Goal: Task Accomplishment & Management: Complete application form

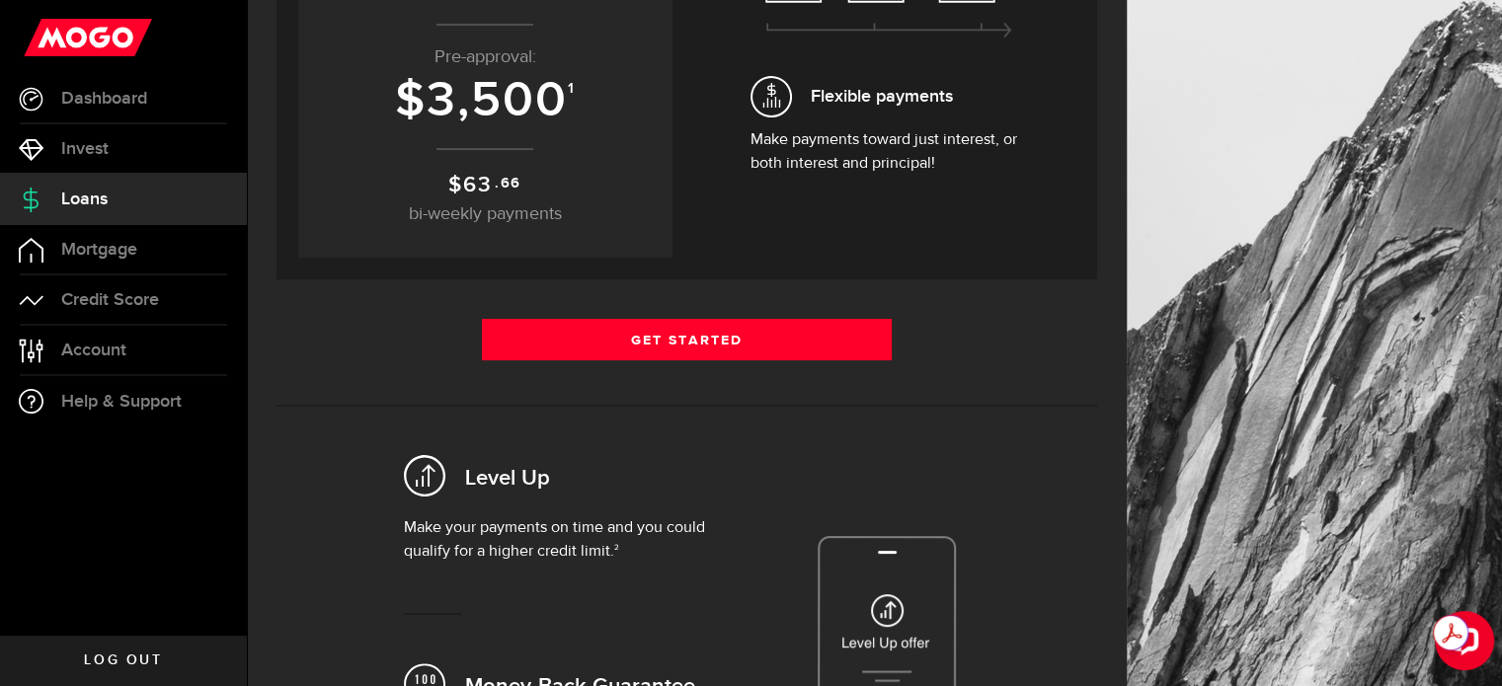
scroll to position [366, 0]
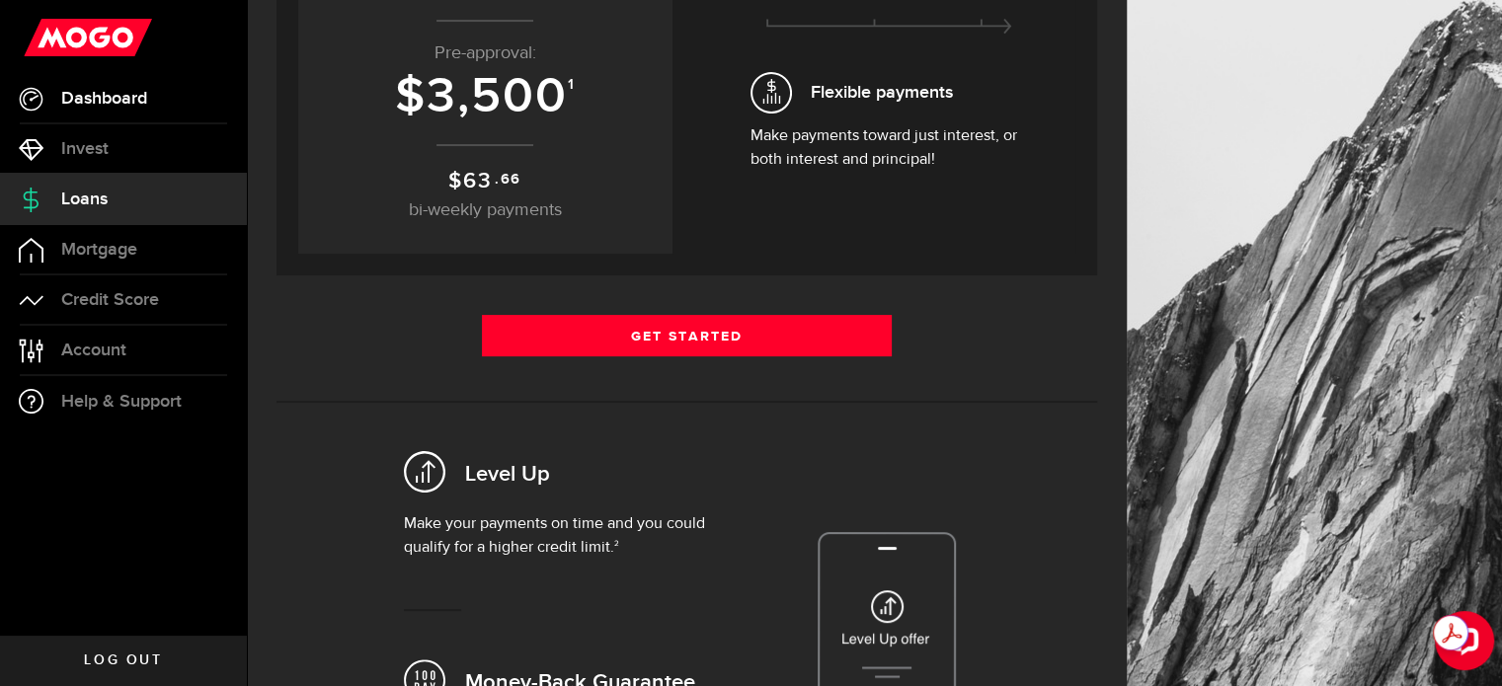
click at [82, 92] on span "Dashboard" at bounding box center [104, 99] width 86 height 18
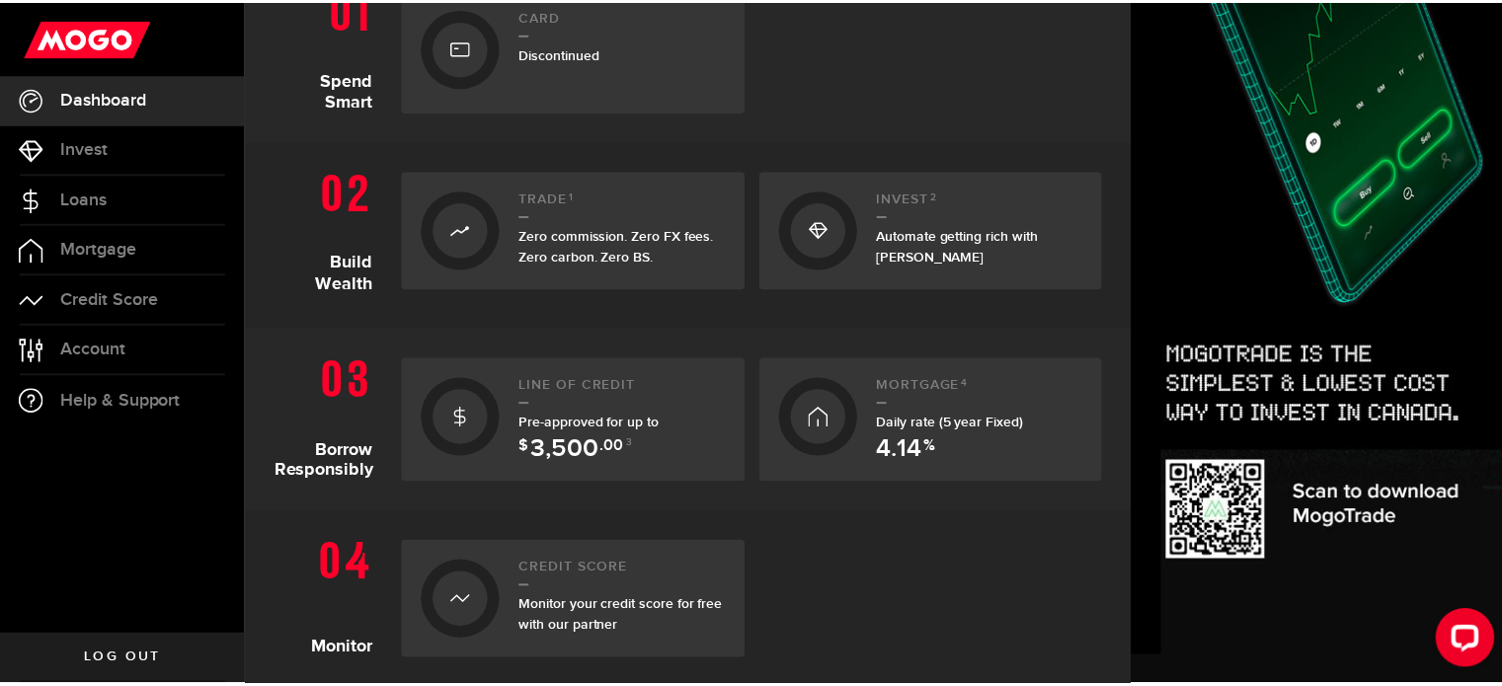
scroll to position [494, 0]
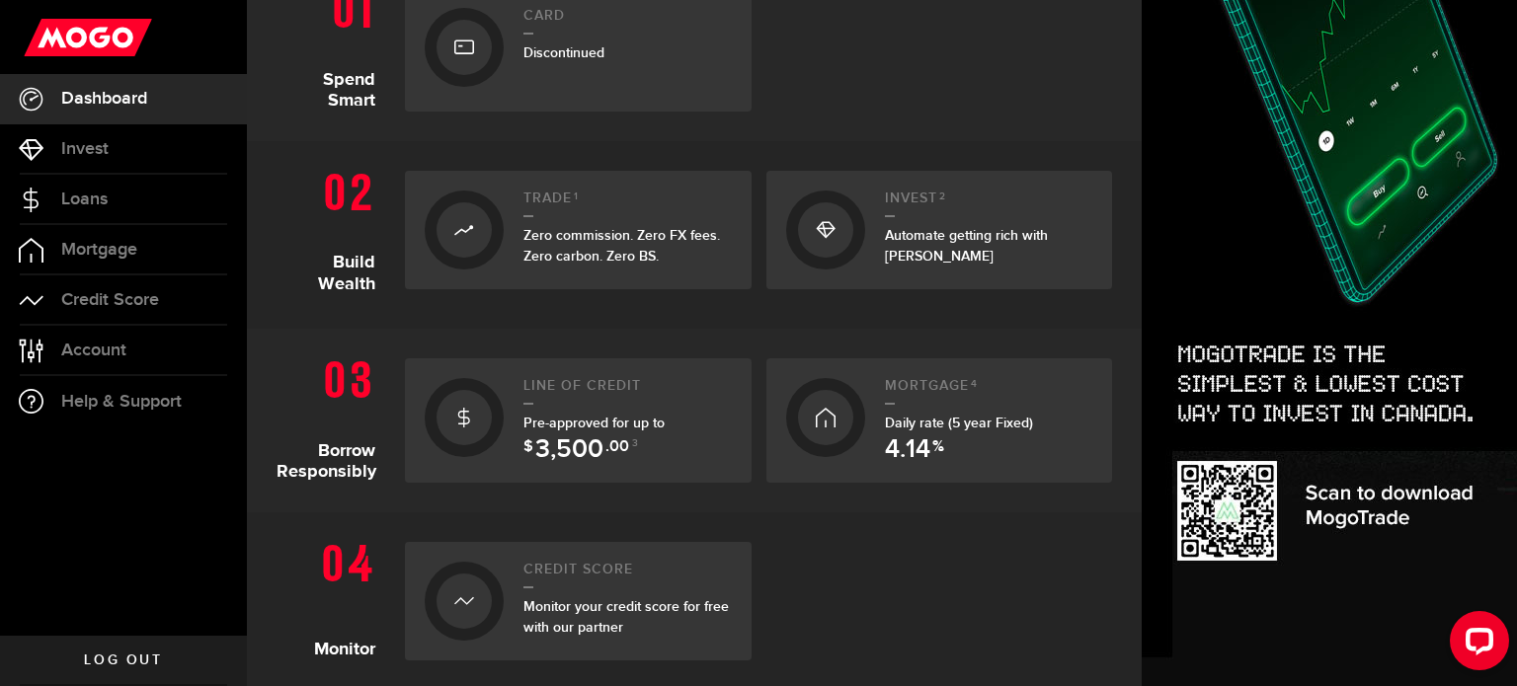
click at [853, 425] on div at bounding box center [825, 417] width 79 height 79
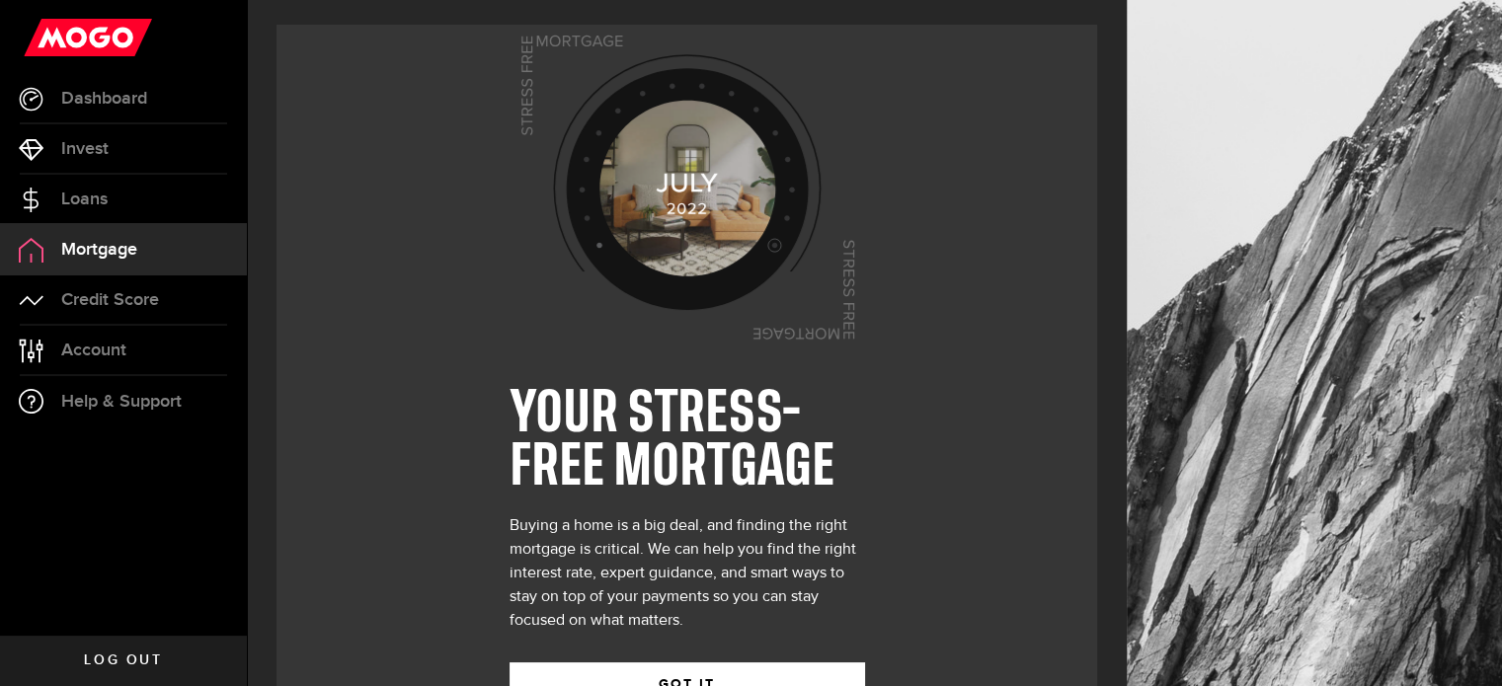
scroll to position [75, 0]
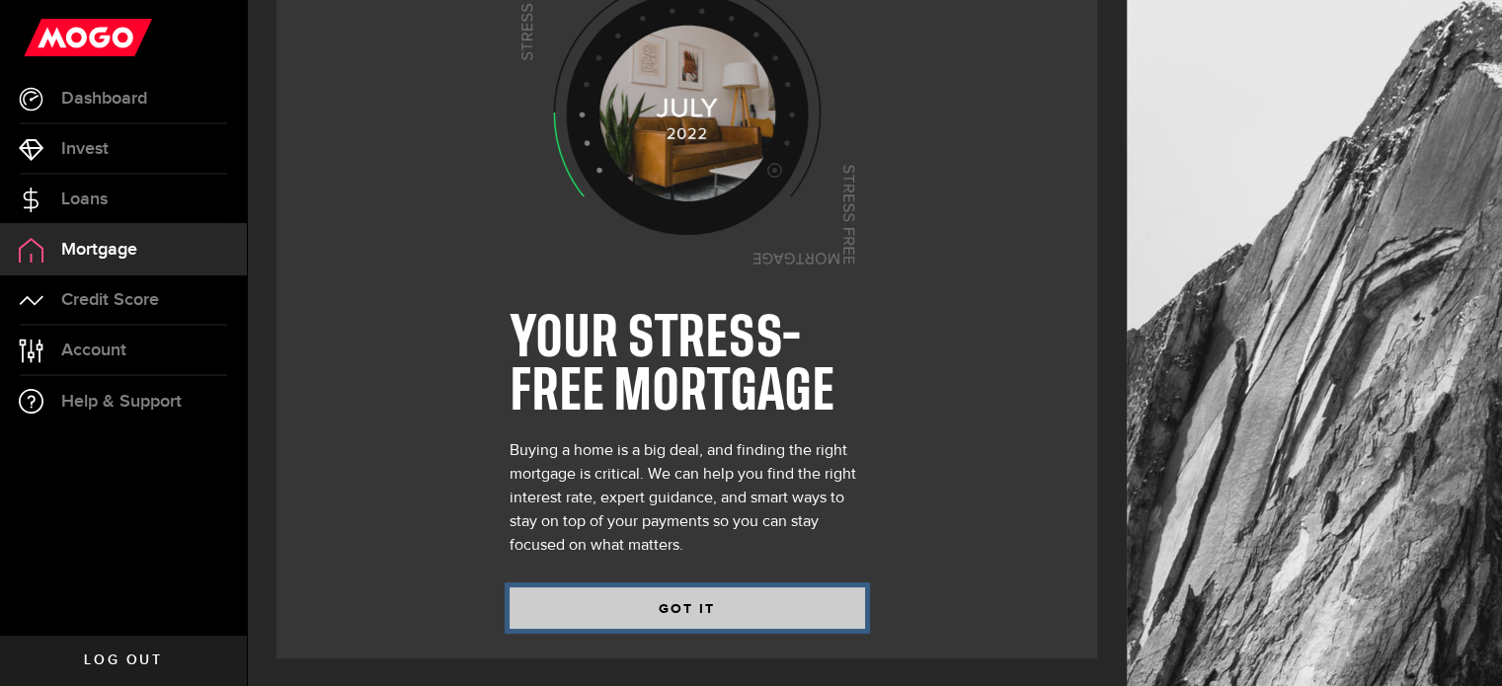
click at [682, 608] on button "GOT IT" at bounding box center [688, 608] width 356 height 41
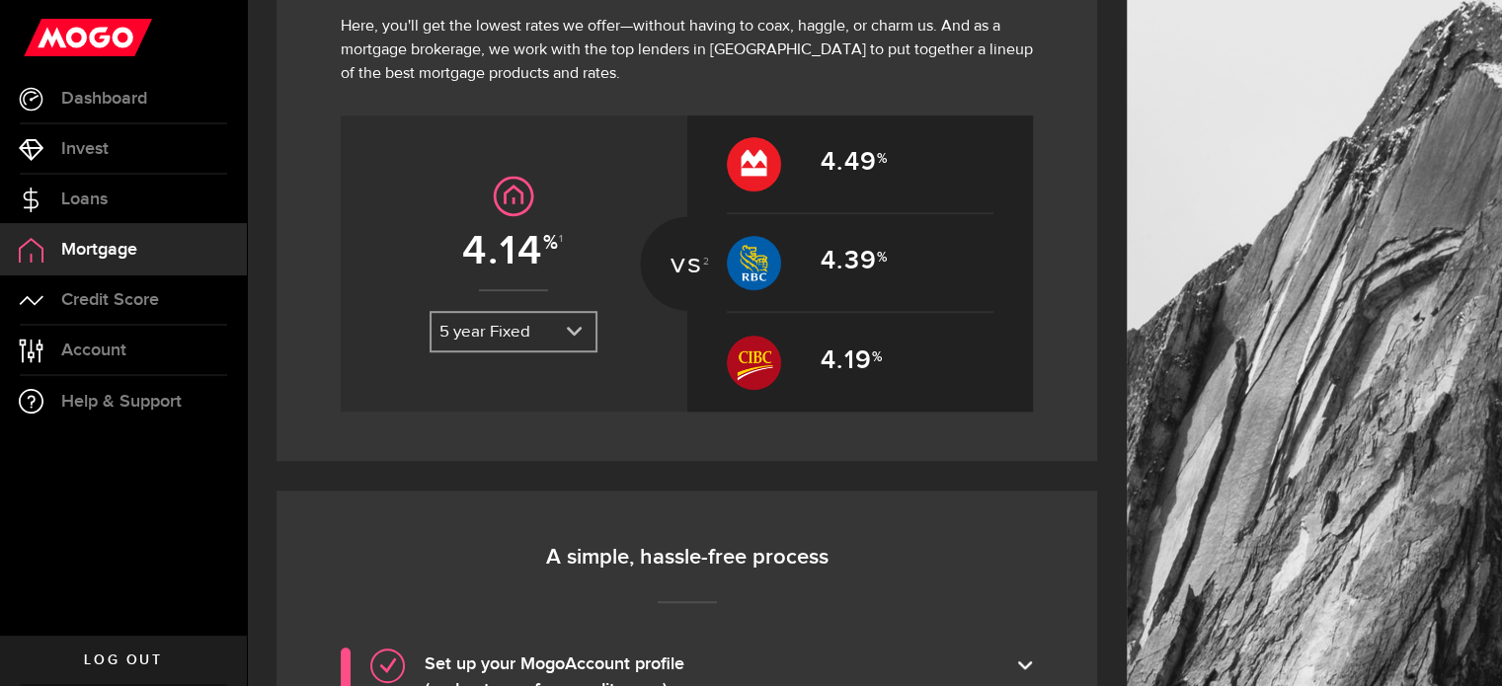
scroll to position [964, 0]
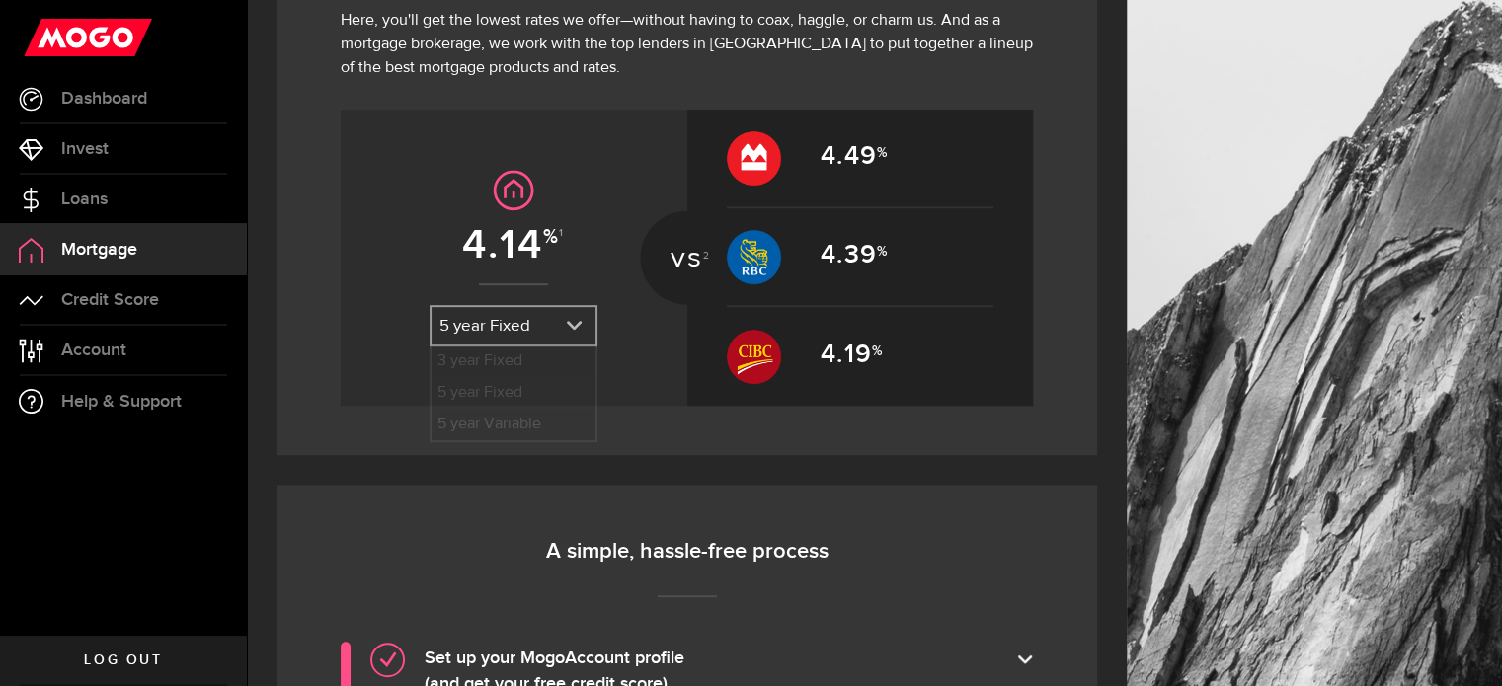
click at [547, 315] on link "expand select" at bounding box center [514, 326] width 164 height 38
click at [542, 307] on link "expand select" at bounding box center [514, 326] width 164 height 38
click at [514, 358] on li "3 year Fixed" at bounding box center [514, 362] width 164 height 32
click at [529, 305] on div "3 year Fixed 3 year Fixed 5 year Fixed 5 year Variable" at bounding box center [514, 325] width 168 height 41
click at [518, 327] on link "expand select" at bounding box center [514, 326] width 164 height 38
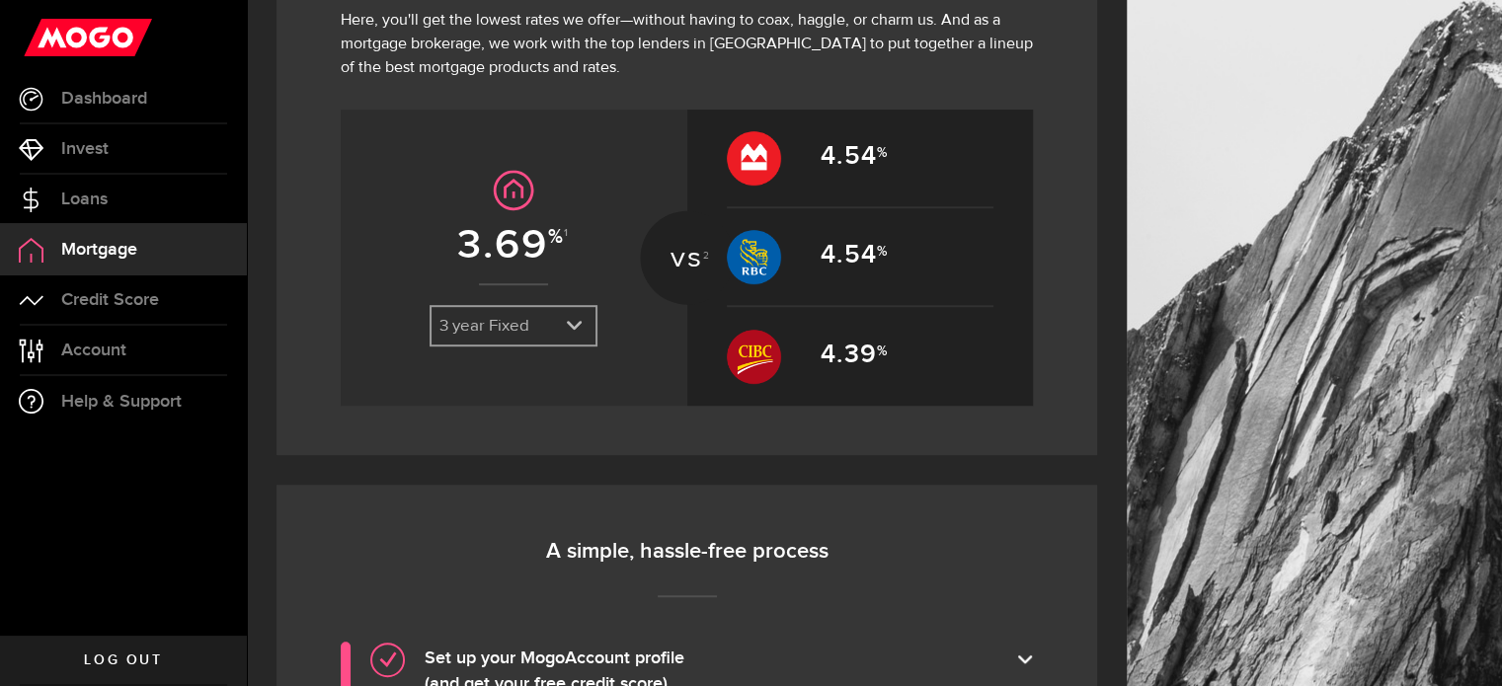
click at [518, 327] on link "expand select" at bounding box center [514, 326] width 164 height 38
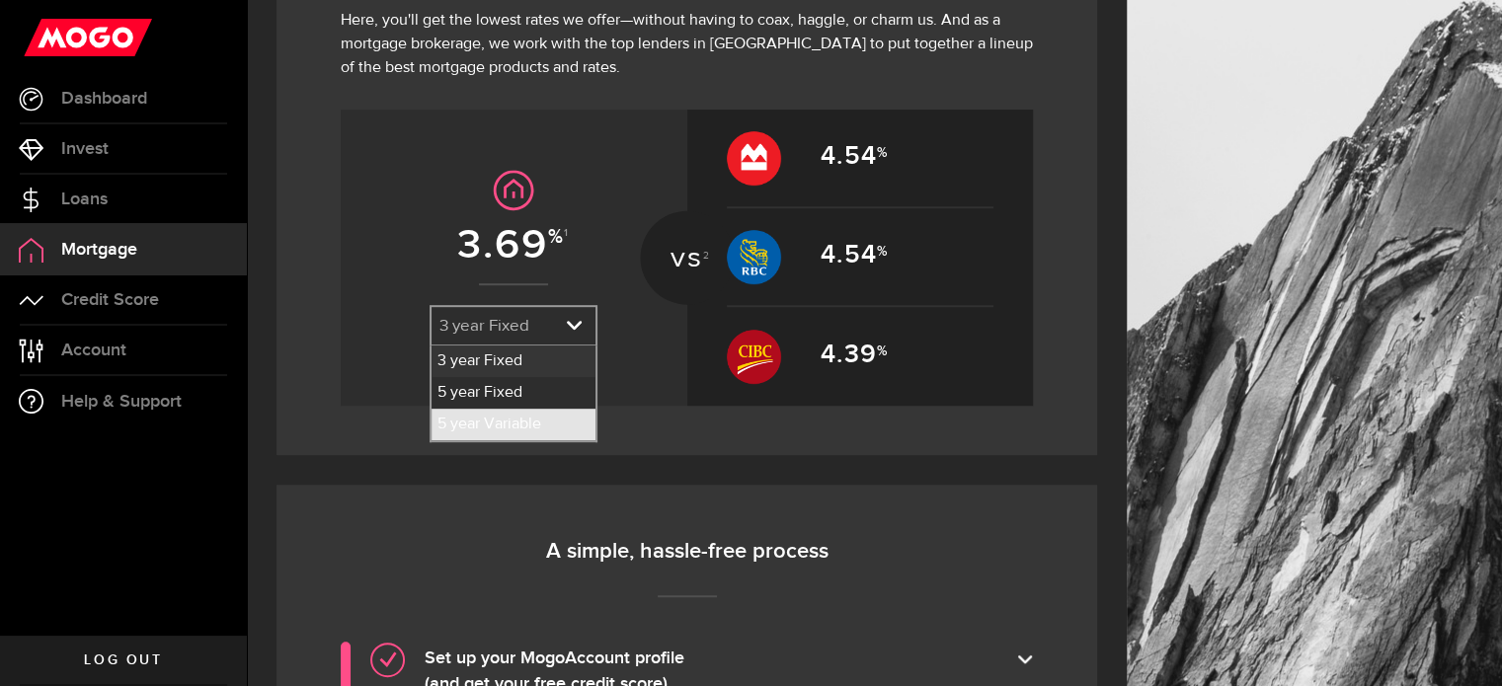
click at [502, 414] on li "5 year Variable" at bounding box center [514, 425] width 164 height 32
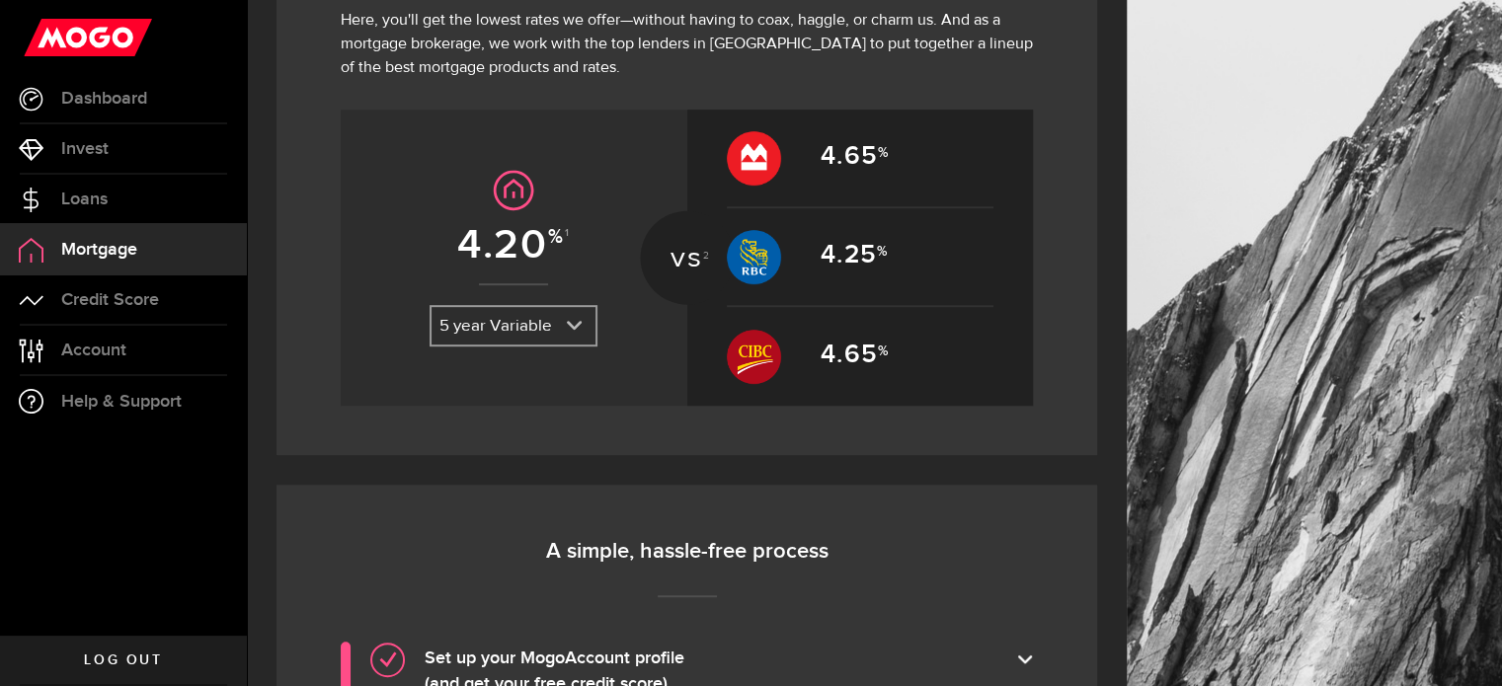
click at [520, 331] on link "expand select" at bounding box center [514, 326] width 164 height 38
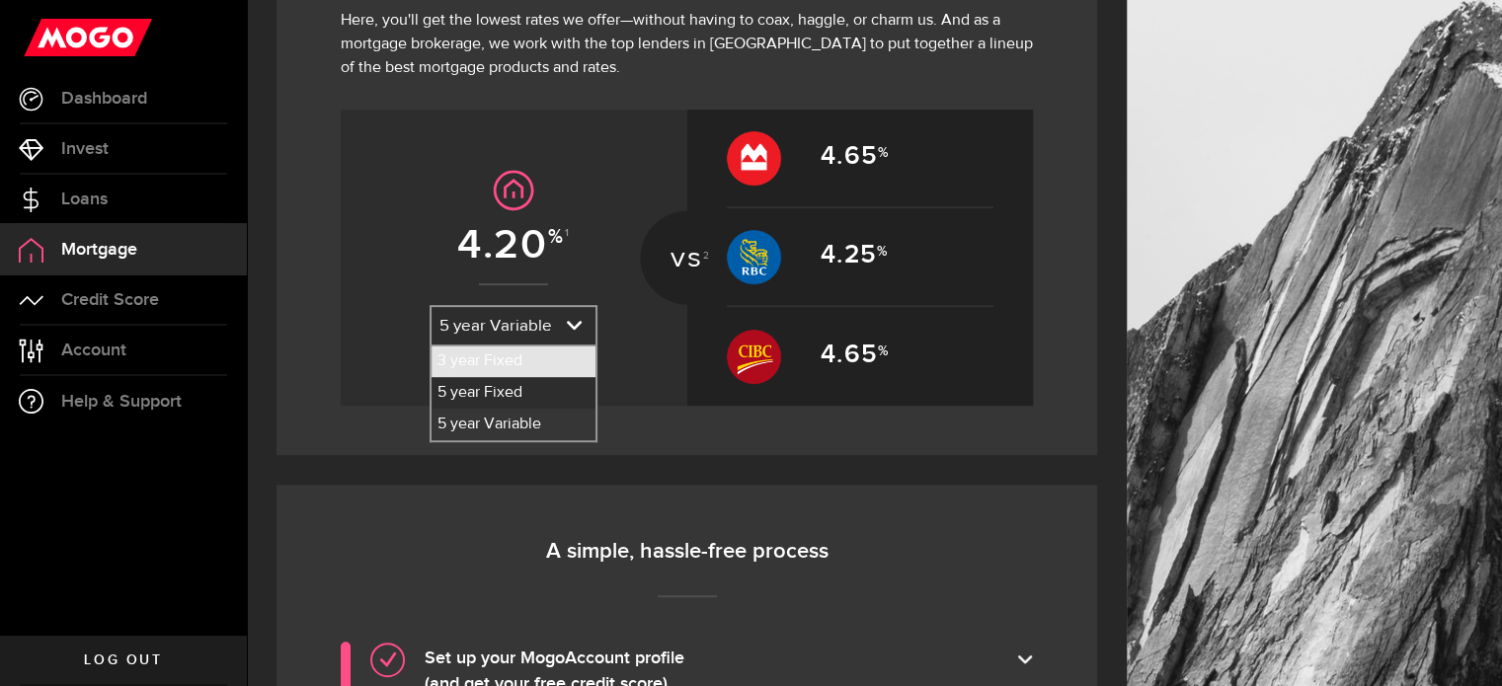
click at [510, 363] on li "3 year Fixed" at bounding box center [514, 362] width 164 height 32
select select "3dxRpDJF7y2Q8moQQK0auq"
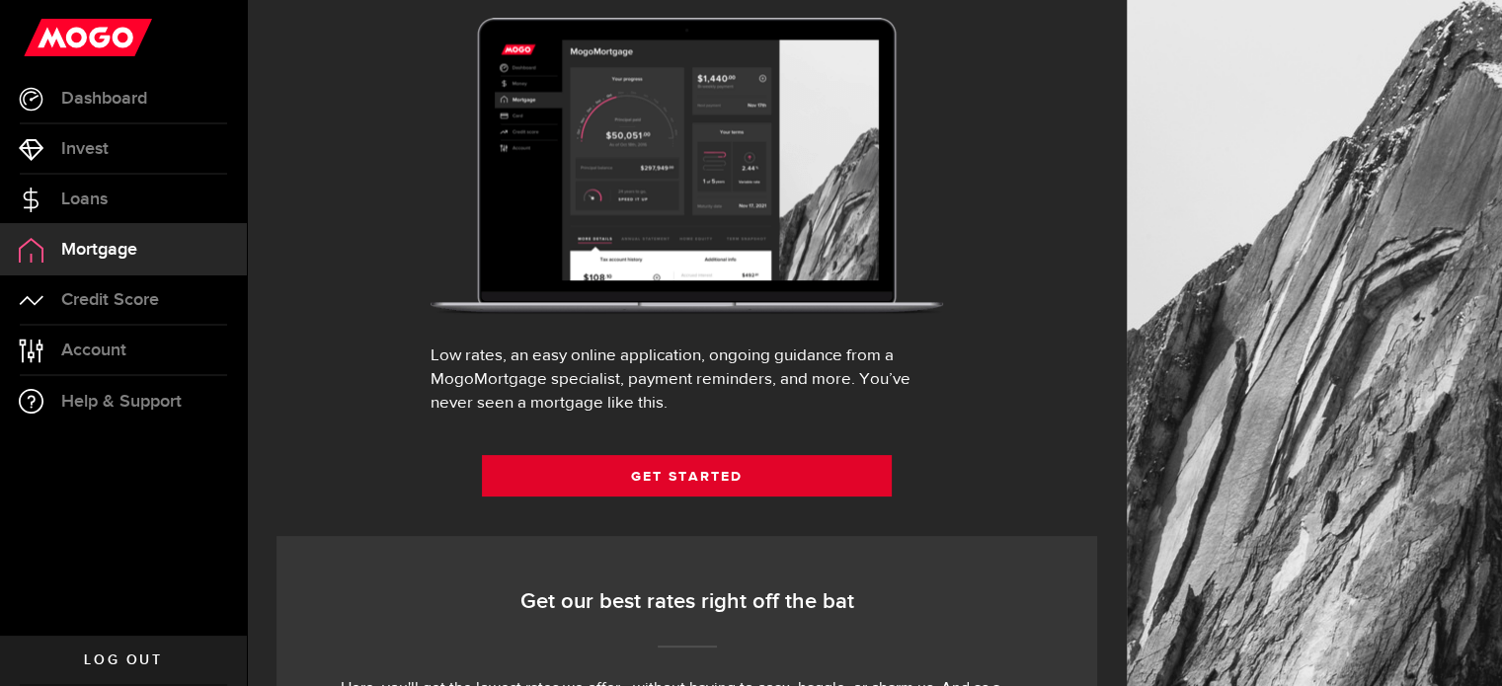
scroll to position [293, 0]
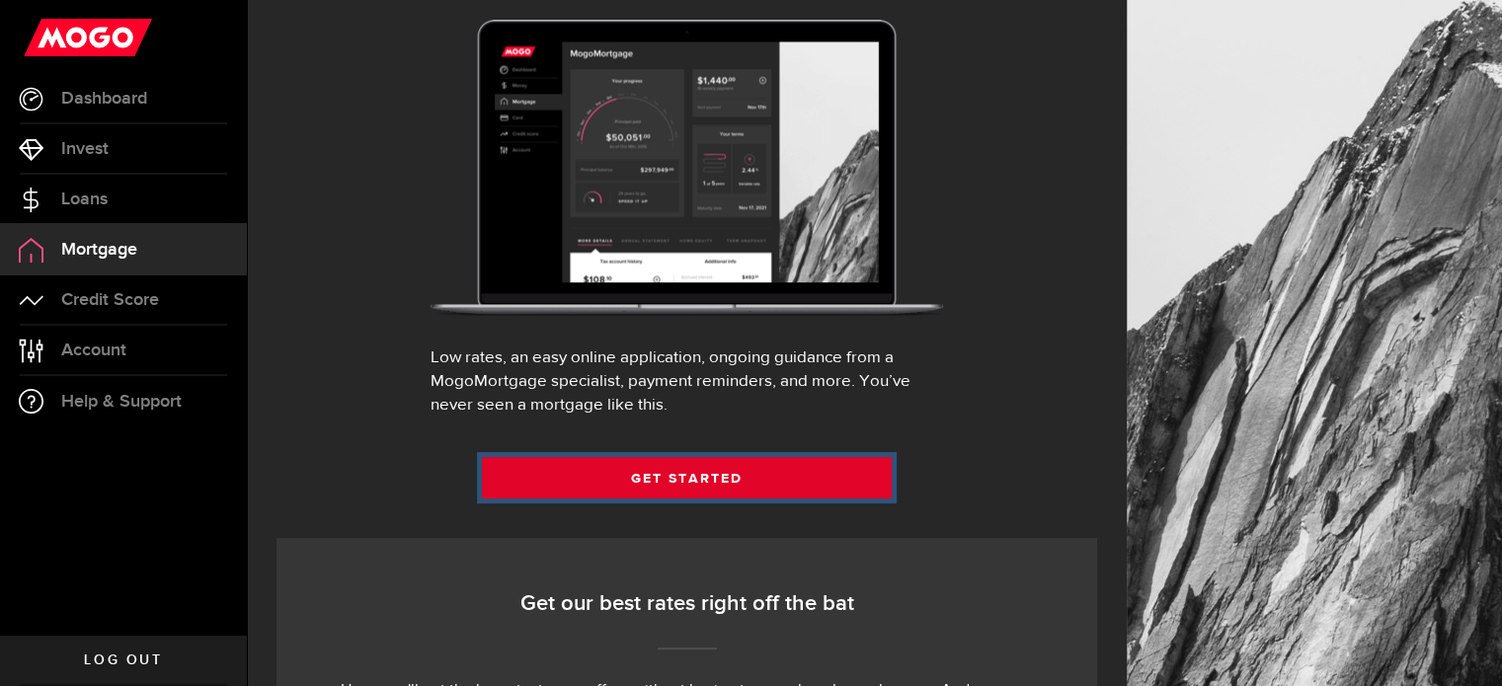
click at [674, 479] on link "Get Started" at bounding box center [687, 477] width 411 height 41
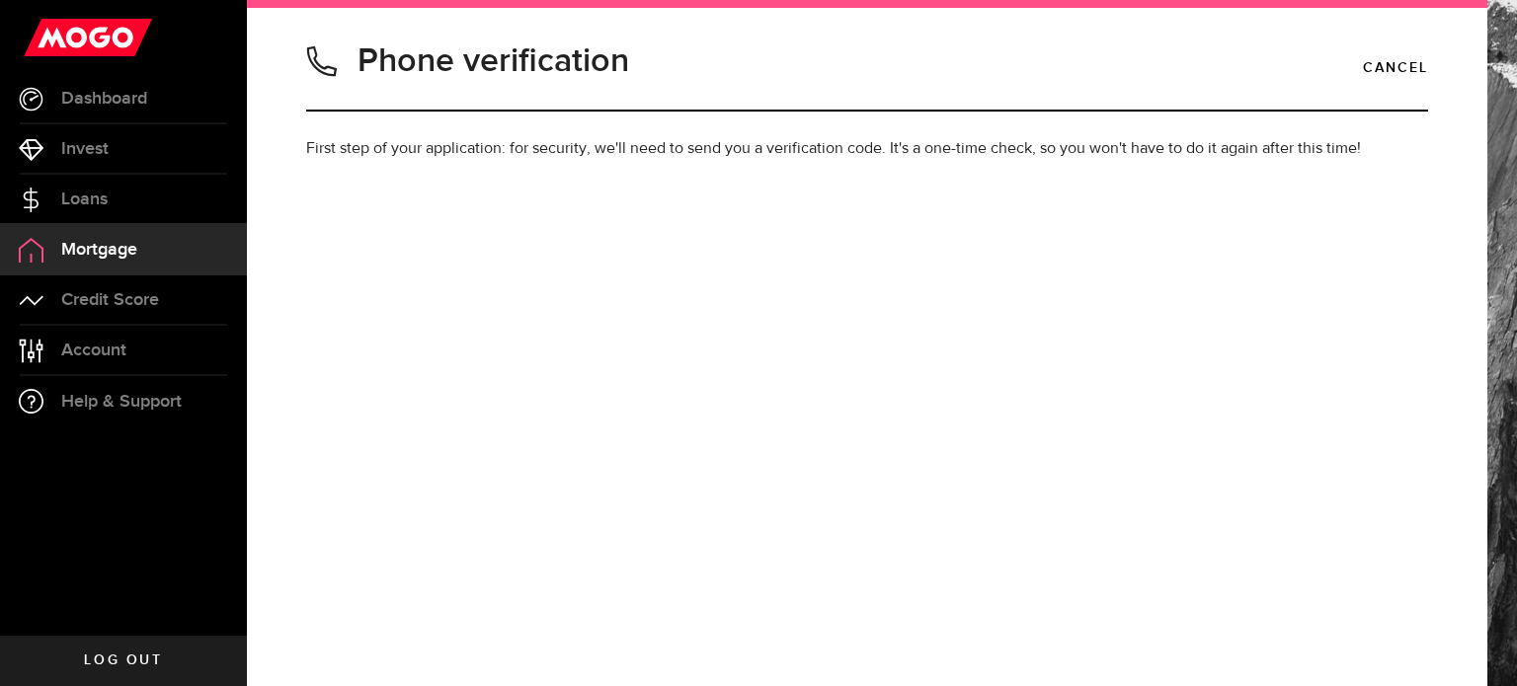
type input "5878582412"
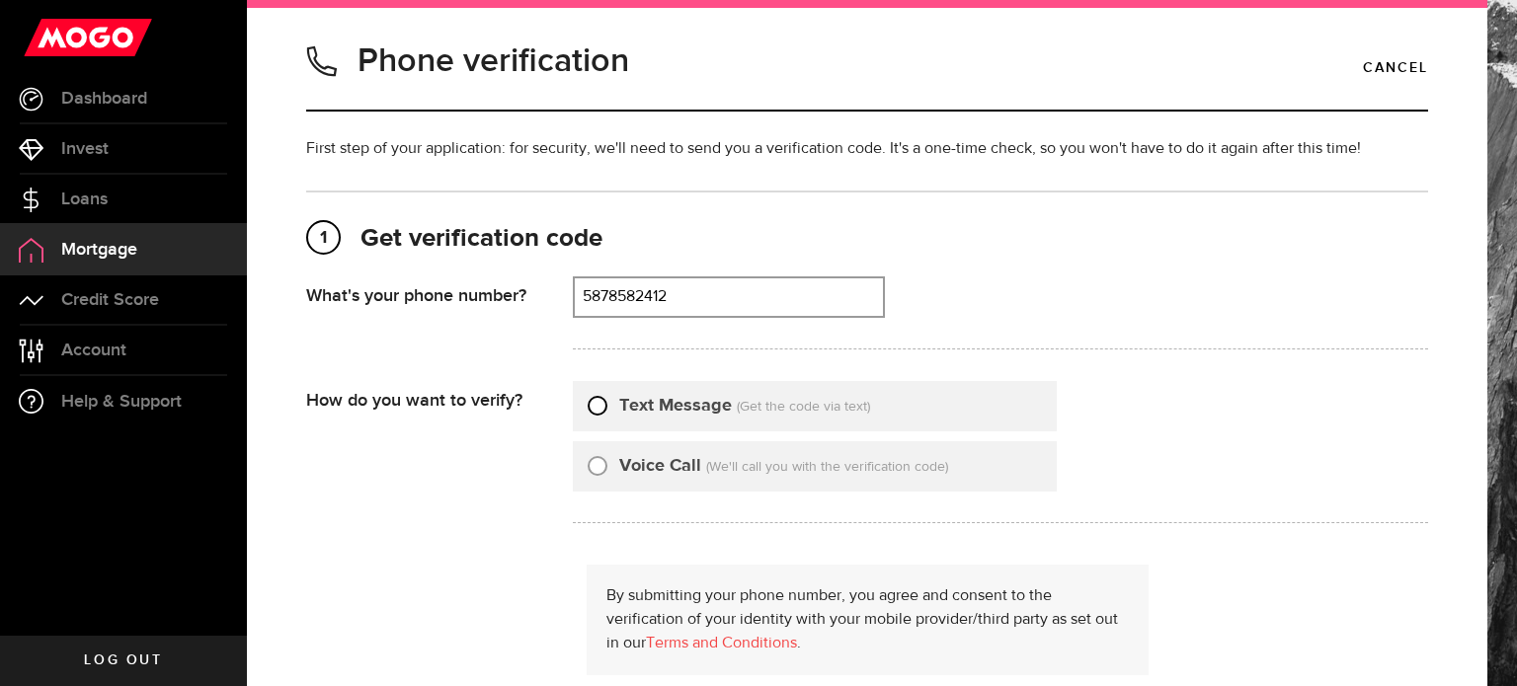
click at [598, 393] on input "Text Message" at bounding box center [598, 403] width 20 height 20
radio input "true"
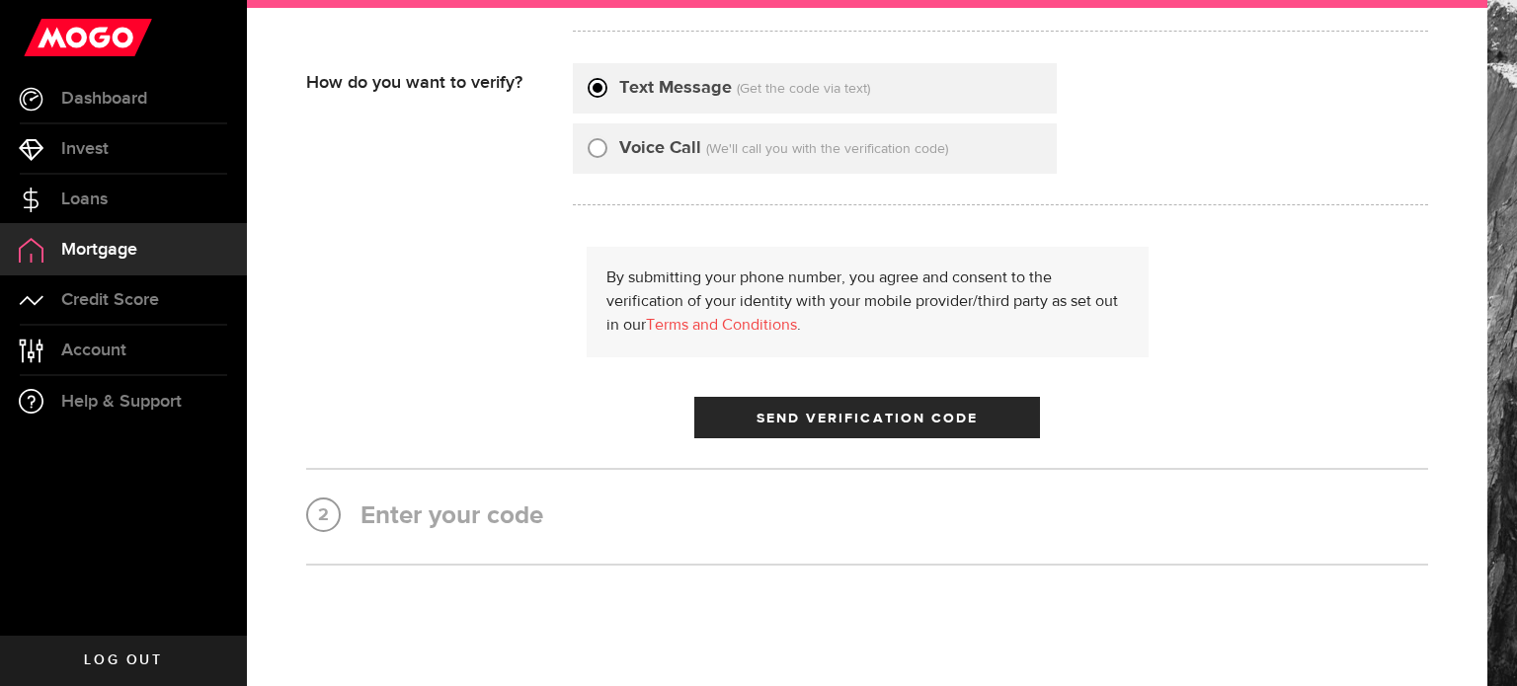
scroll to position [331, 0]
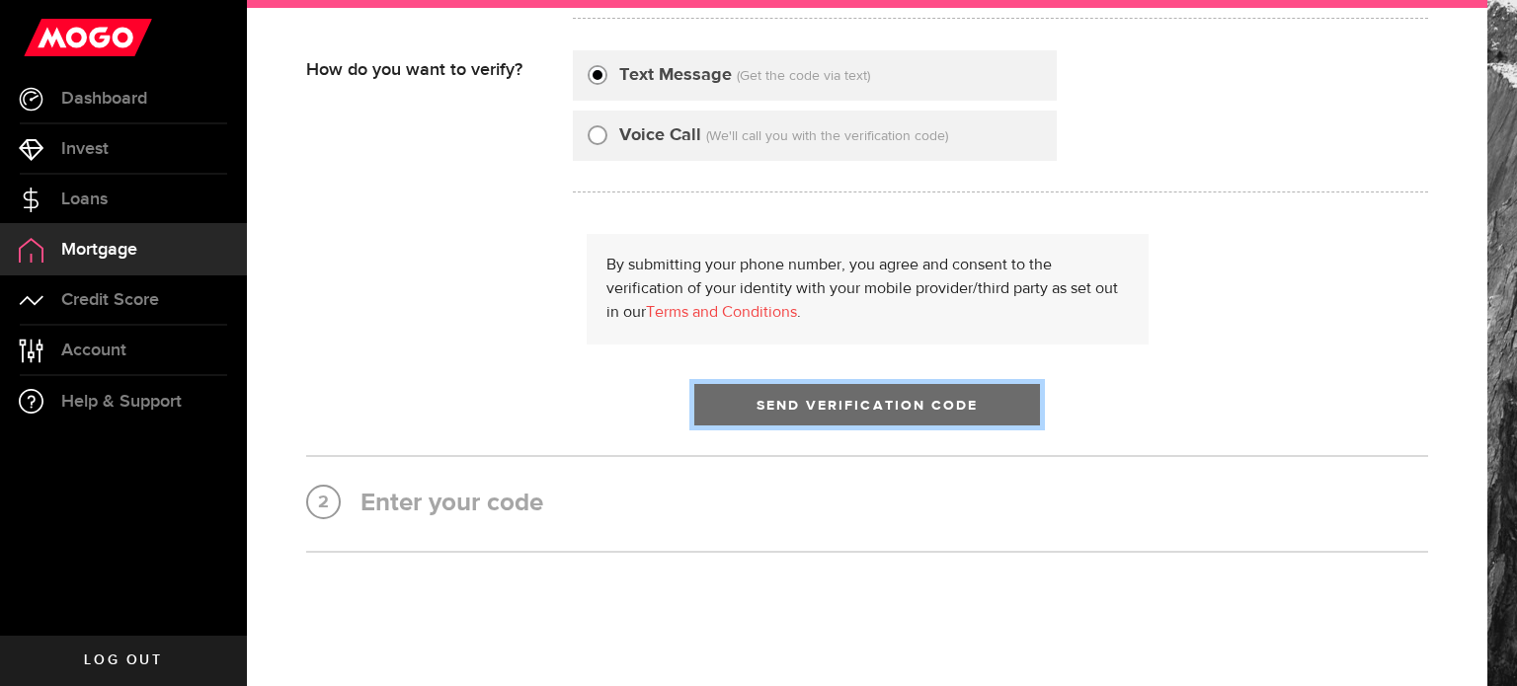
click at [743, 409] on button "Send Verification Code" at bounding box center [867, 404] width 346 height 41
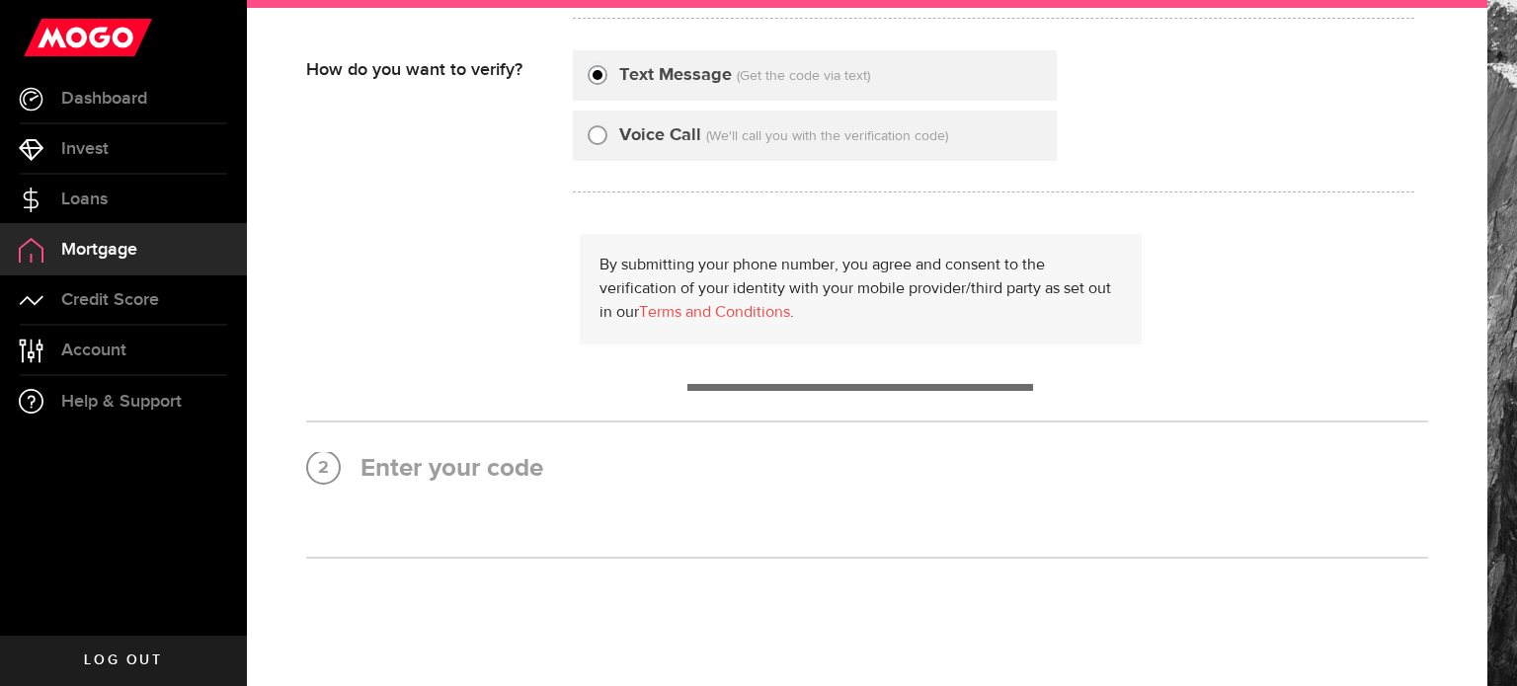
scroll to position [0, 0]
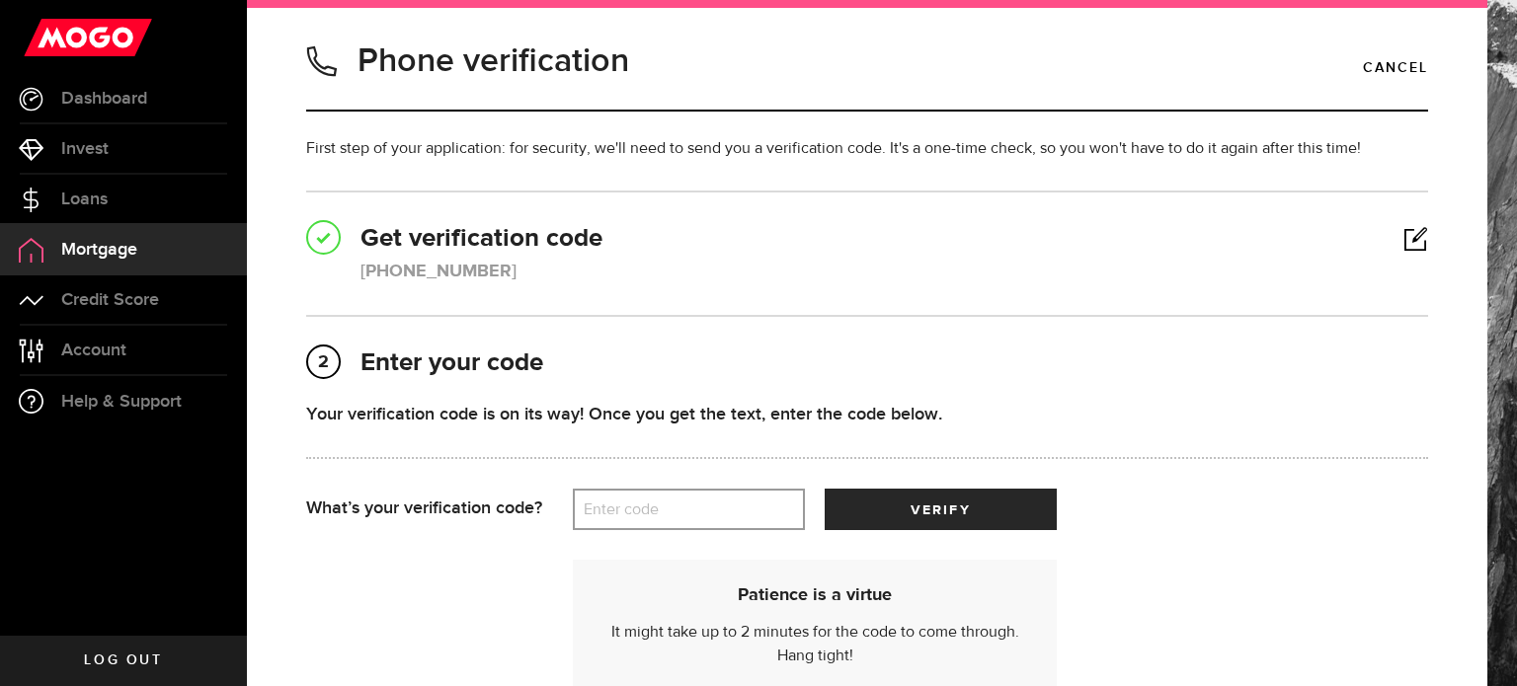
click at [672, 508] on label "Enter code" at bounding box center [689, 510] width 232 height 40
click at [672, 508] on input "Enter code" at bounding box center [689, 509] width 232 height 41
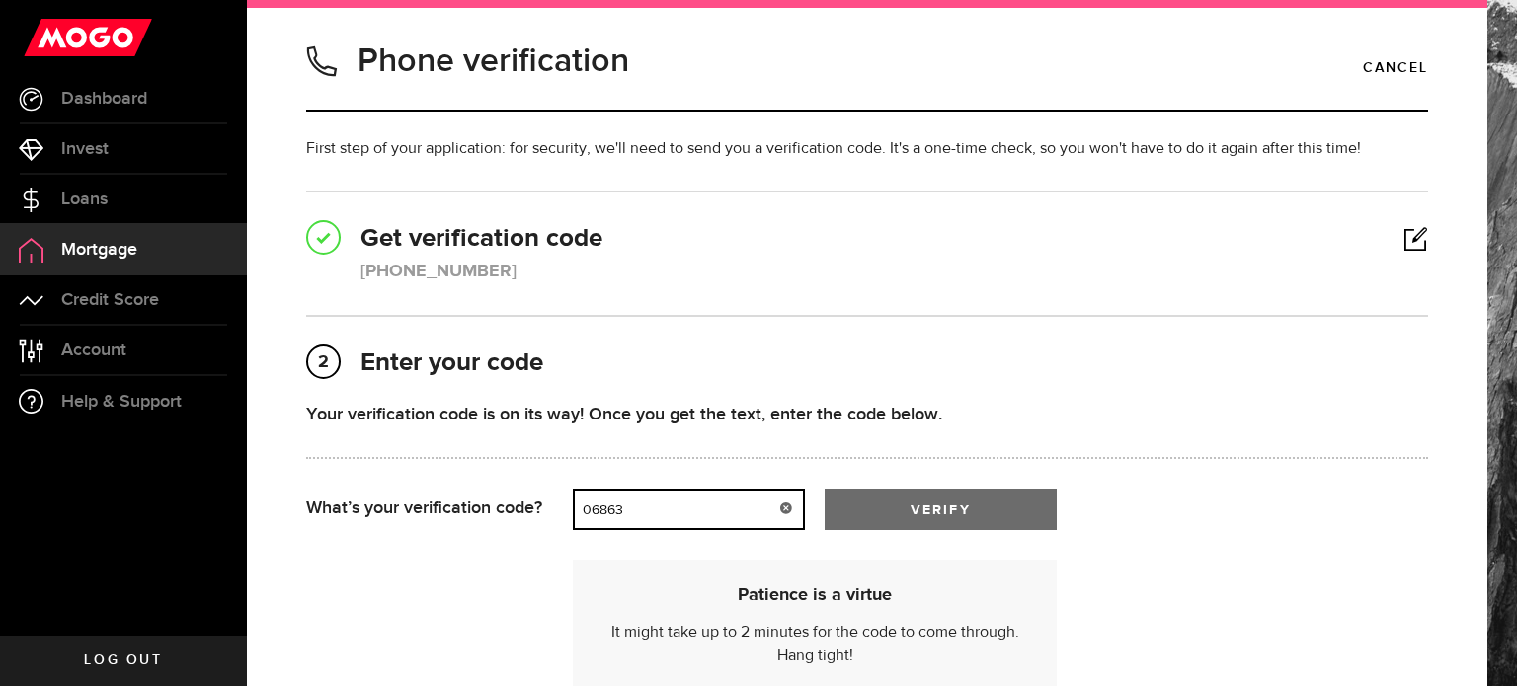
type input "06863"
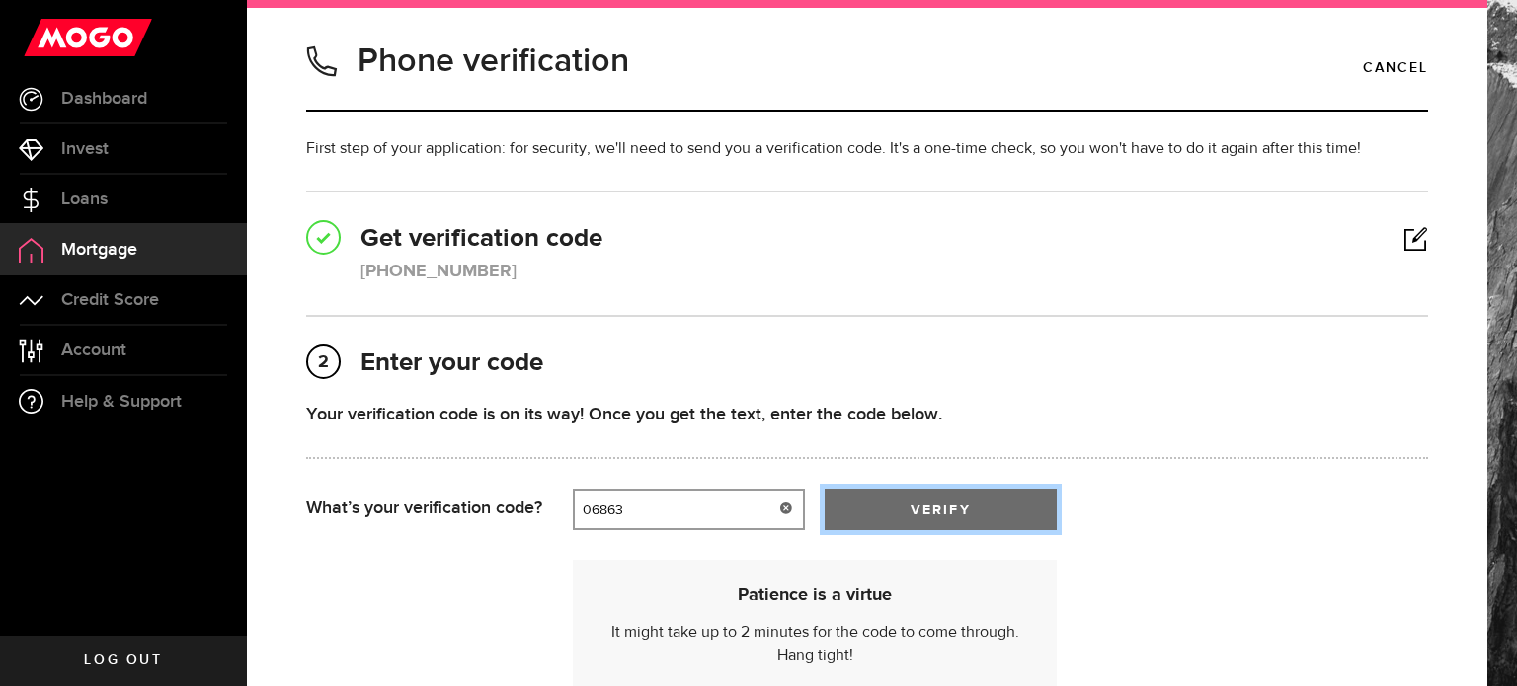
click at [907, 500] on button "verify" at bounding box center [941, 509] width 232 height 41
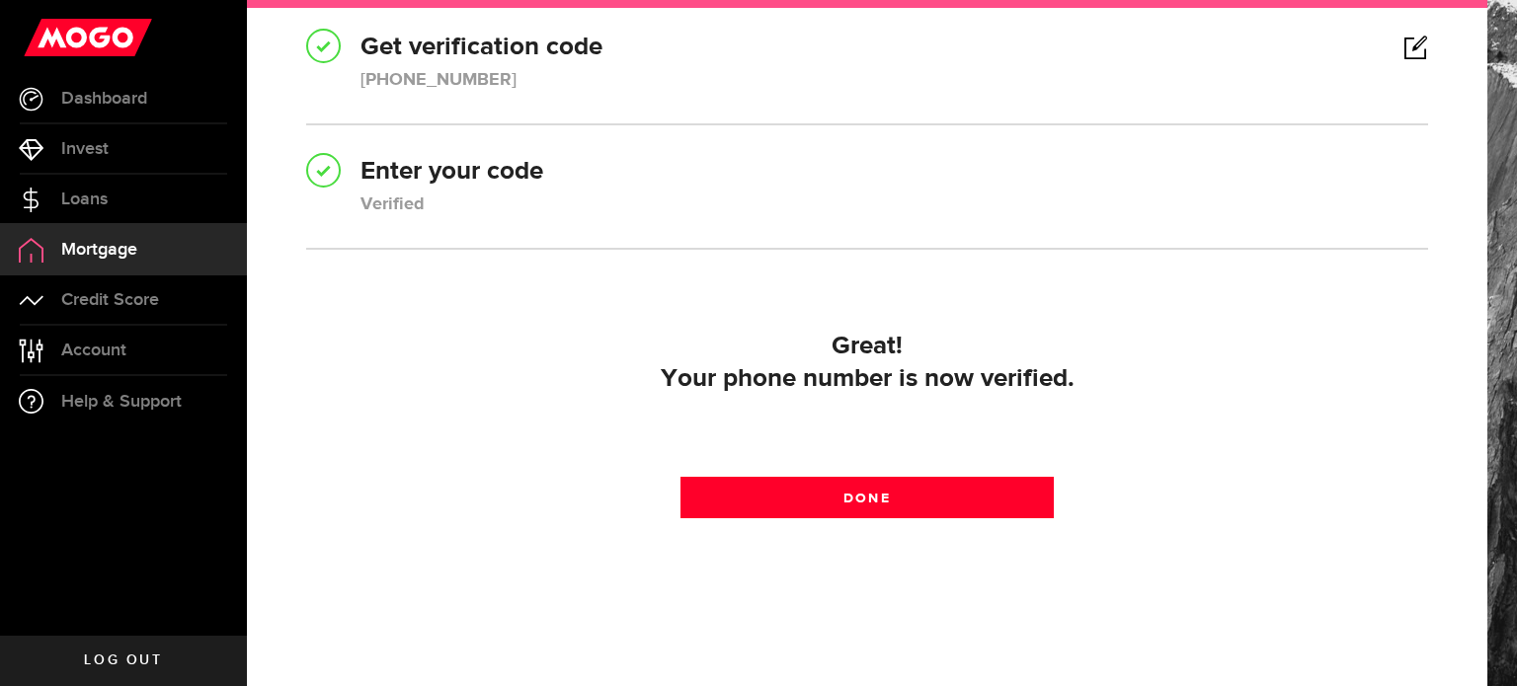
scroll to position [198, 0]
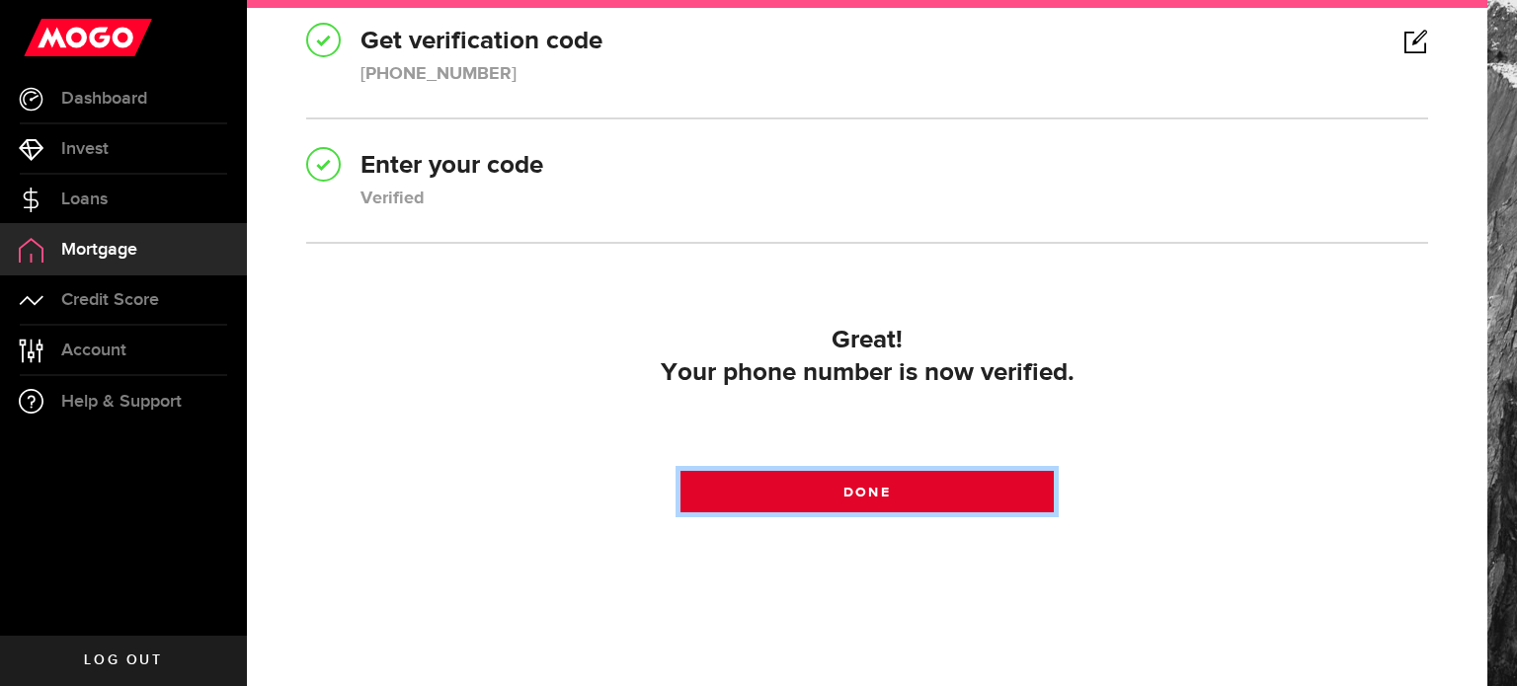
click at [843, 486] on span "Done" at bounding box center [866, 493] width 46 height 14
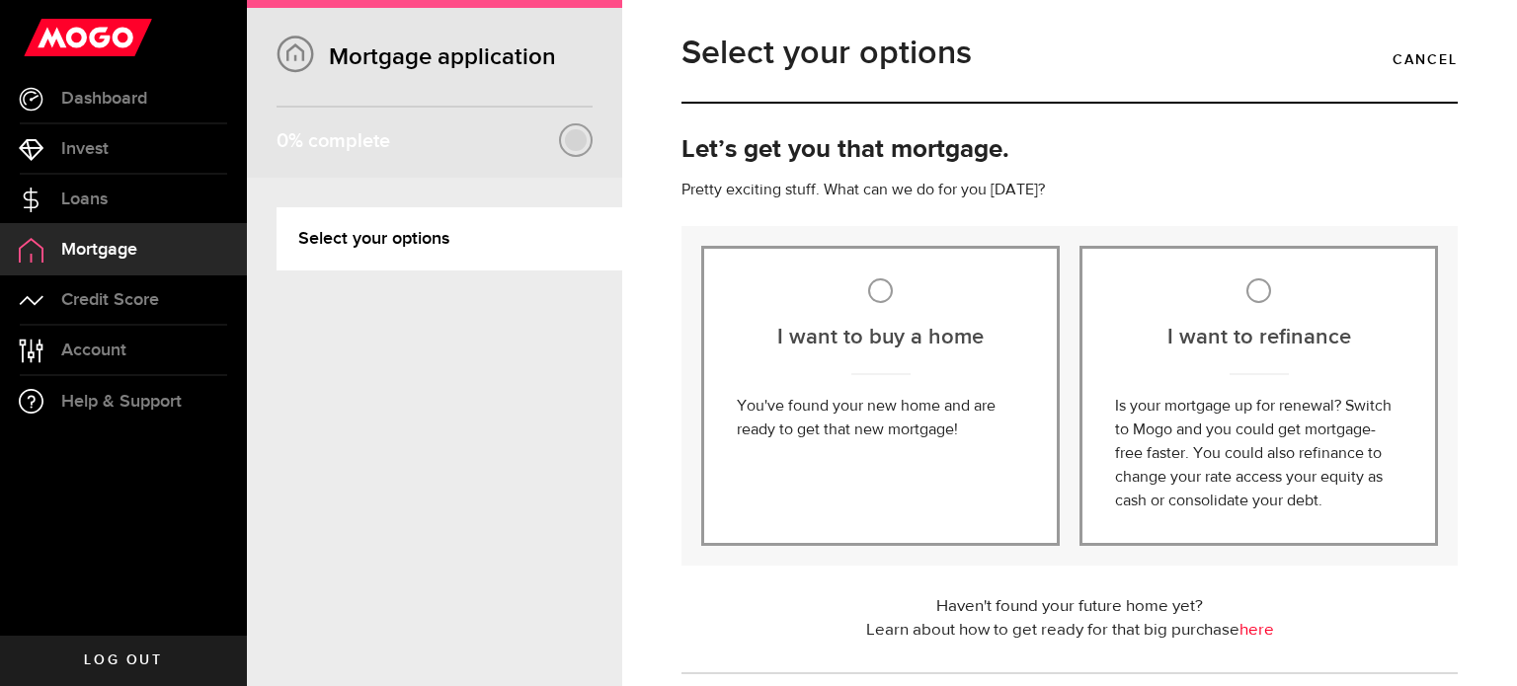
click at [901, 408] on p "You've found your new home and are ready to get that new mortgage!" at bounding box center [880, 418] width 287 height 47
radio input "true"
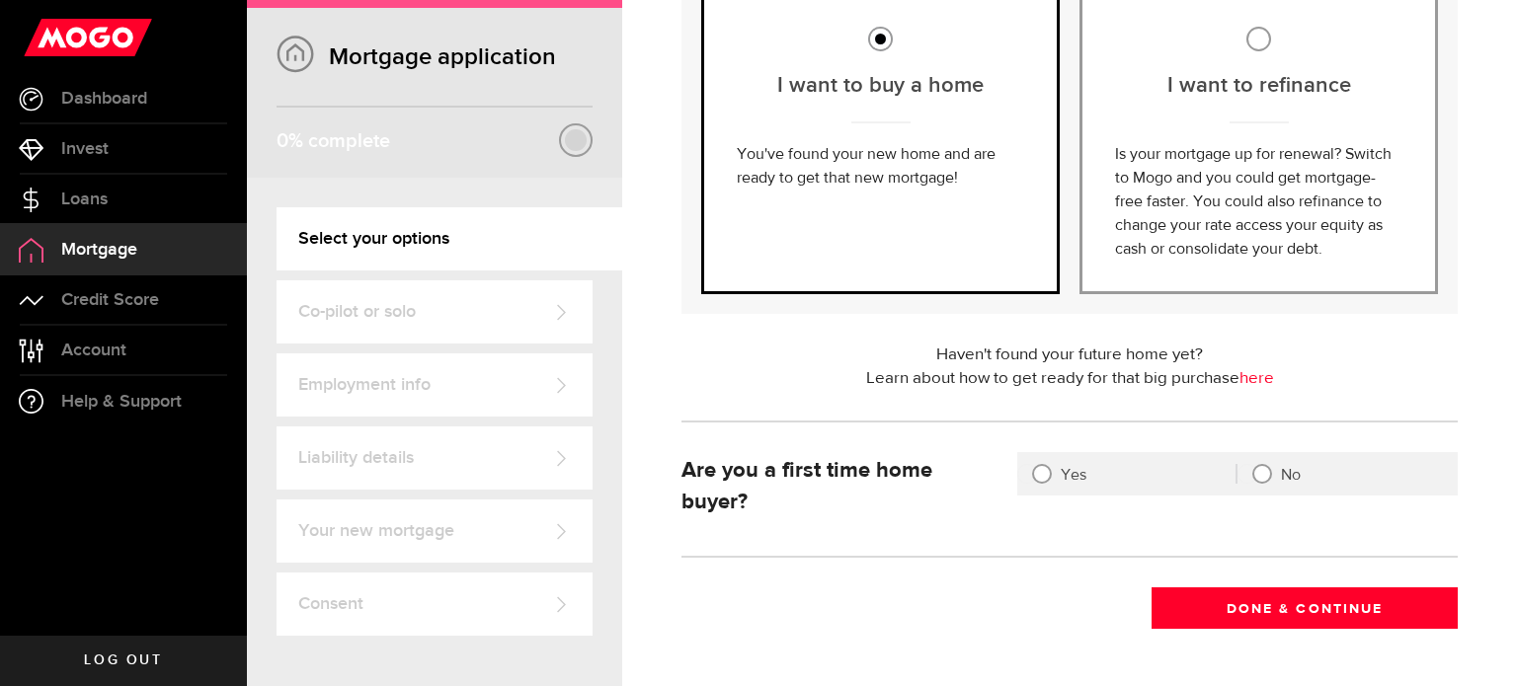
scroll to position [253, 0]
click at [1039, 474] on div at bounding box center [1042, 473] width 16 height 16
radio input "true"
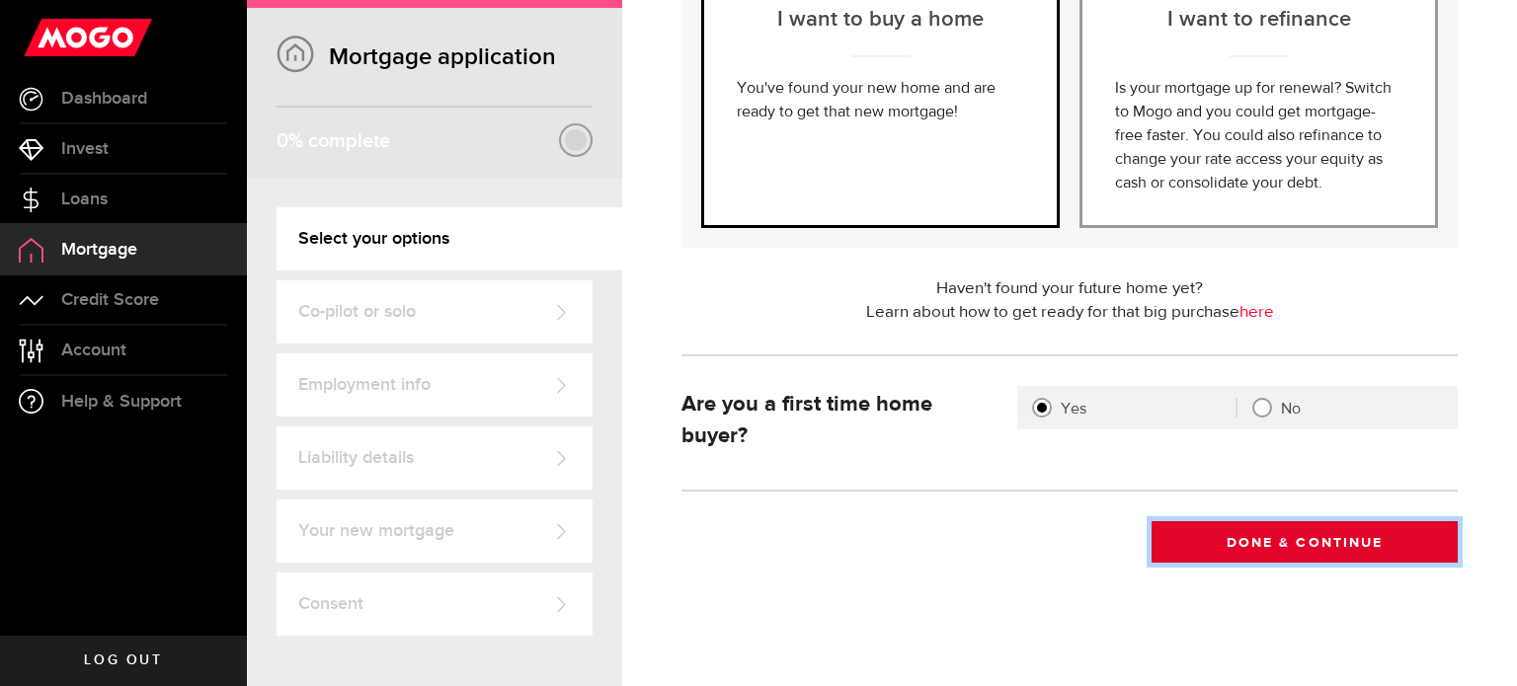
click at [1236, 536] on button "Done & Continue" at bounding box center [1305, 541] width 306 height 41
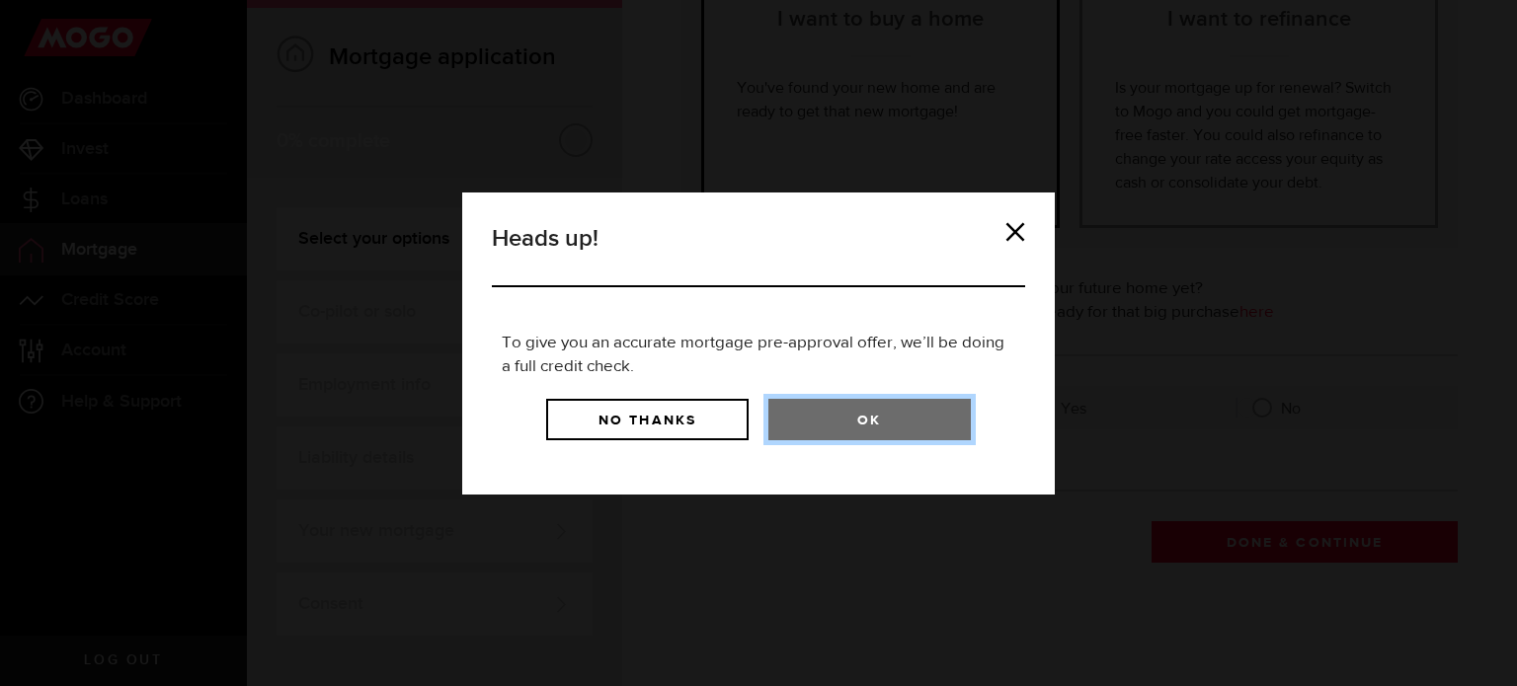
click at [824, 419] on button "Ok" at bounding box center [869, 419] width 202 height 41
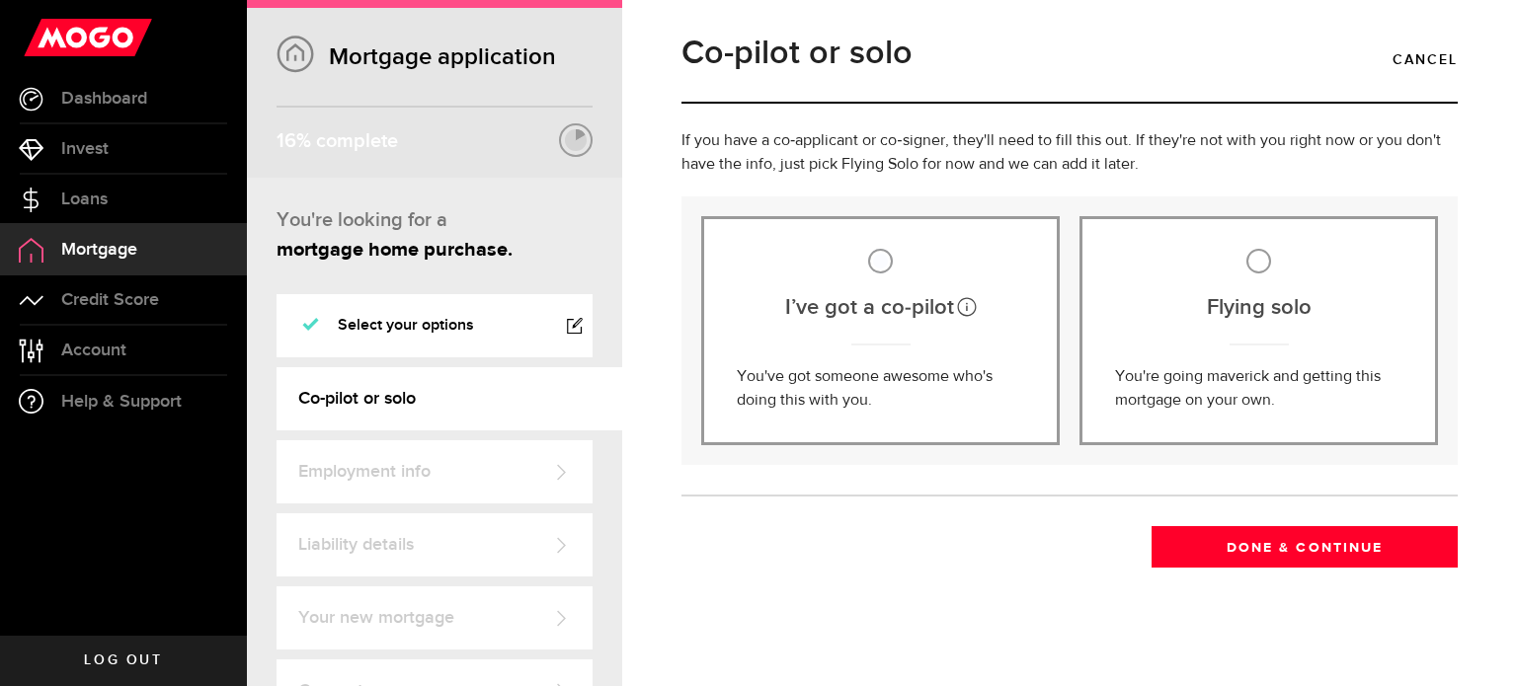
click at [1268, 282] on div "Flying solo Your credit score must be 600 or higher! You're going maverick and …" at bounding box center [1258, 330] width 358 height 229
radio input "true"
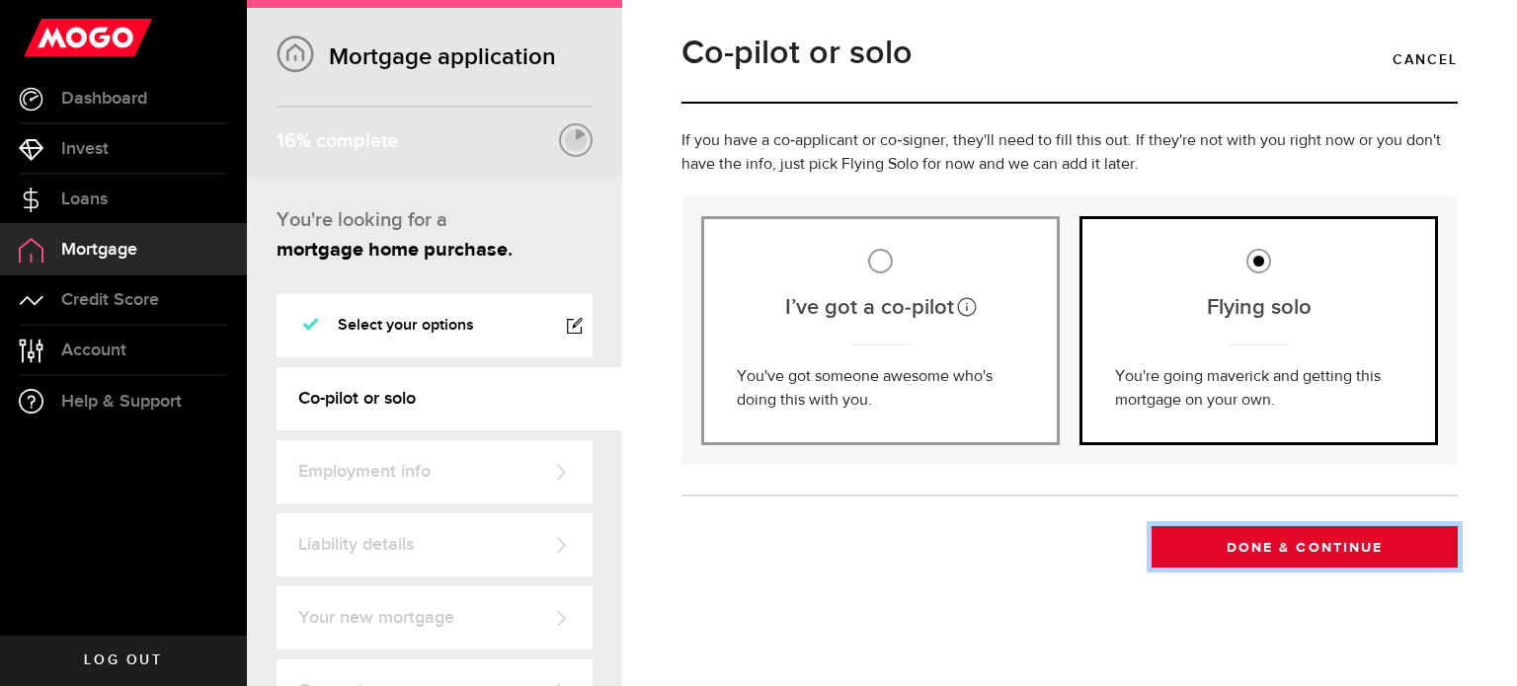
click at [1276, 544] on button "Done & Continue" at bounding box center [1305, 546] width 306 height 41
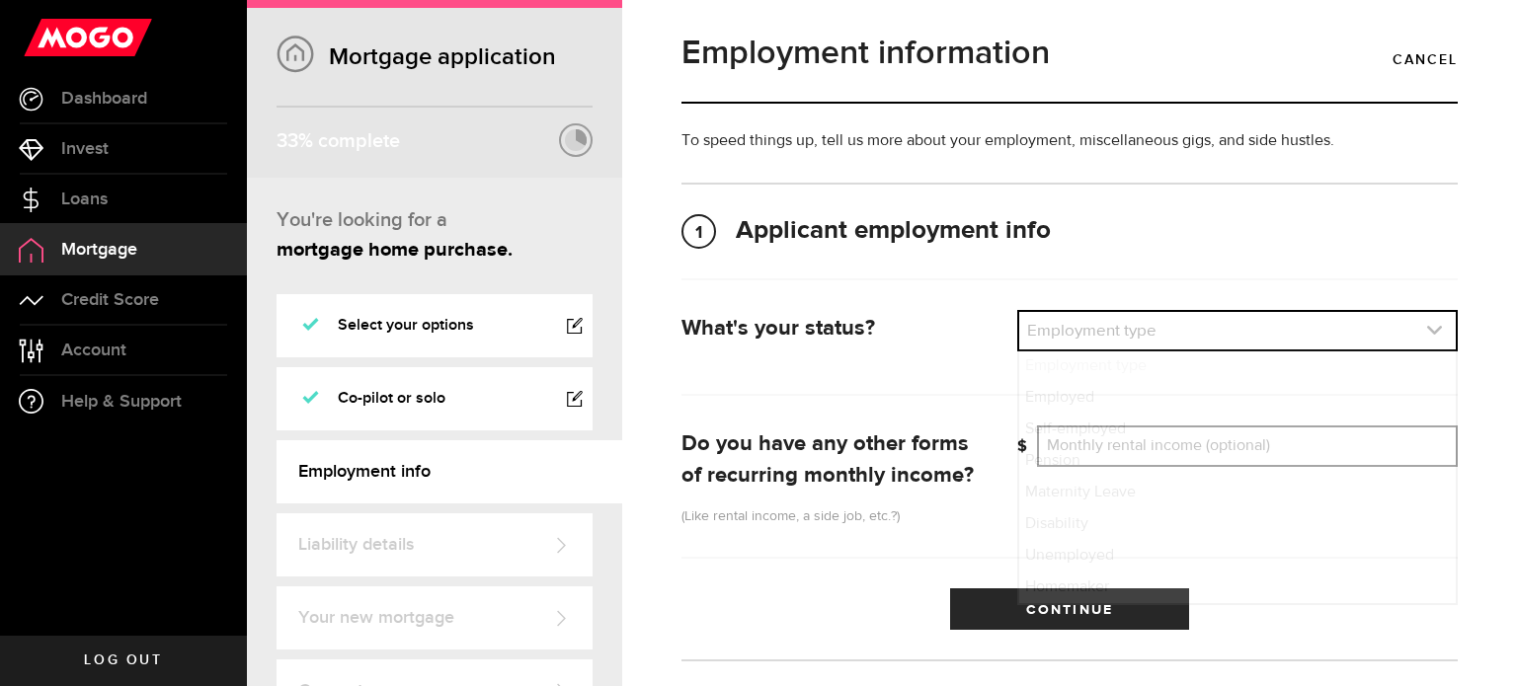
click at [1082, 317] on link "expand select" at bounding box center [1237, 331] width 437 height 38
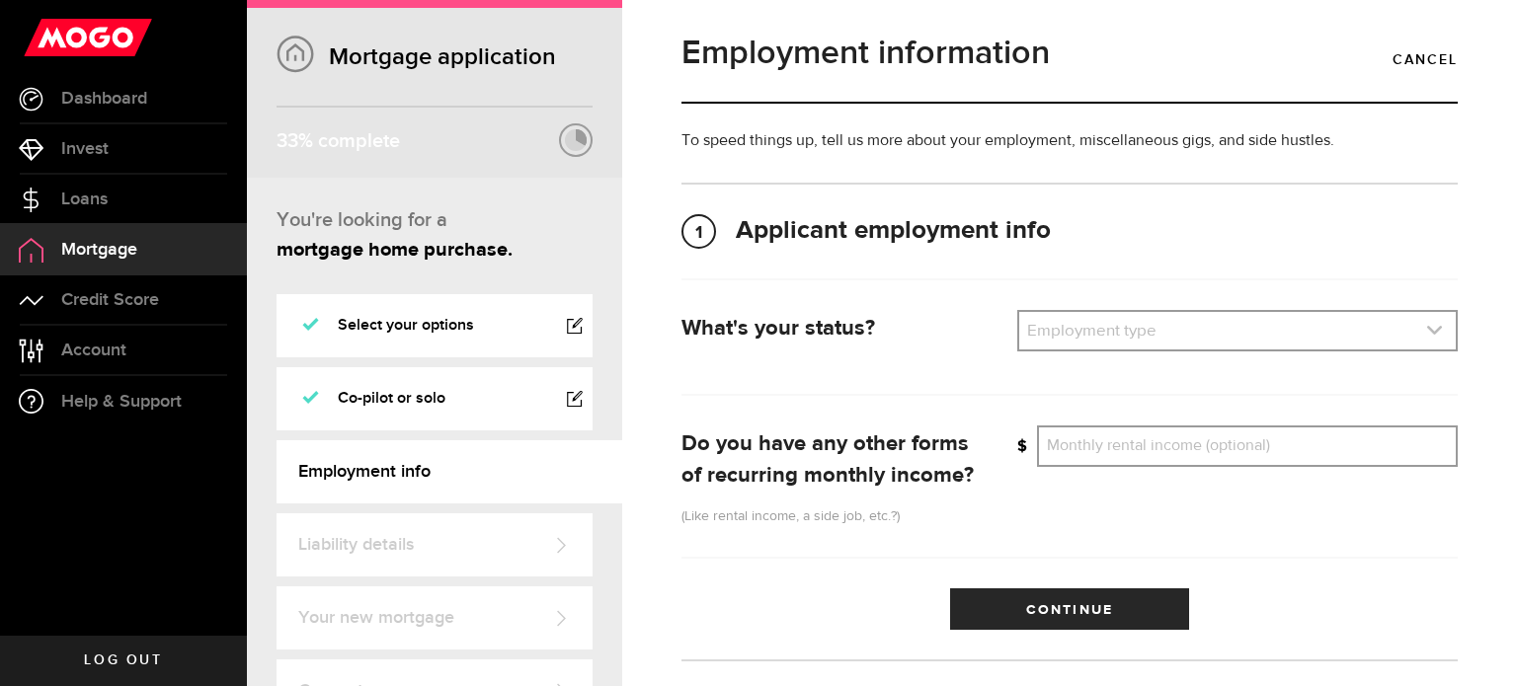
click at [1078, 348] on link "expand select" at bounding box center [1237, 331] width 437 height 38
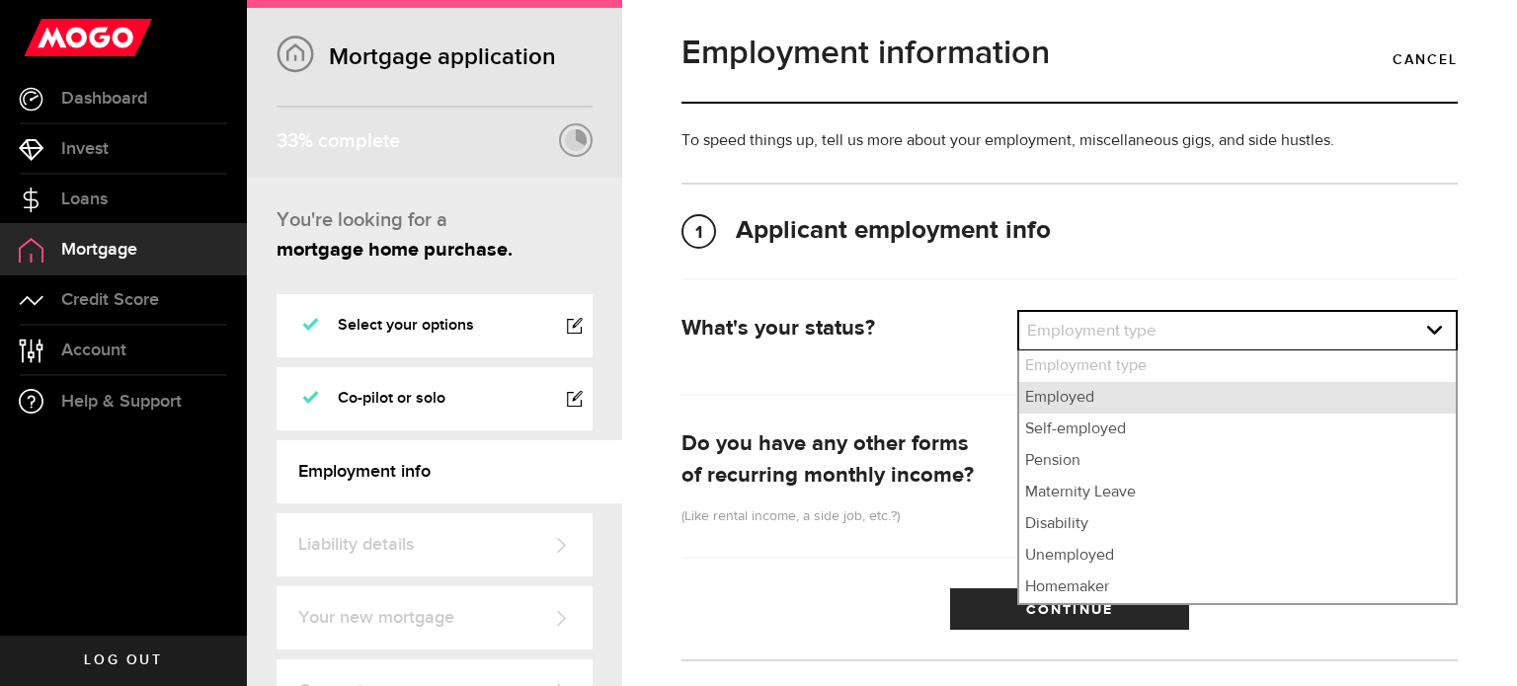
click at [1055, 402] on li "Employed" at bounding box center [1237, 398] width 437 height 32
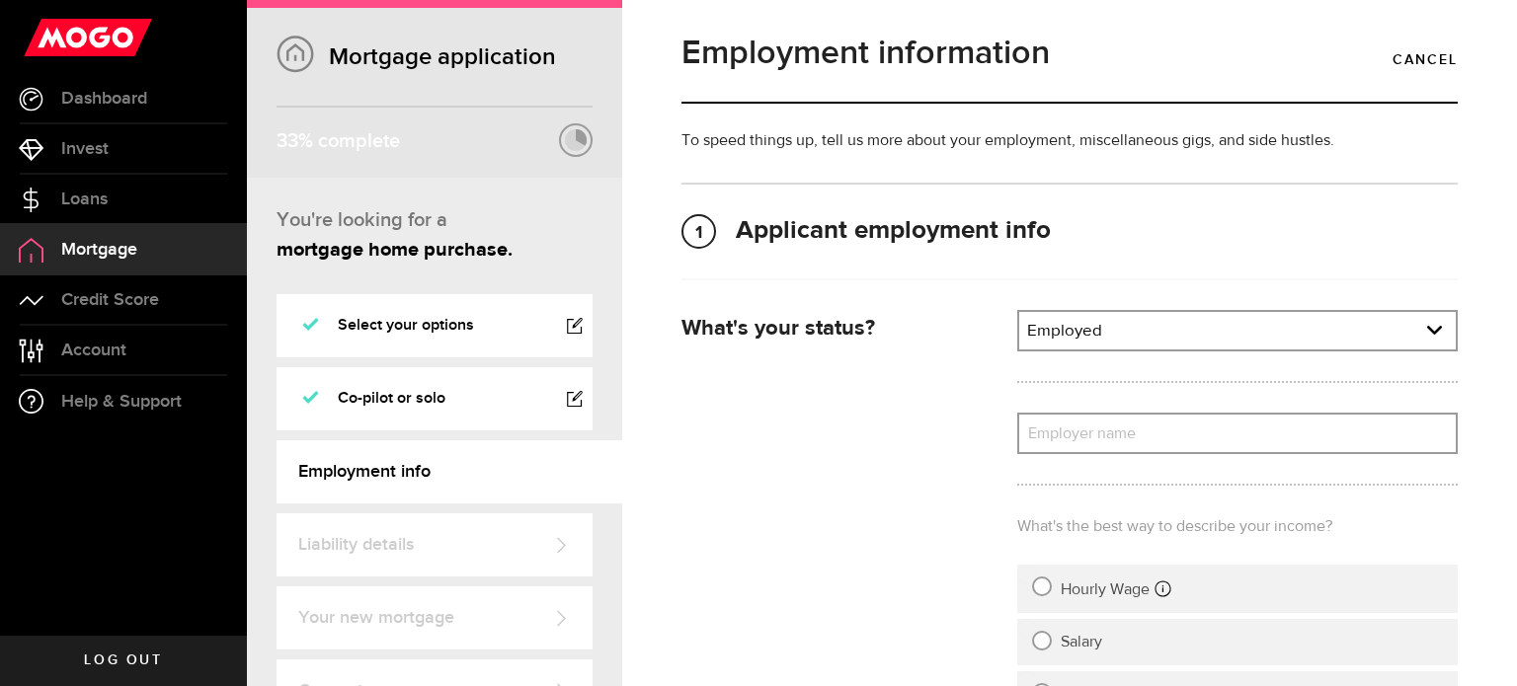
click at [1065, 442] on label "Employer name" at bounding box center [1237, 434] width 440 height 40
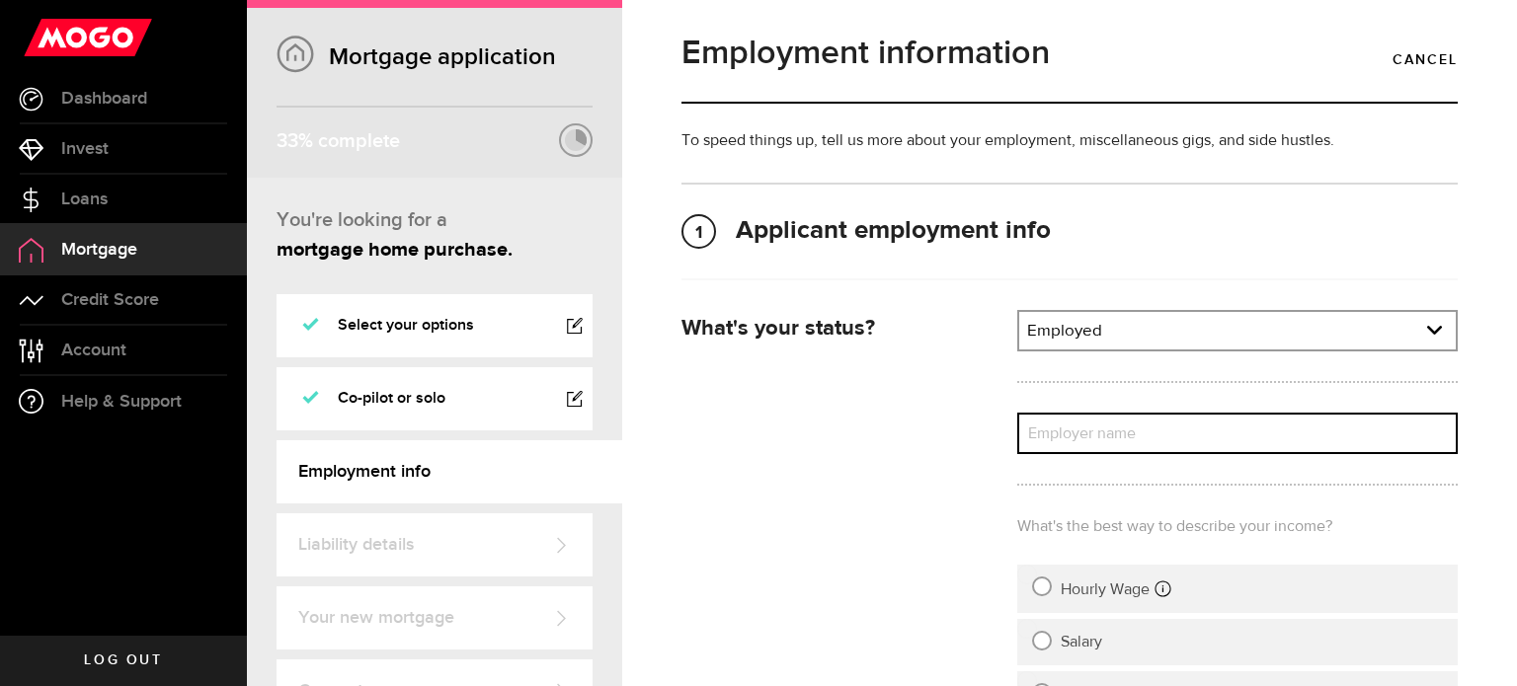
click at [1065, 442] on input "Employer name" at bounding box center [1237, 433] width 440 height 41
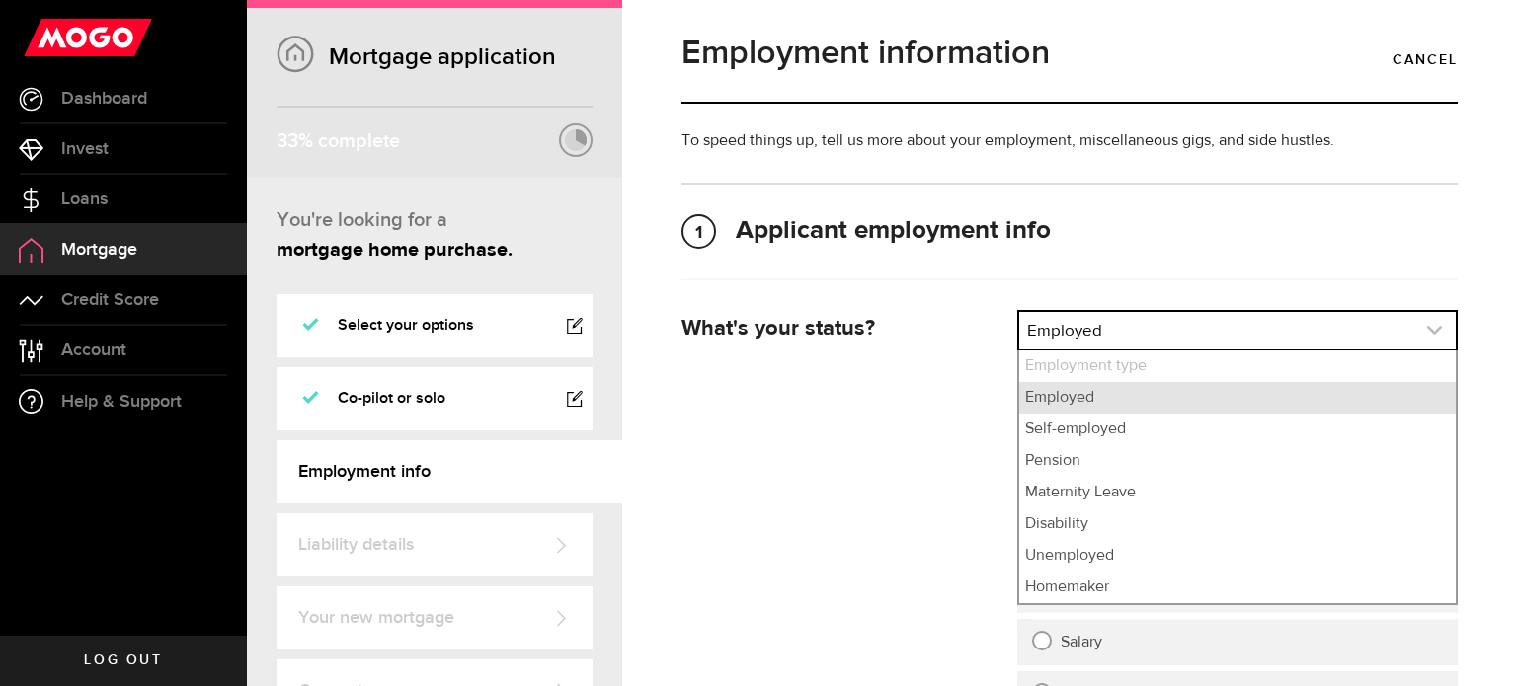
click at [1131, 323] on link "expand select" at bounding box center [1237, 331] width 437 height 38
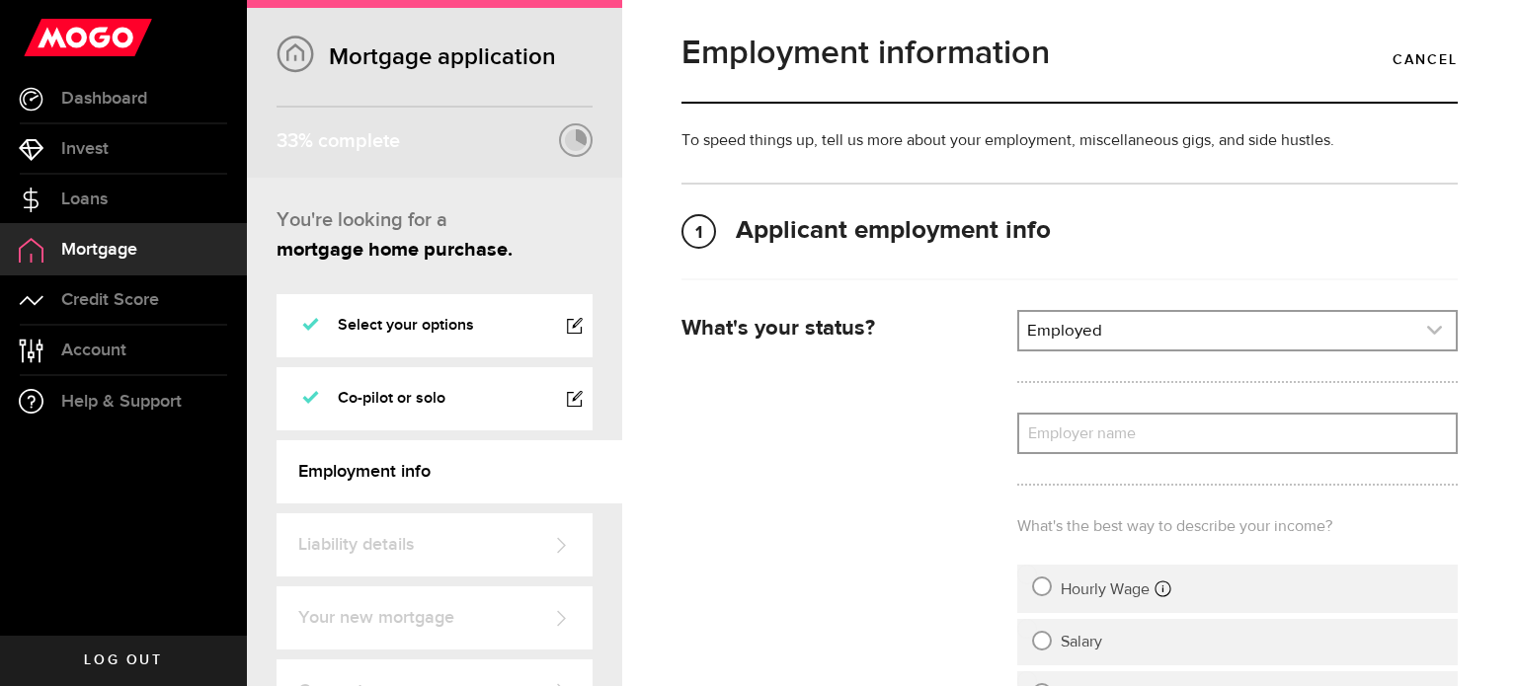
click at [1103, 340] on link "expand select" at bounding box center [1237, 331] width 437 height 38
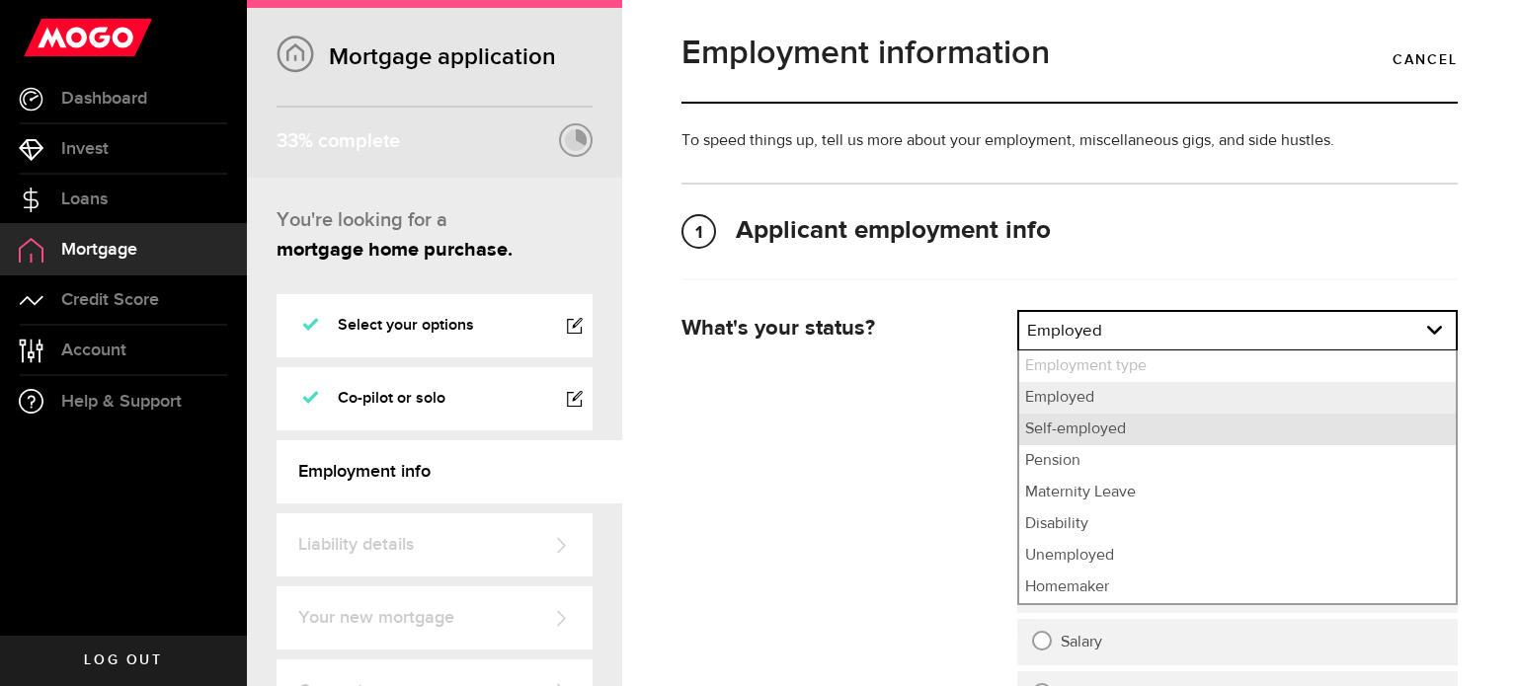
click at [1074, 430] on li "Self-employed" at bounding box center [1237, 430] width 437 height 32
select select "self_employed"
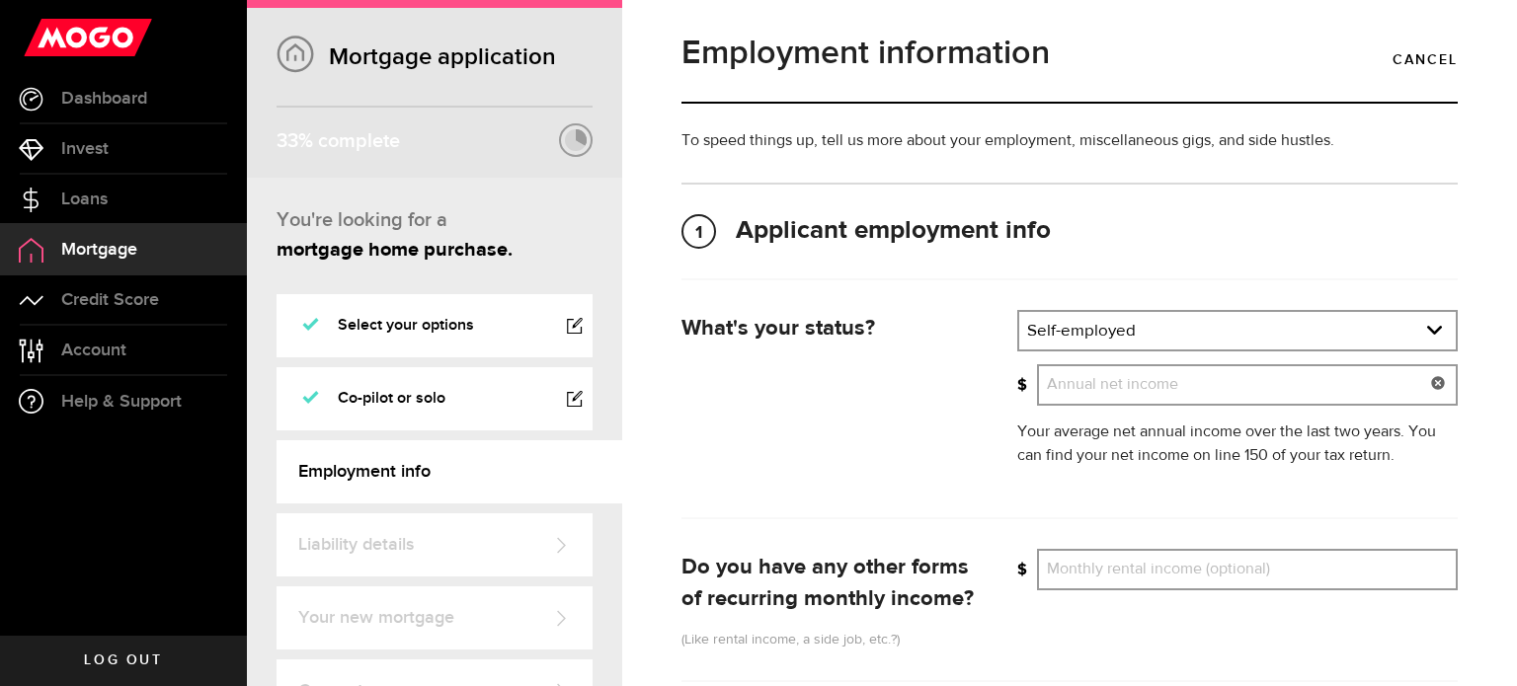
click at [1138, 372] on input "Gross annual income Annual net income" at bounding box center [1247, 384] width 421 height 41
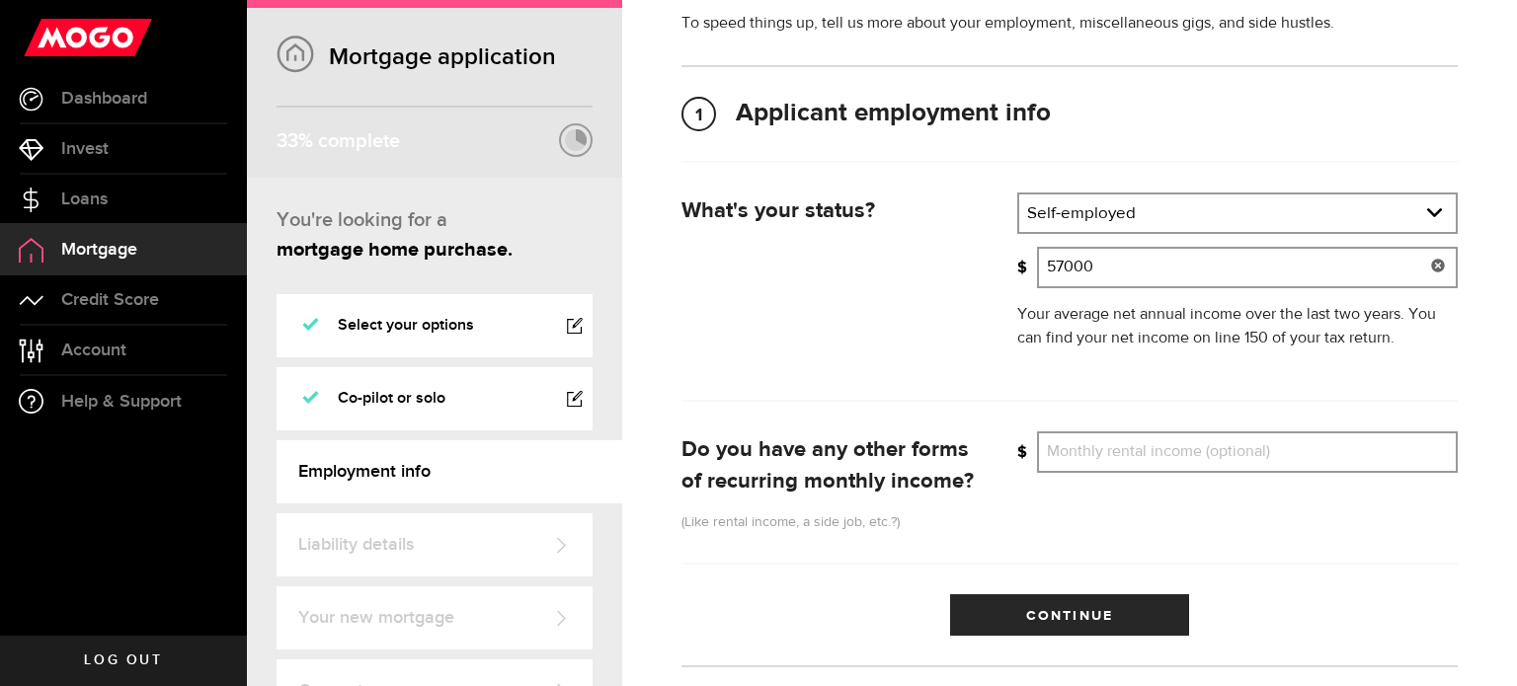
scroll to position [120, 0]
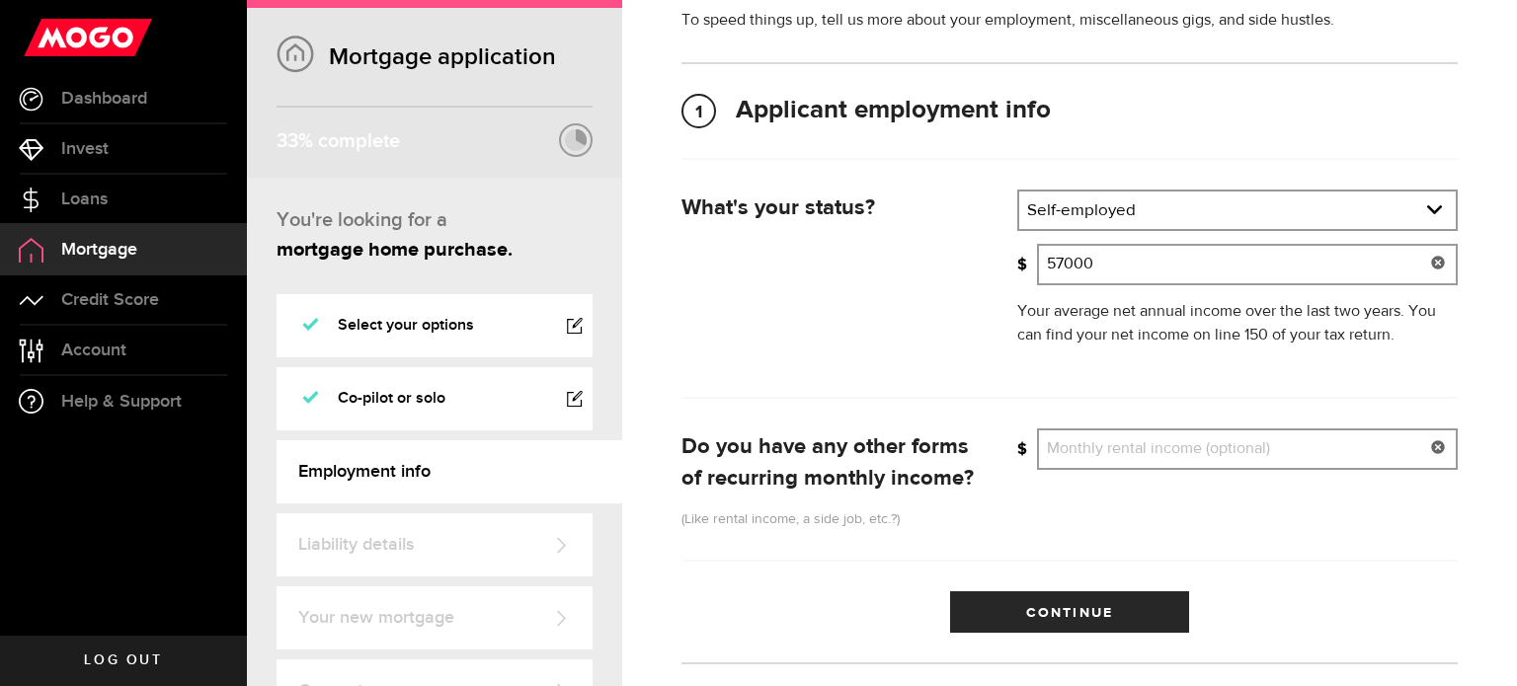
type input "57,000"
click at [1146, 452] on input "Monthly rental income (optional)" at bounding box center [1247, 449] width 421 height 41
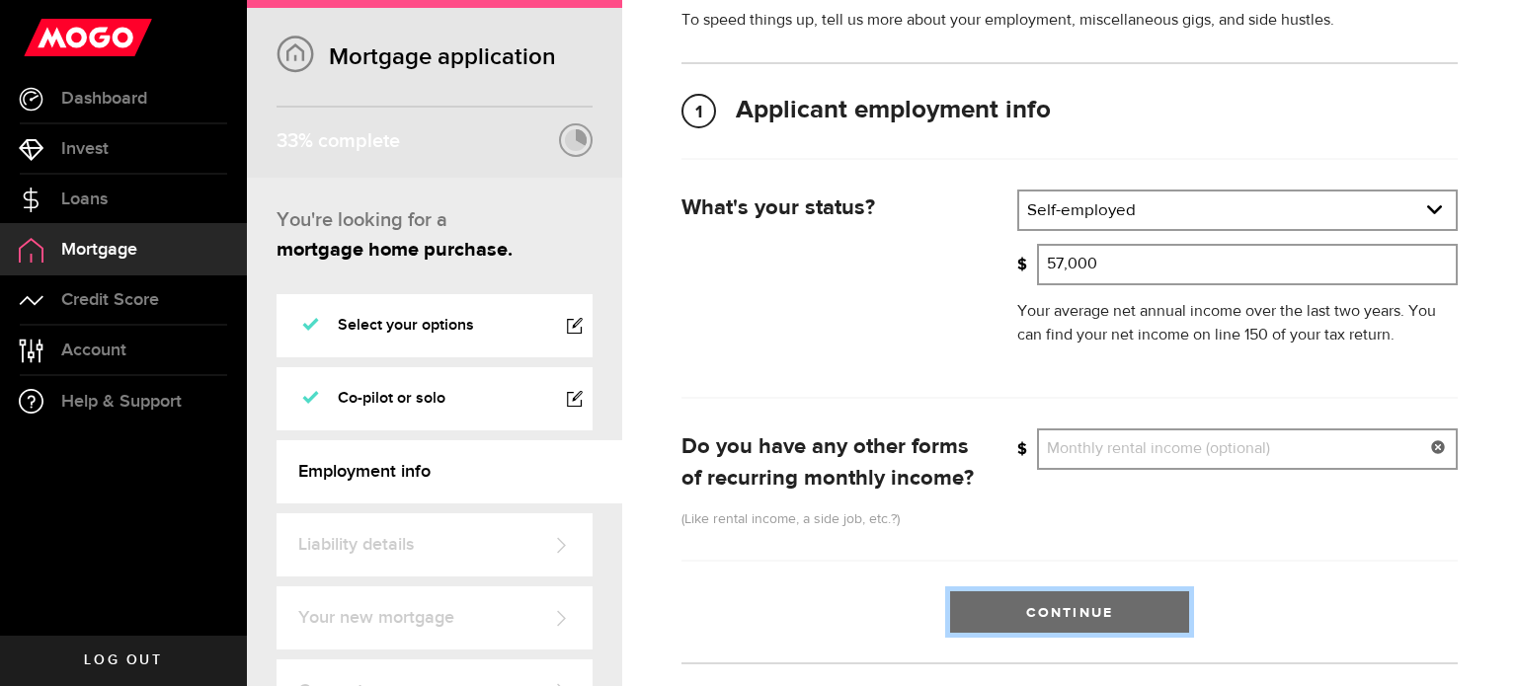
click at [1045, 614] on button "Continue" at bounding box center [1069, 612] width 239 height 41
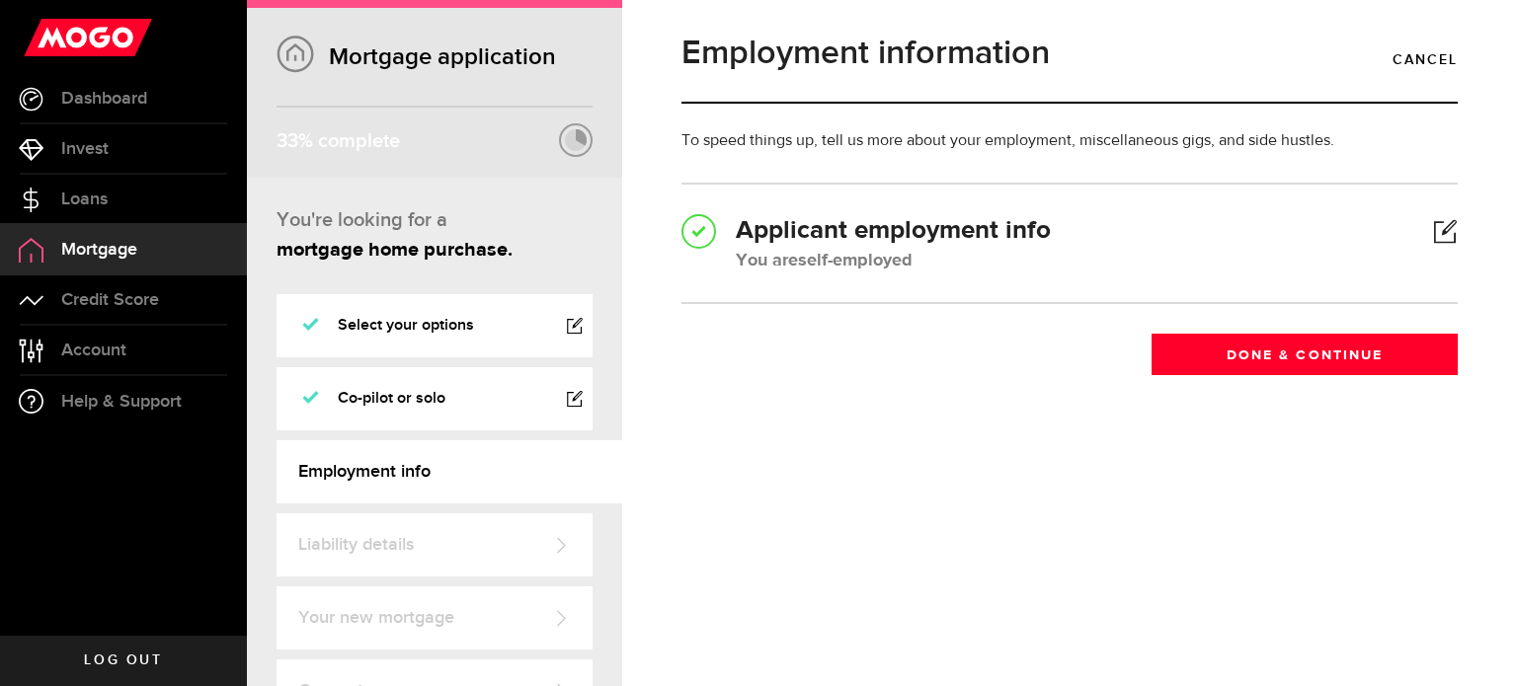
scroll to position [0, 0]
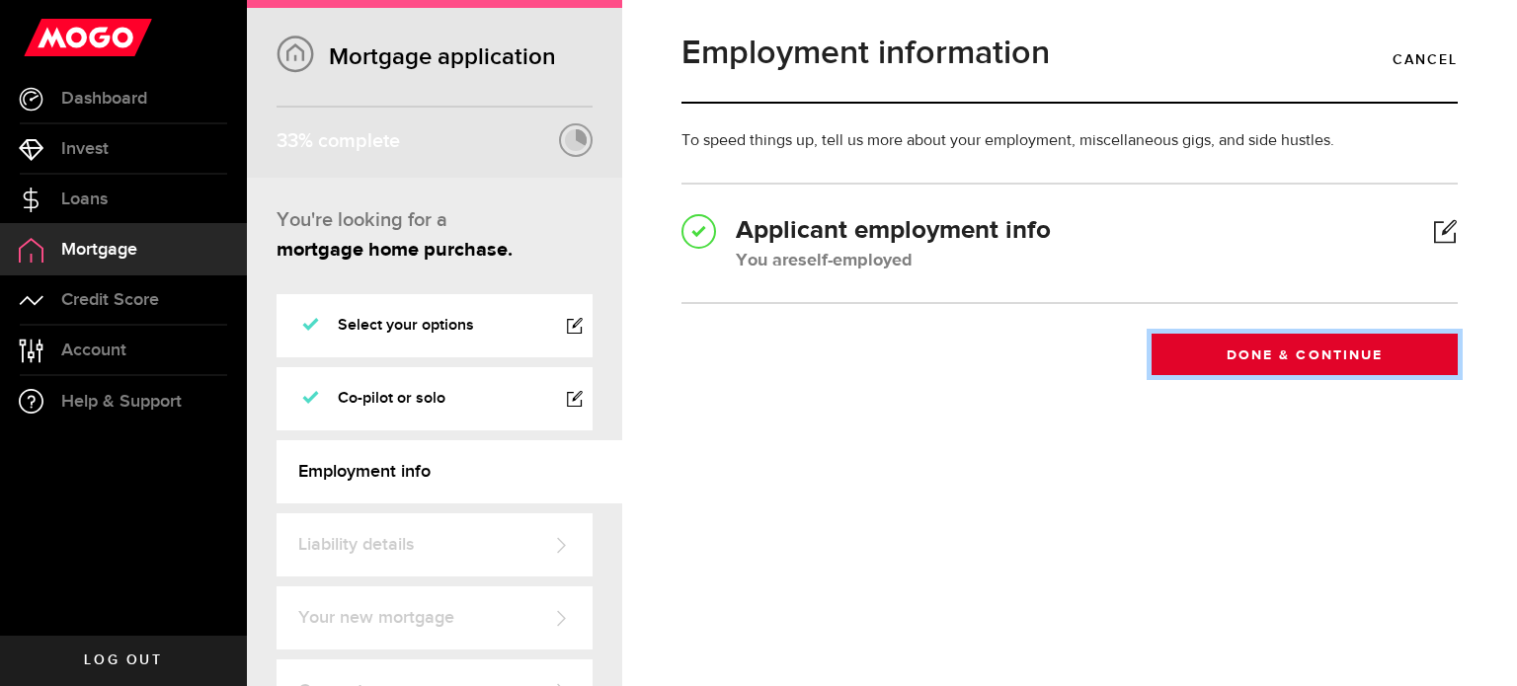
click at [1229, 363] on button "Done & Continue" at bounding box center [1305, 354] width 306 height 41
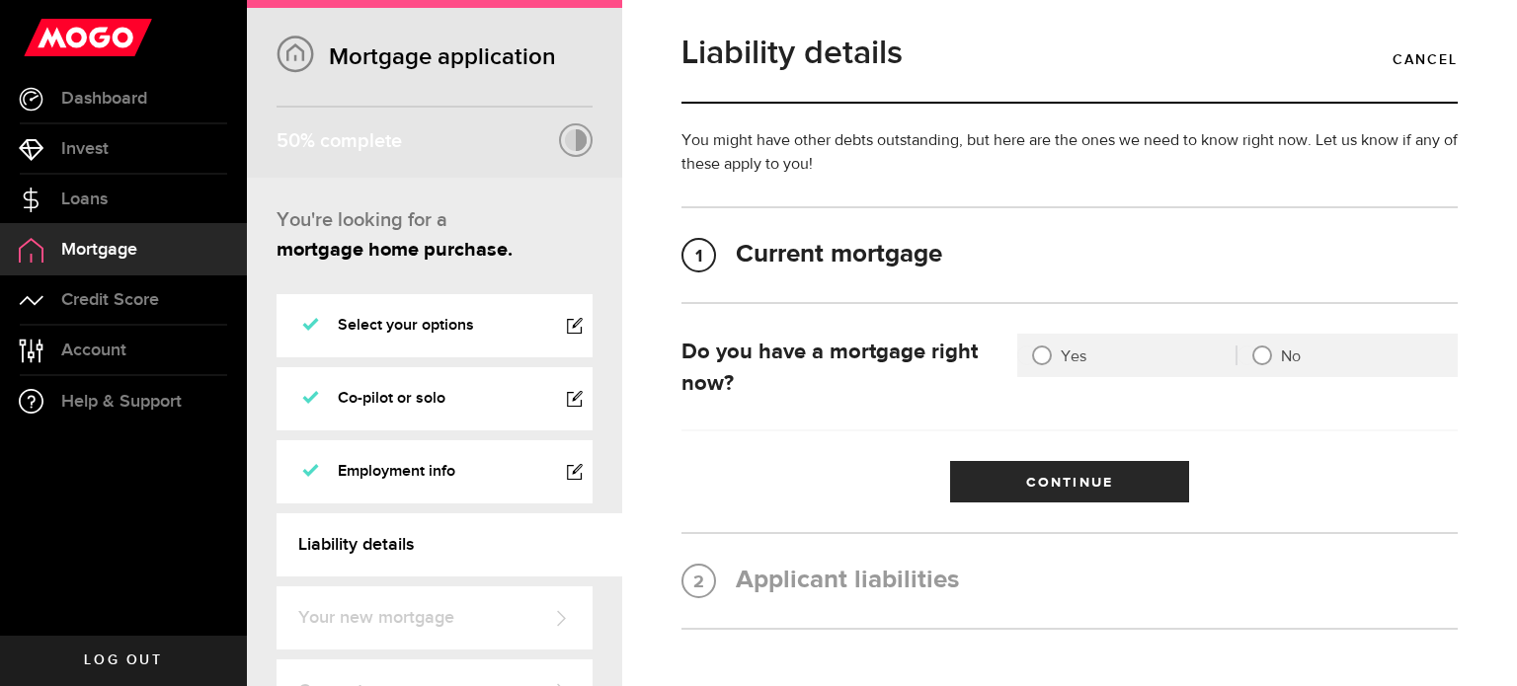
click at [1254, 353] on div at bounding box center [1262, 356] width 16 height 16
radio input "true"
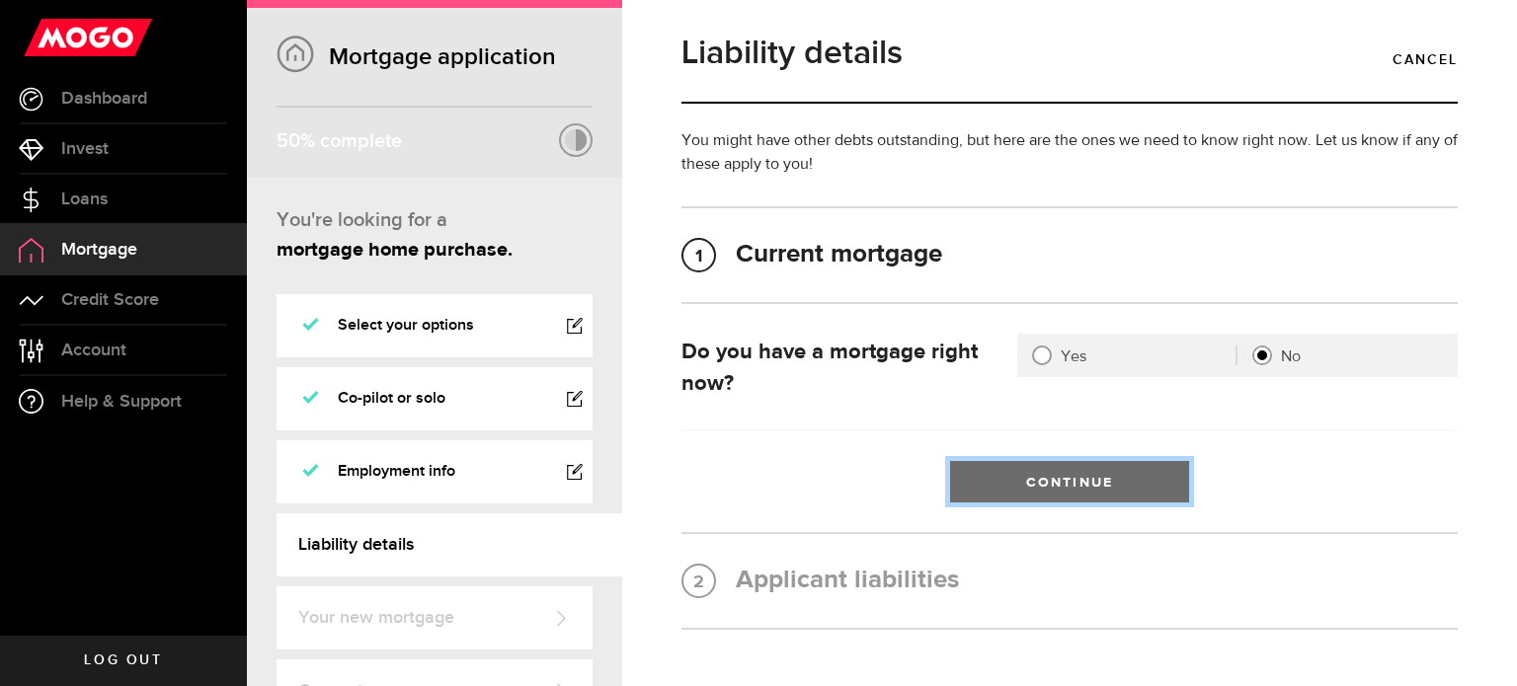
click at [1074, 472] on button "Continue" at bounding box center [1069, 481] width 239 height 41
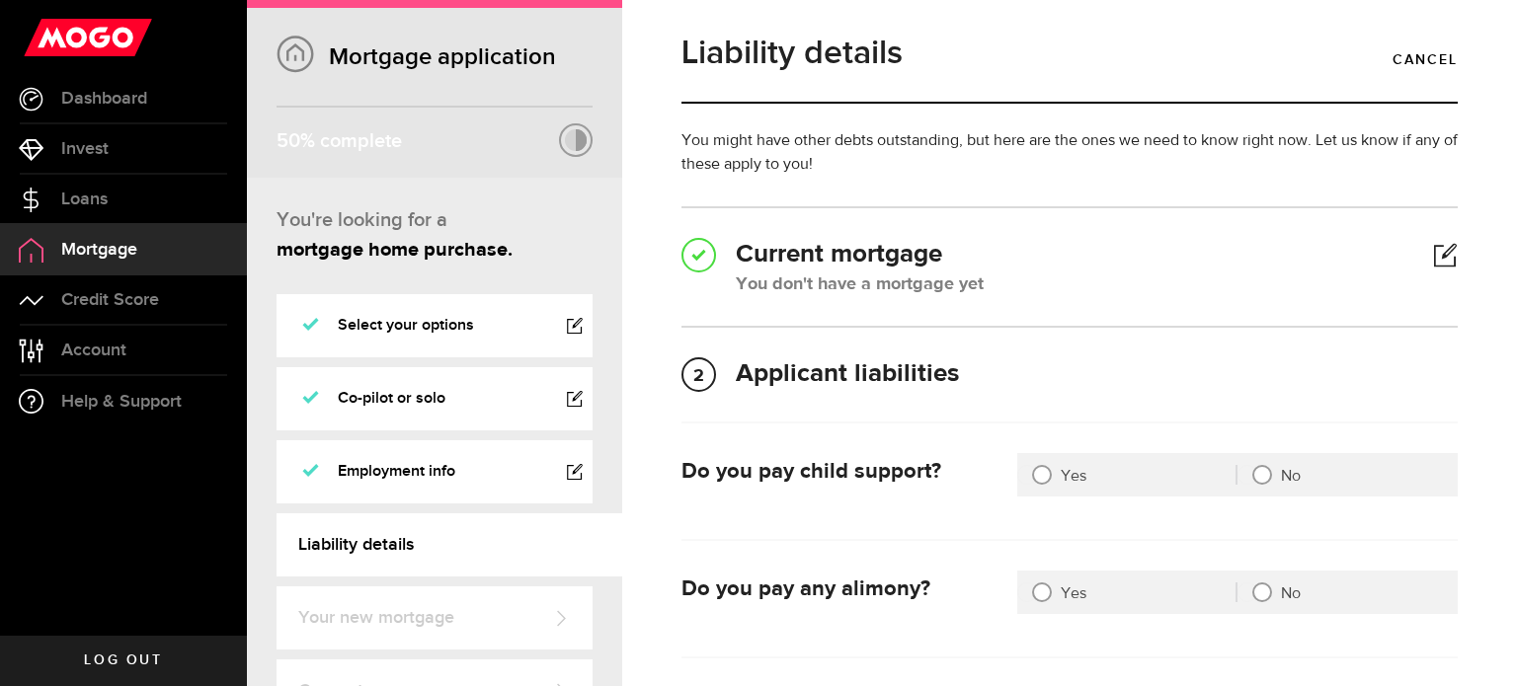
click at [1255, 478] on div at bounding box center [1262, 475] width 16 height 16
radio input "true"
click at [1256, 595] on div at bounding box center [1262, 593] width 16 height 16
radio input "true"
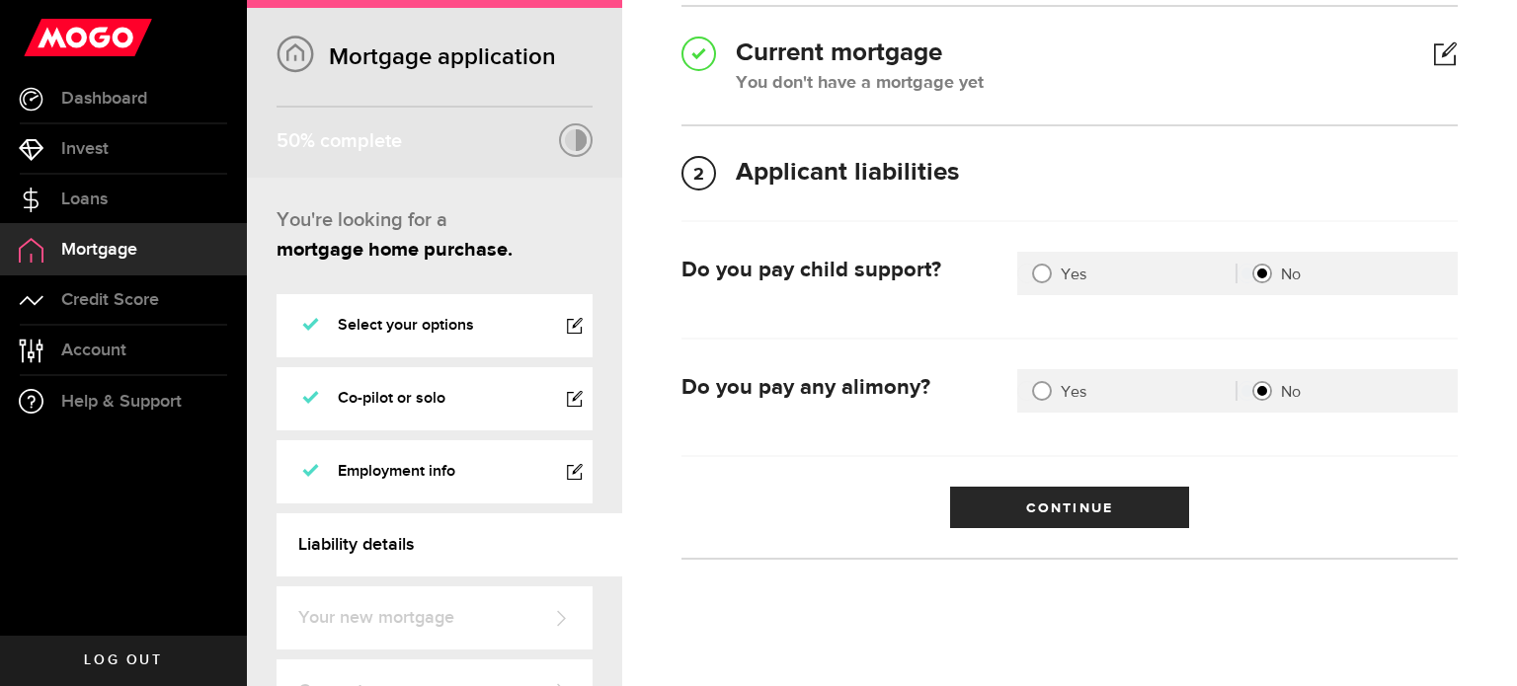
scroll to position [203, 0]
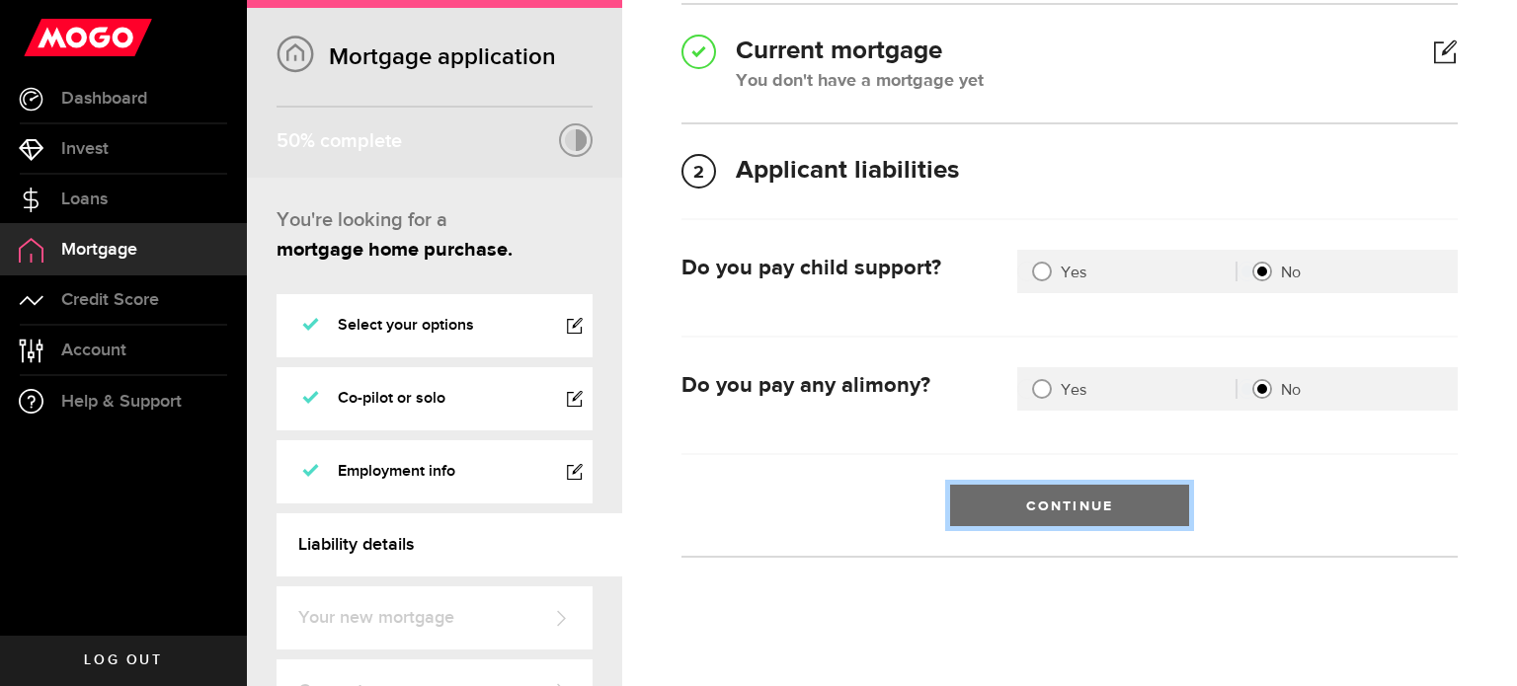
click at [1014, 497] on button "Continue" at bounding box center [1069, 505] width 239 height 41
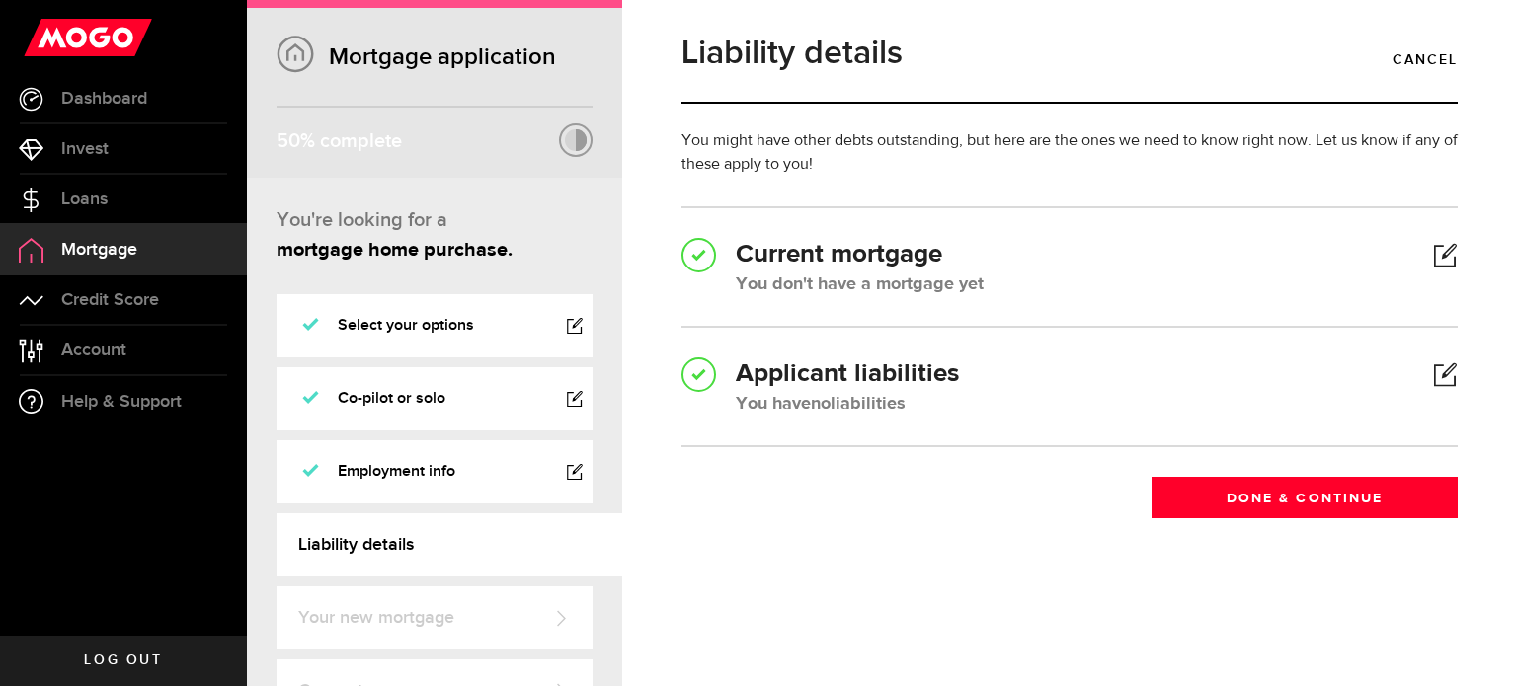
scroll to position [0, 0]
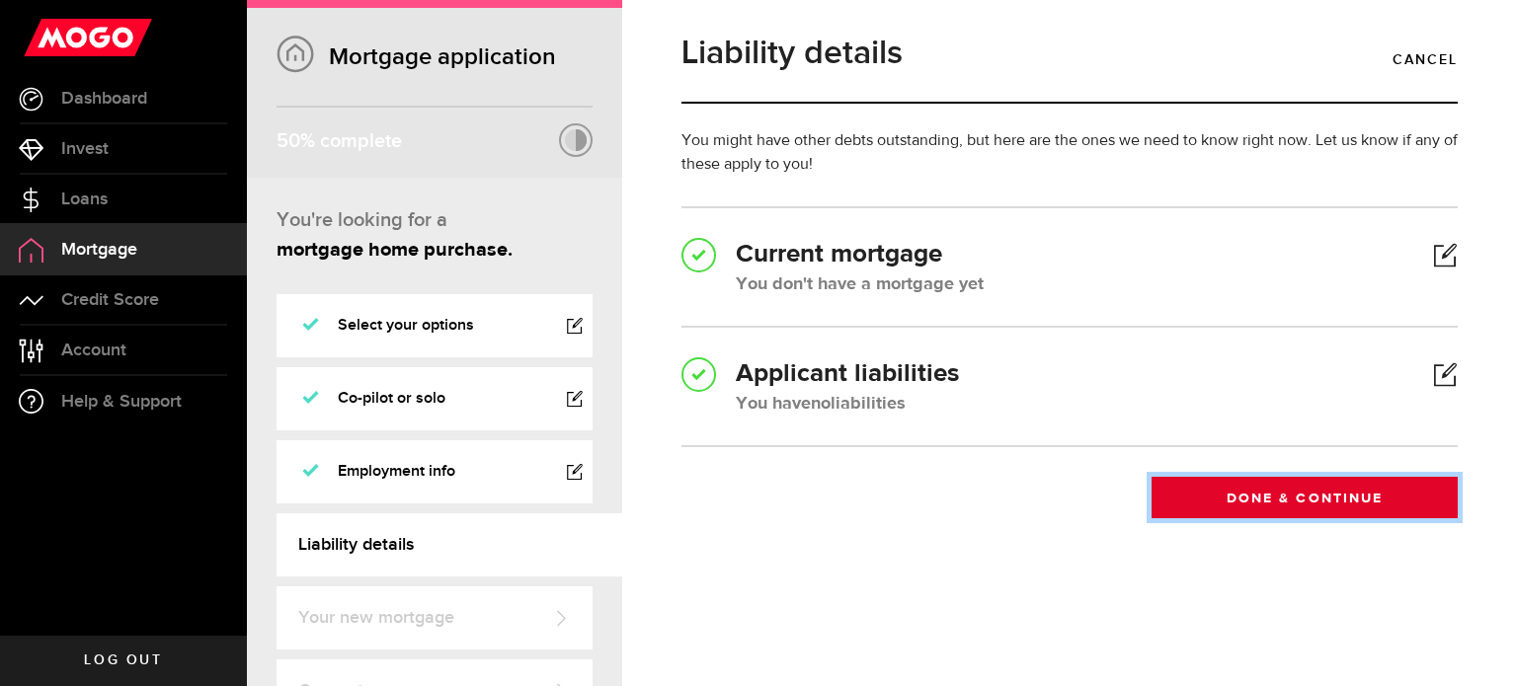
click at [1191, 487] on button "Done & Continue" at bounding box center [1305, 497] width 306 height 41
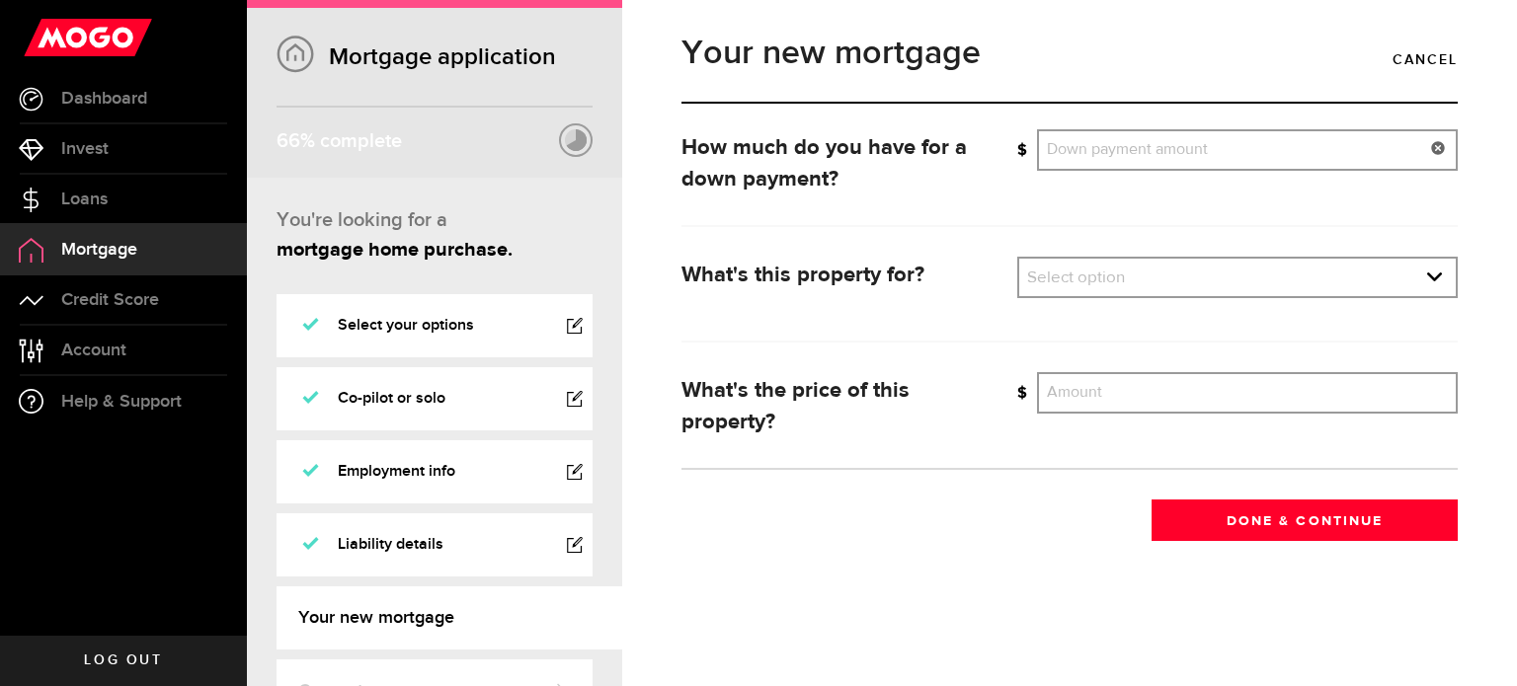
click at [1143, 161] on input "Down payment amount" at bounding box center [1247, 149] width 421 height 41
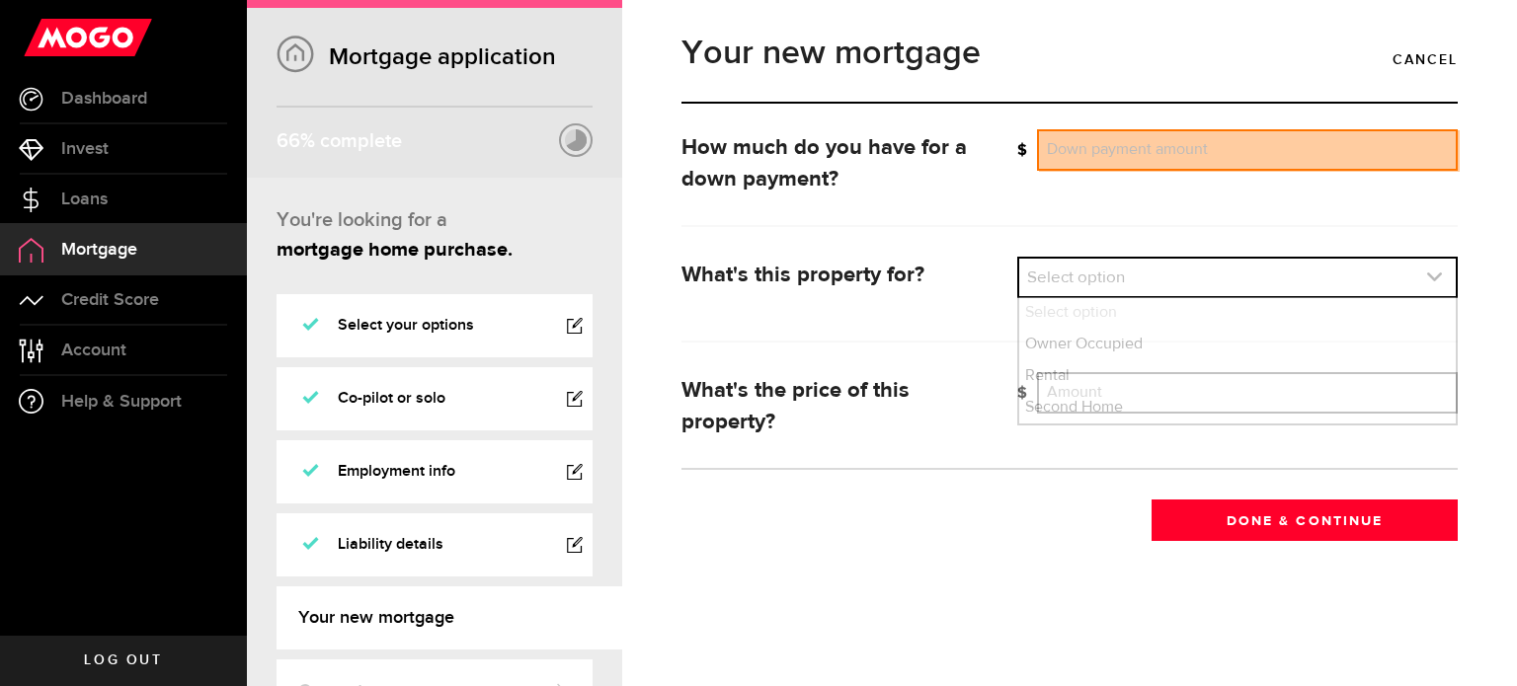
click at [1101, 286] on link "expand select" at bounding box center [1237, 278] width 437 height 38
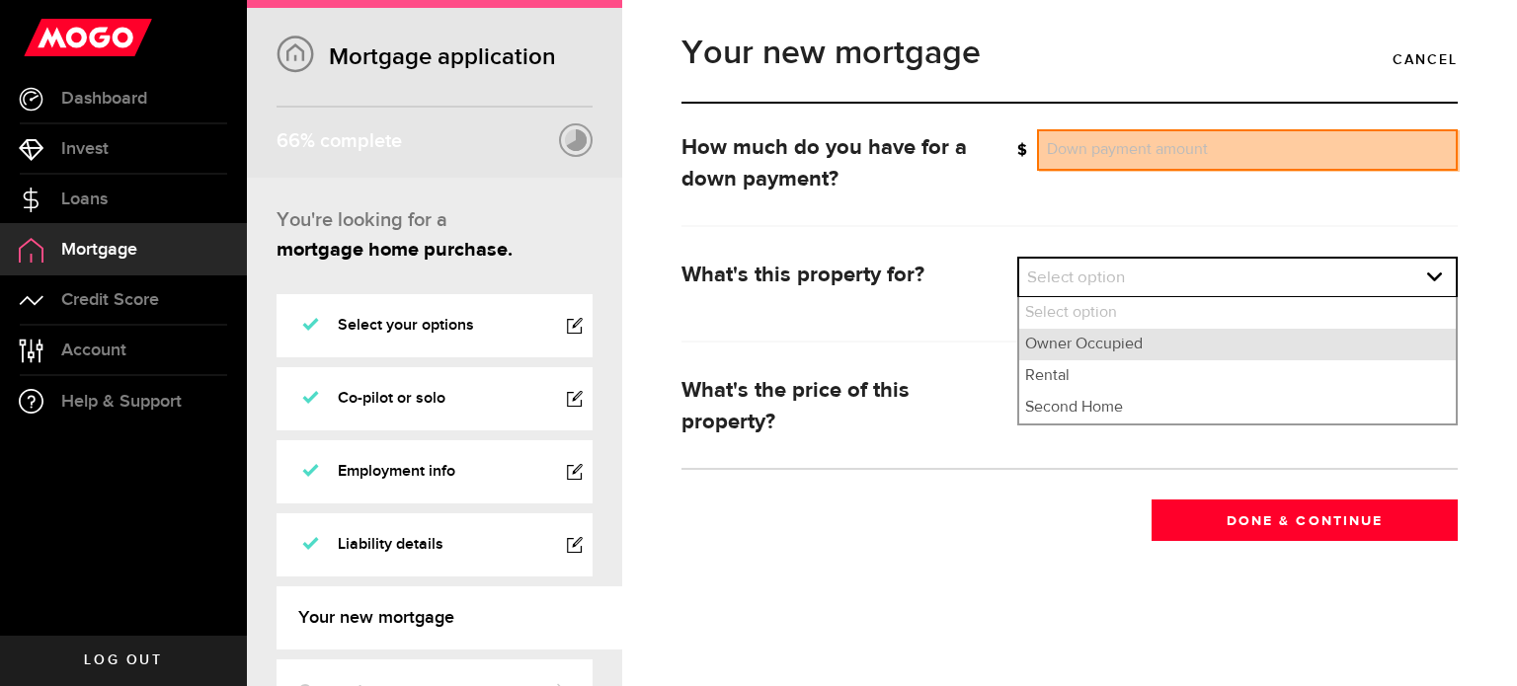
click at [1071, 351] on li "Owner Occupied" at bounding box center [1237, 345] width 437 height 32
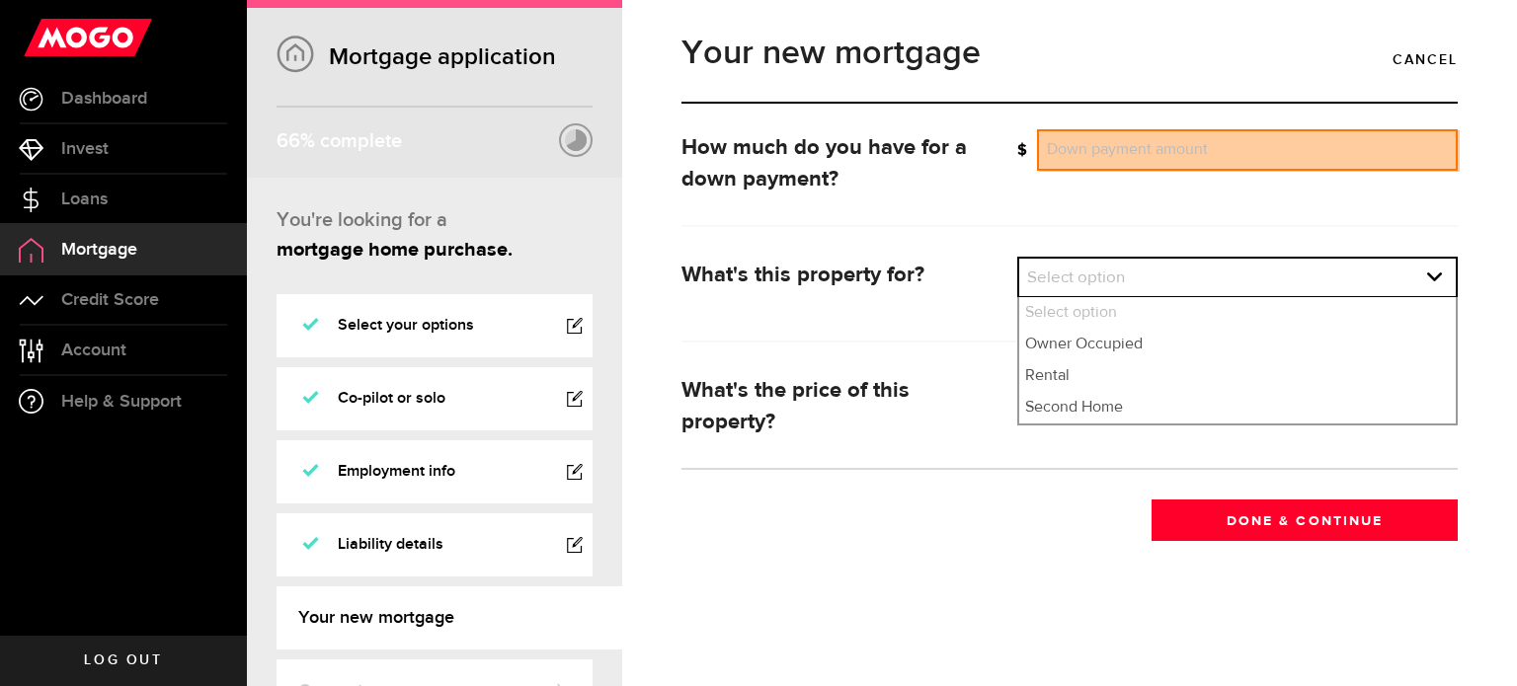
select select "owner_occupied"
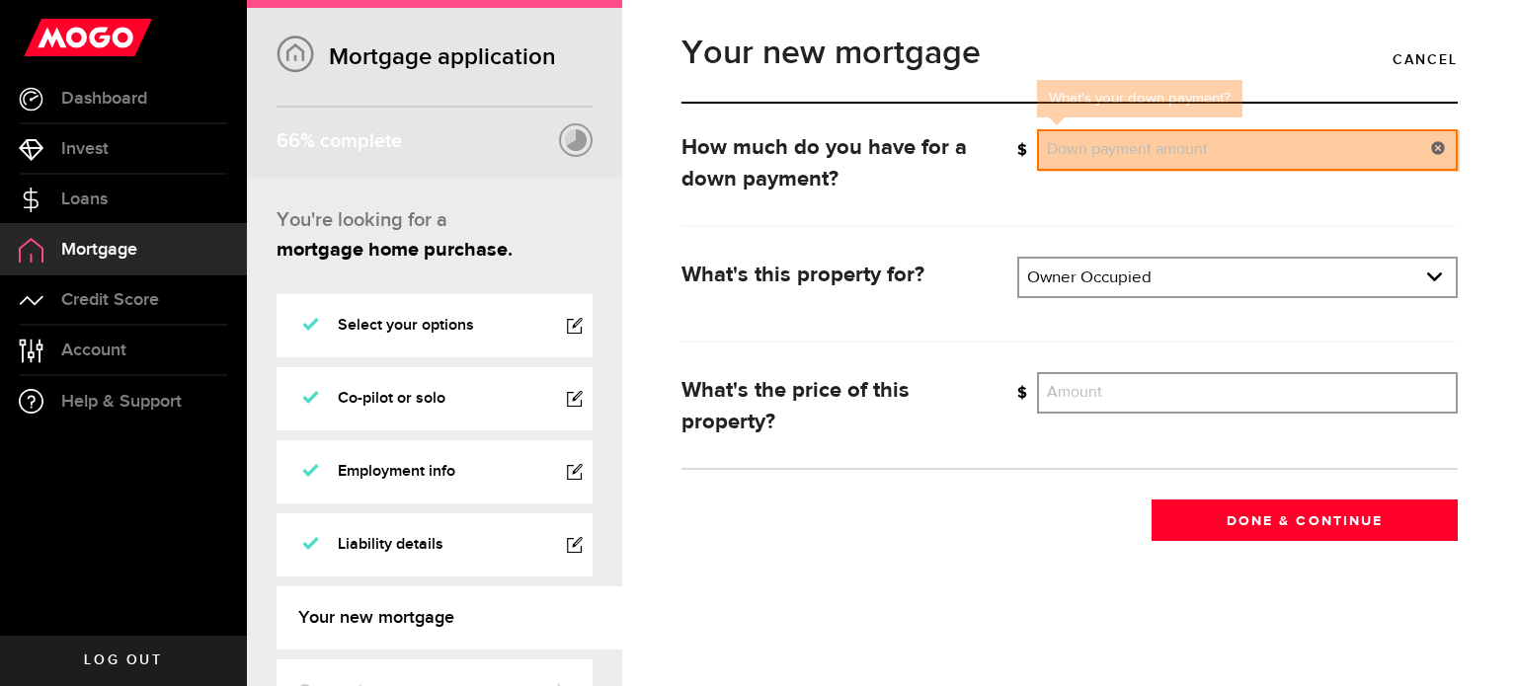
click at [1089, 140] on input "Down payment amount" at bounding box center [1247, 149] width 421 height 41
click at [1367, 208] on form "How much do you have for a down payment? What's your down payment? Down payment…" at bounding box center [1069, 335] width 776 height 412
click at [1263, 156] on input "Down payment amount" at bounding box center [1247, 149] width 421 height 41
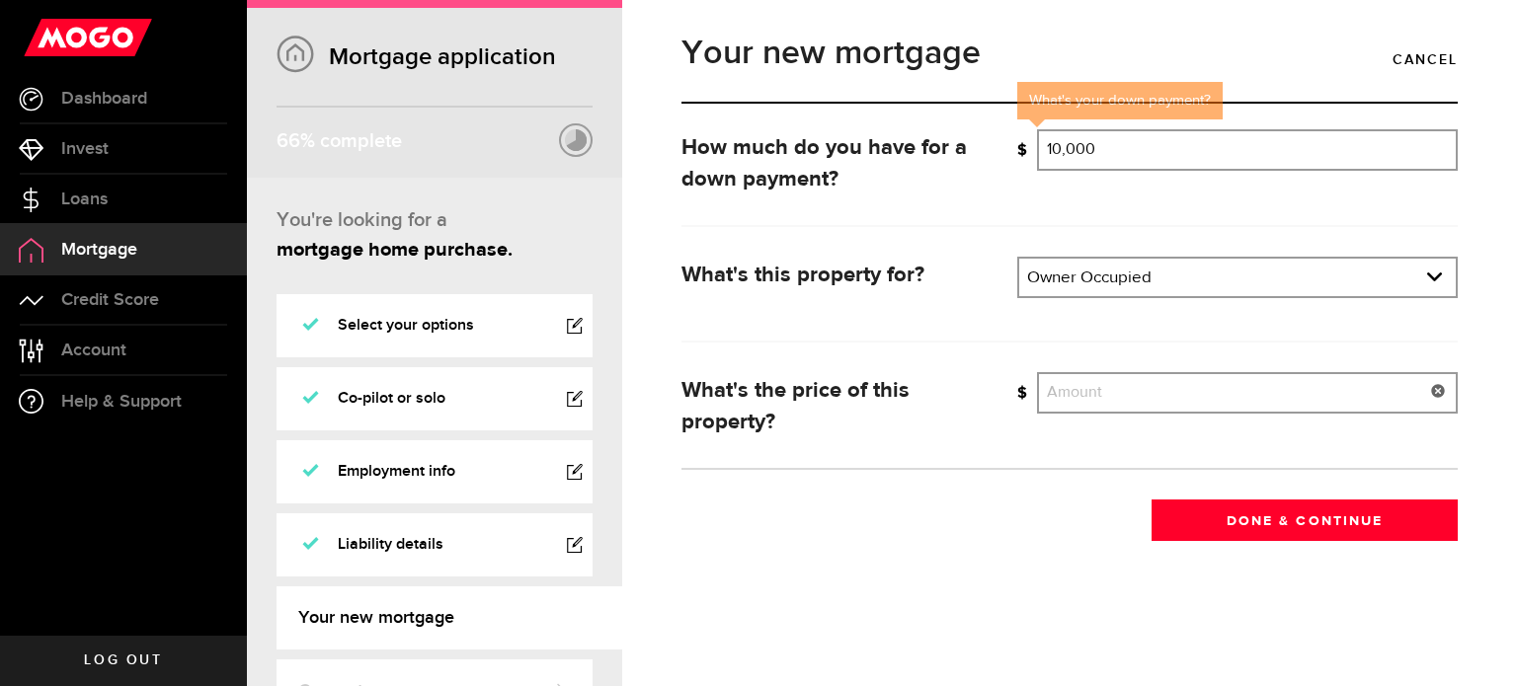
click at [1113, 384] on input "Amount" at bounding box center [1247, 392] width 421 height 41
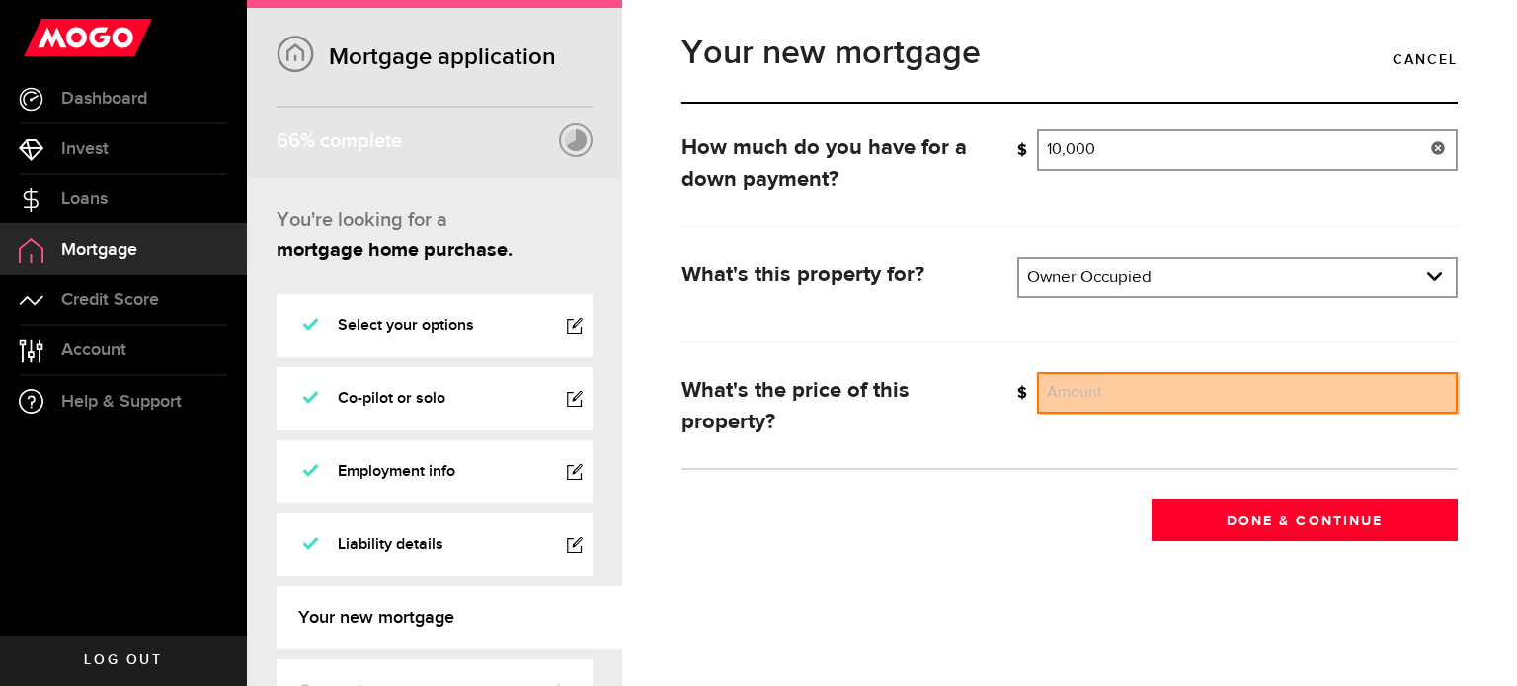
click at [1357, 145] on input "10,000" at bounding box center [1247, 149] width 421 height 41
click at [1357, 145] on input "10000" at bounding box center [1247, 149] width 421 height 41
type input "18,500"
click at [1122, 390] on input "Amount" at bounding box center [1247, 392] width 421 height 41
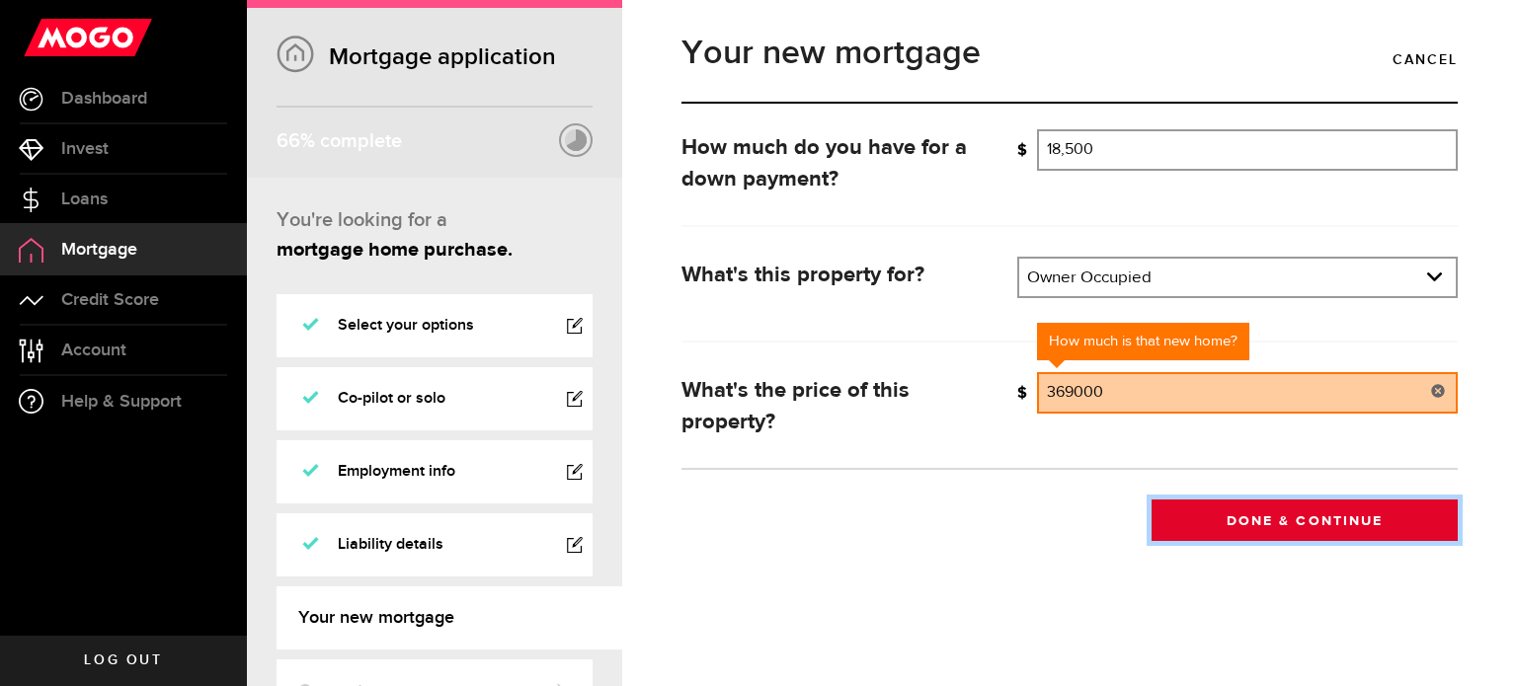
type input "369,000"
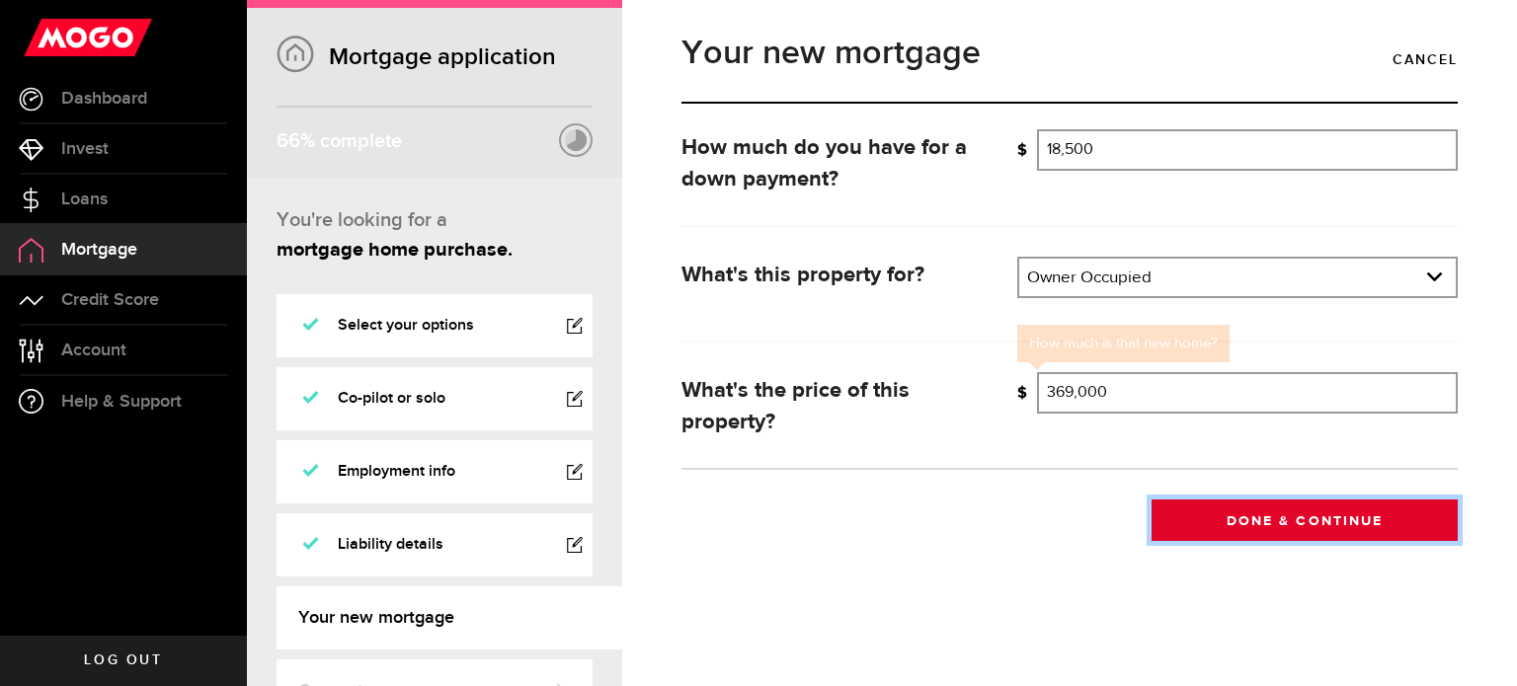
click at [1237, 511] on button "Done & Continue" at bounding box center [1305, 520] width 306 height 41
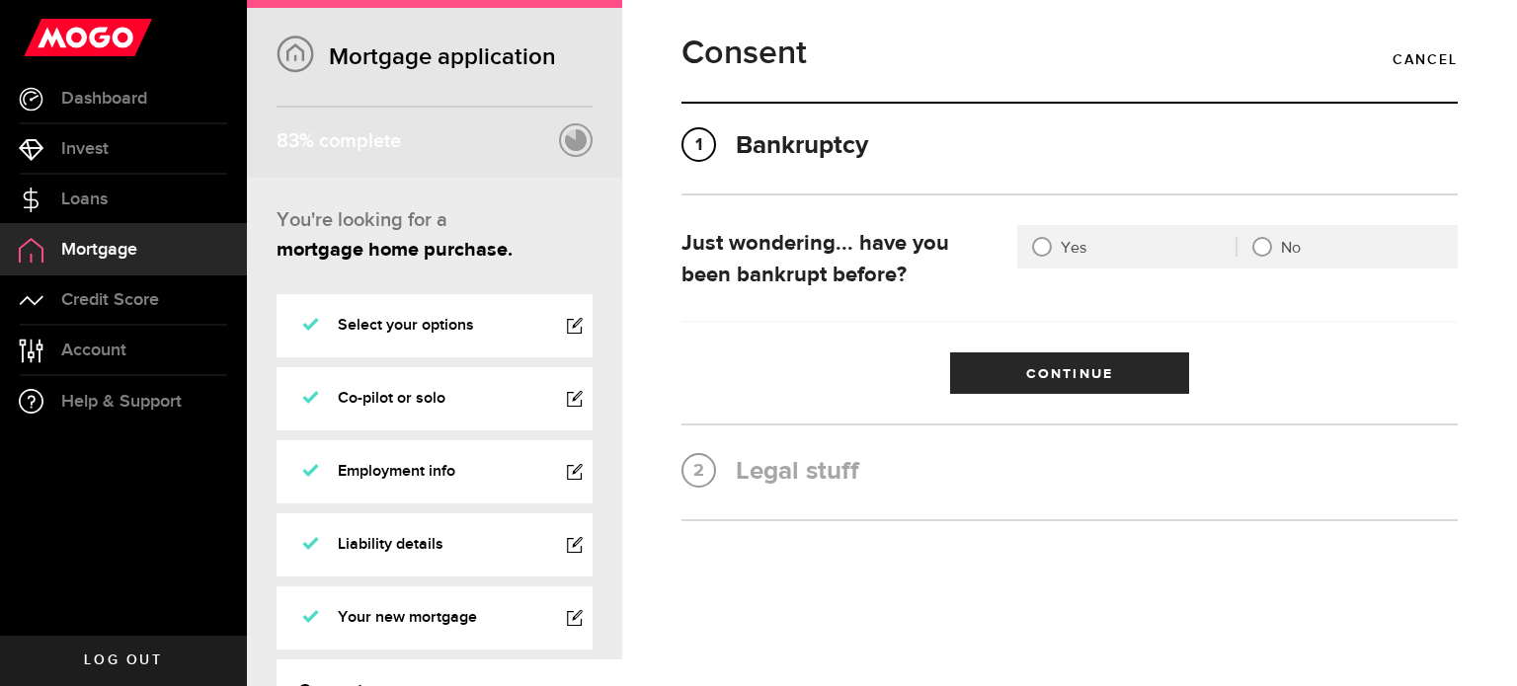
click at [1264, 252] on div at bounding box center [1262, 247] width 16 height 16
radio input "true"
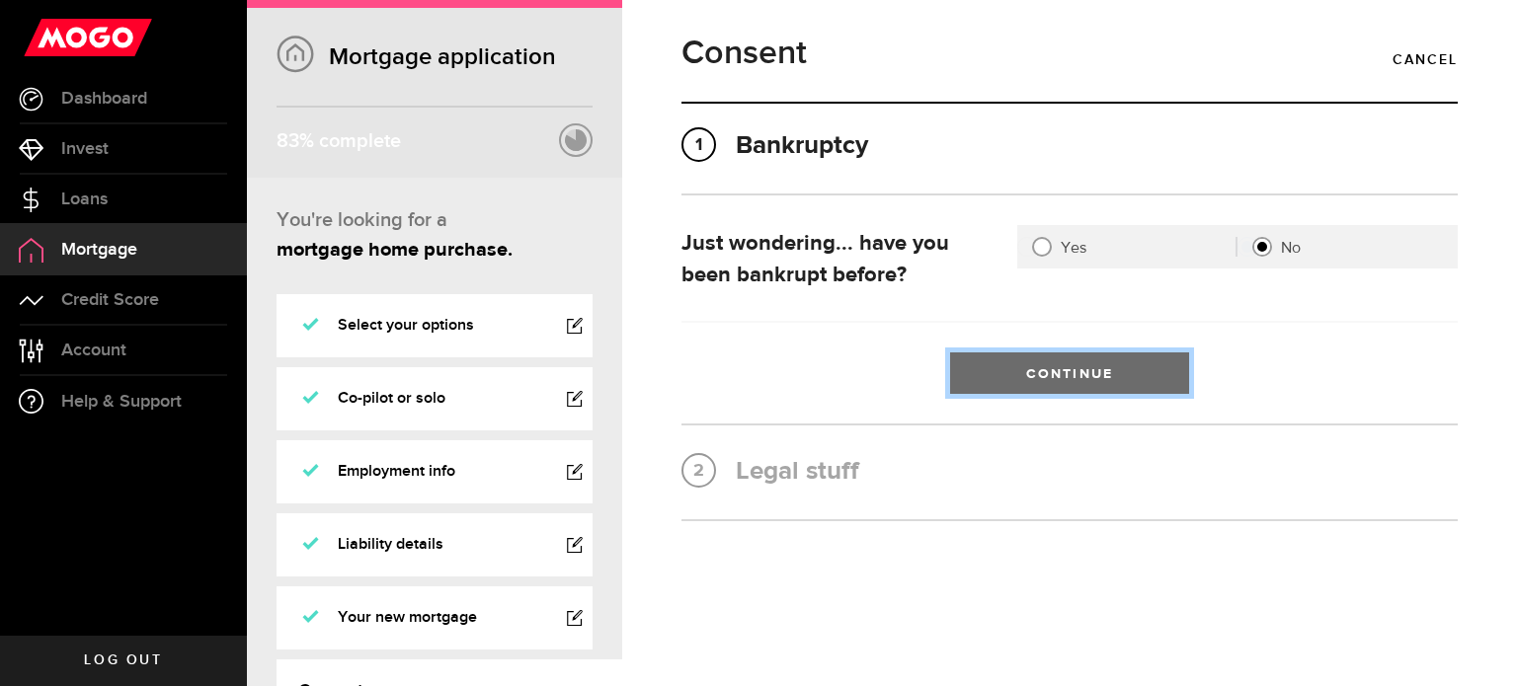
click at [1103, 358] on button "Continue" at bounding box center [1069, 373] width 239 height 41
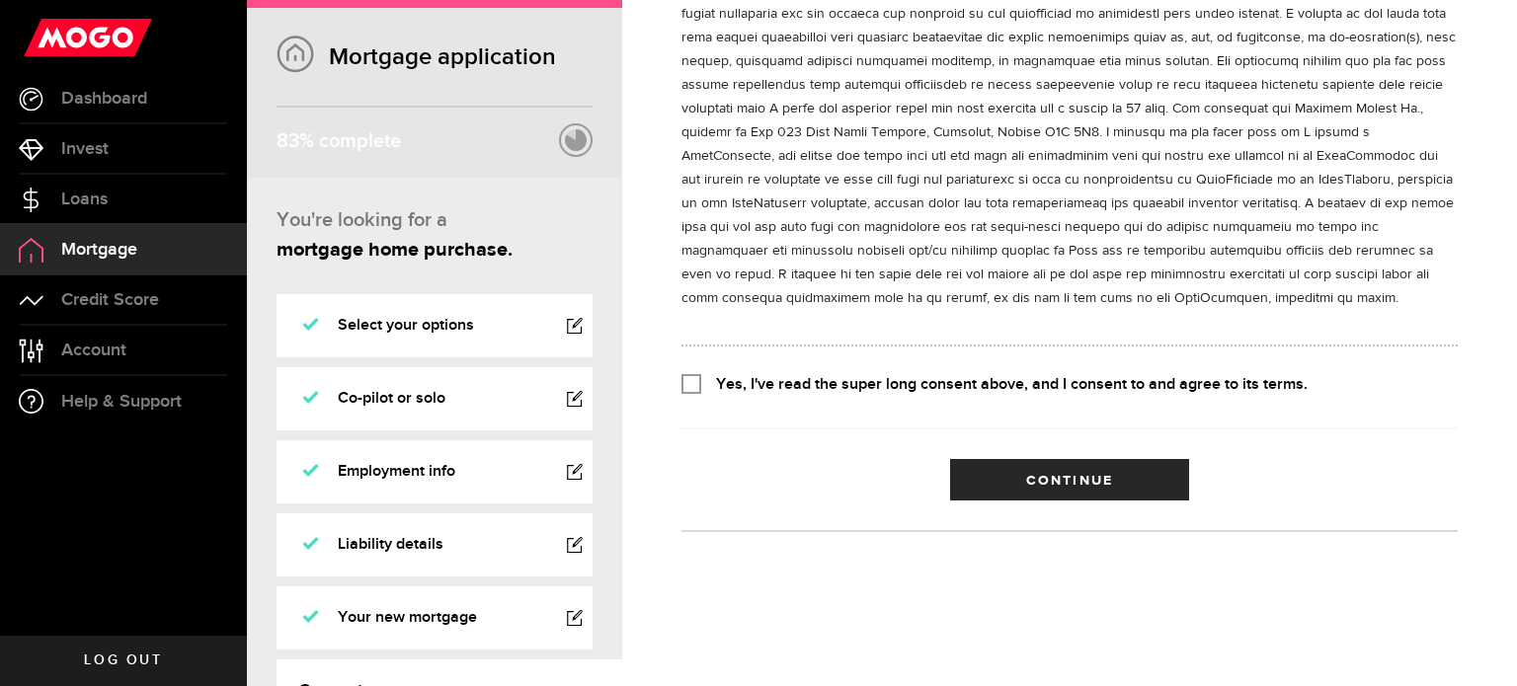
scroll to position [766, 0]
click at [700, 388] on input "Yes, I've read the super long consent above, and I consent to and agree to its …" at bounding box center [691, 383] width 20 height 20
checkbox input "true"
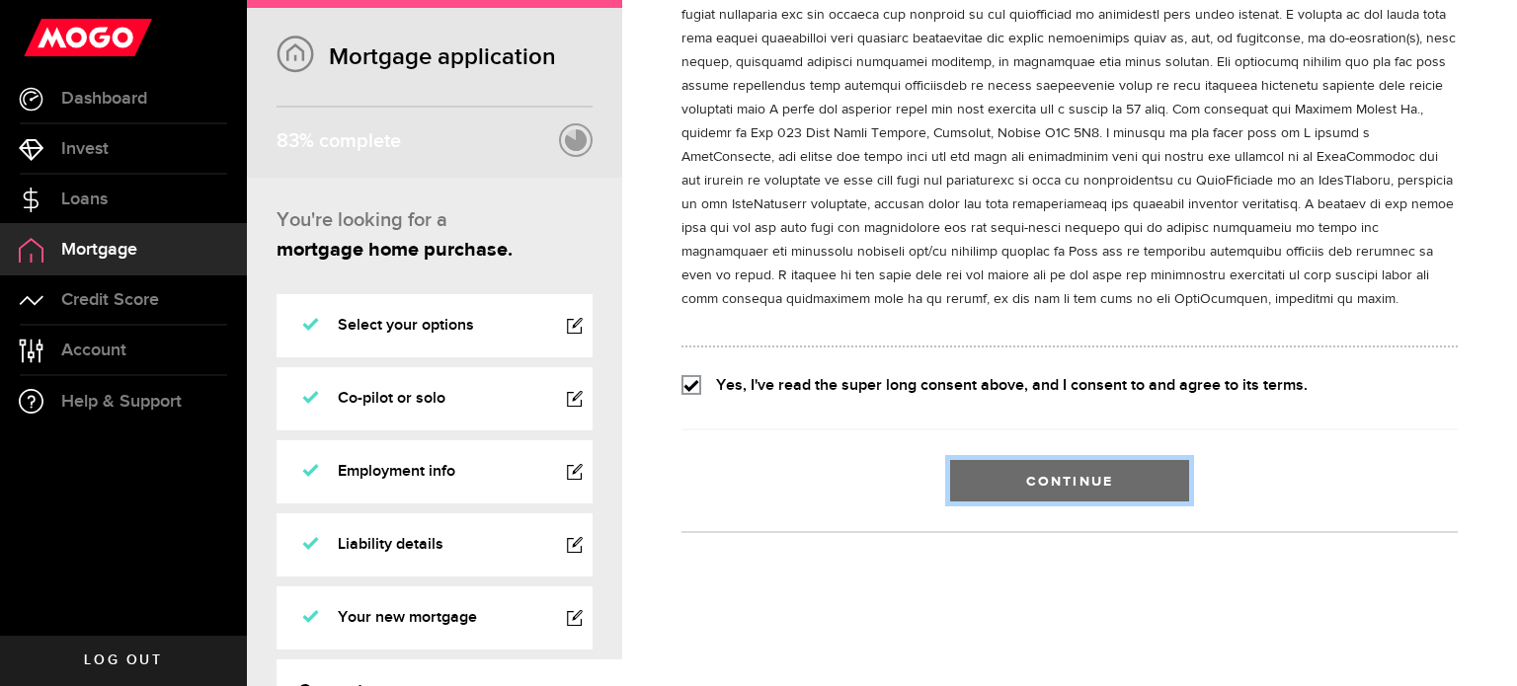
click at [1031, 465] on button "Continue" at bounding box center [1069, 480] width 239 height 41
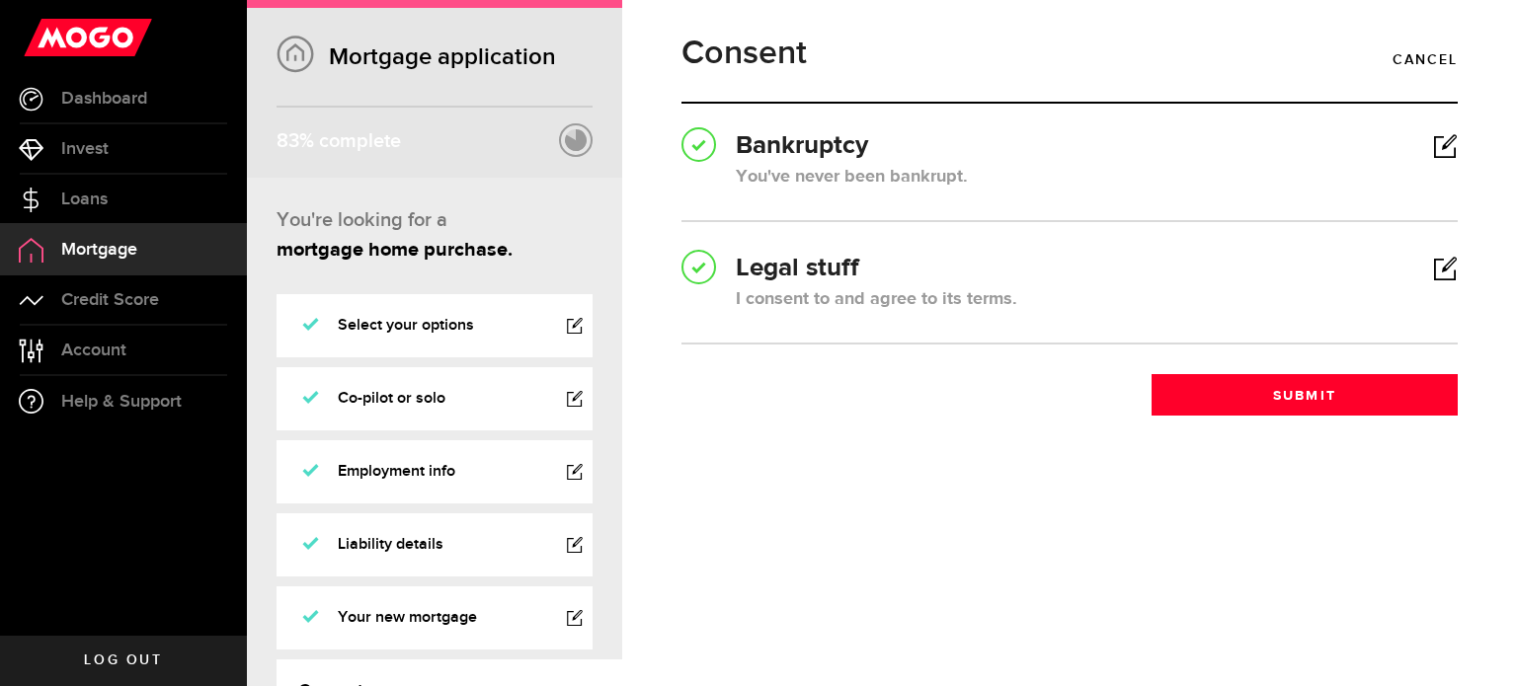
scroll to position [82, 0]
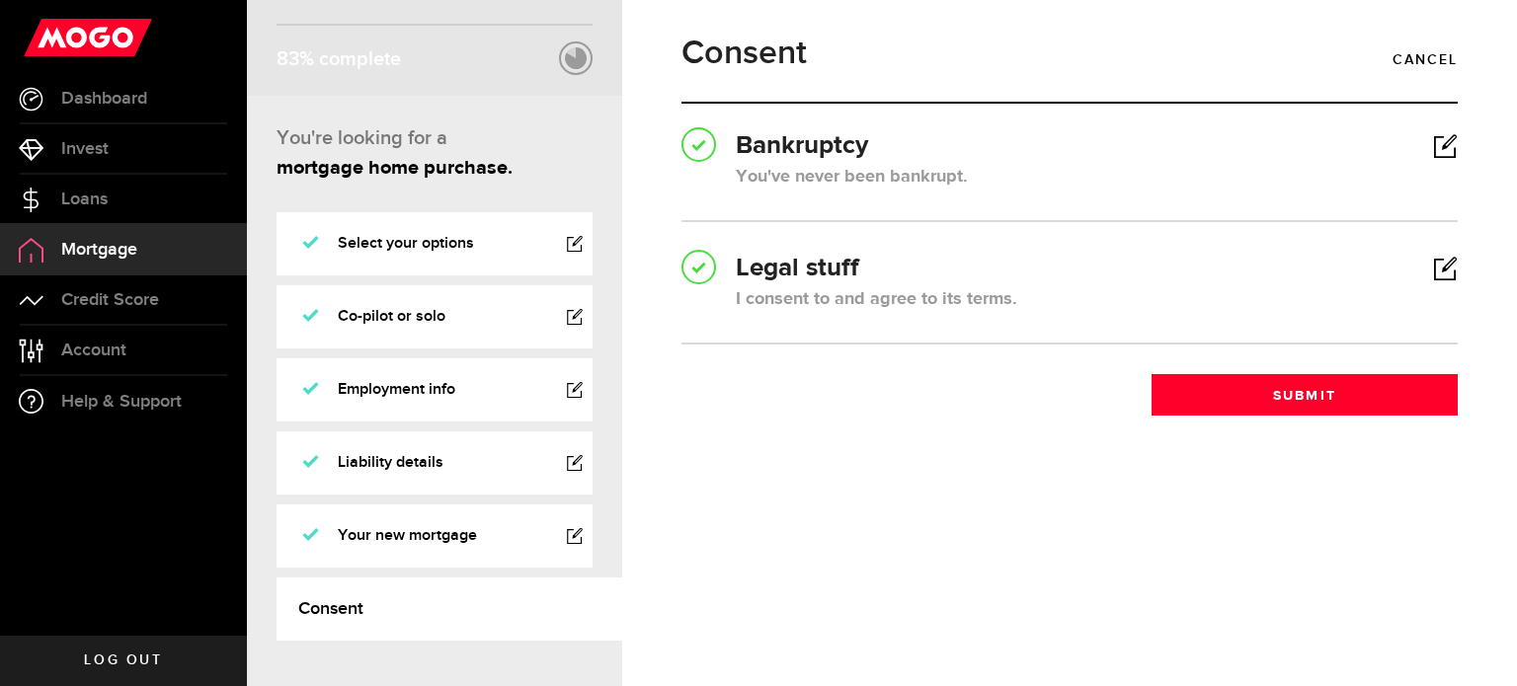
click at [568, 386] on link "Employment info" at bounding box center [435, 389] width 316 height 63
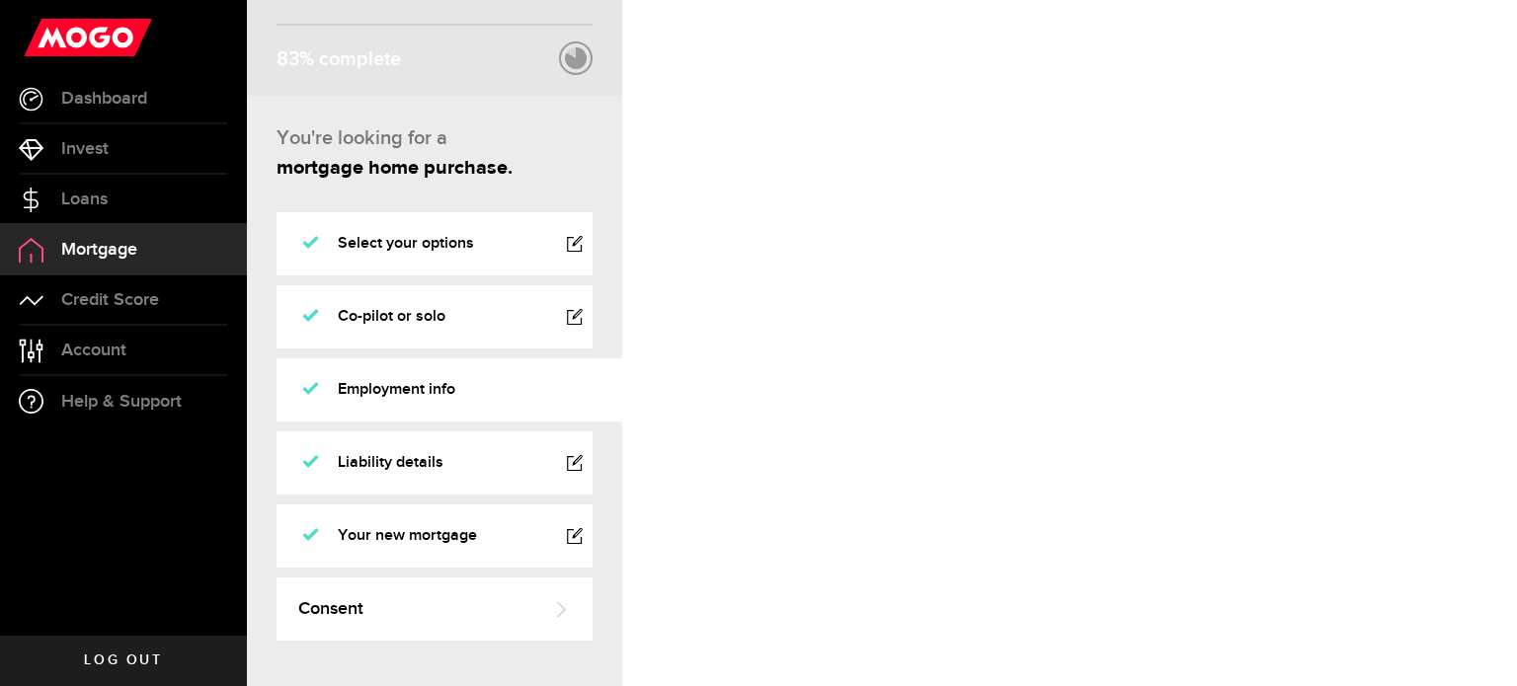
select select "self_employed"
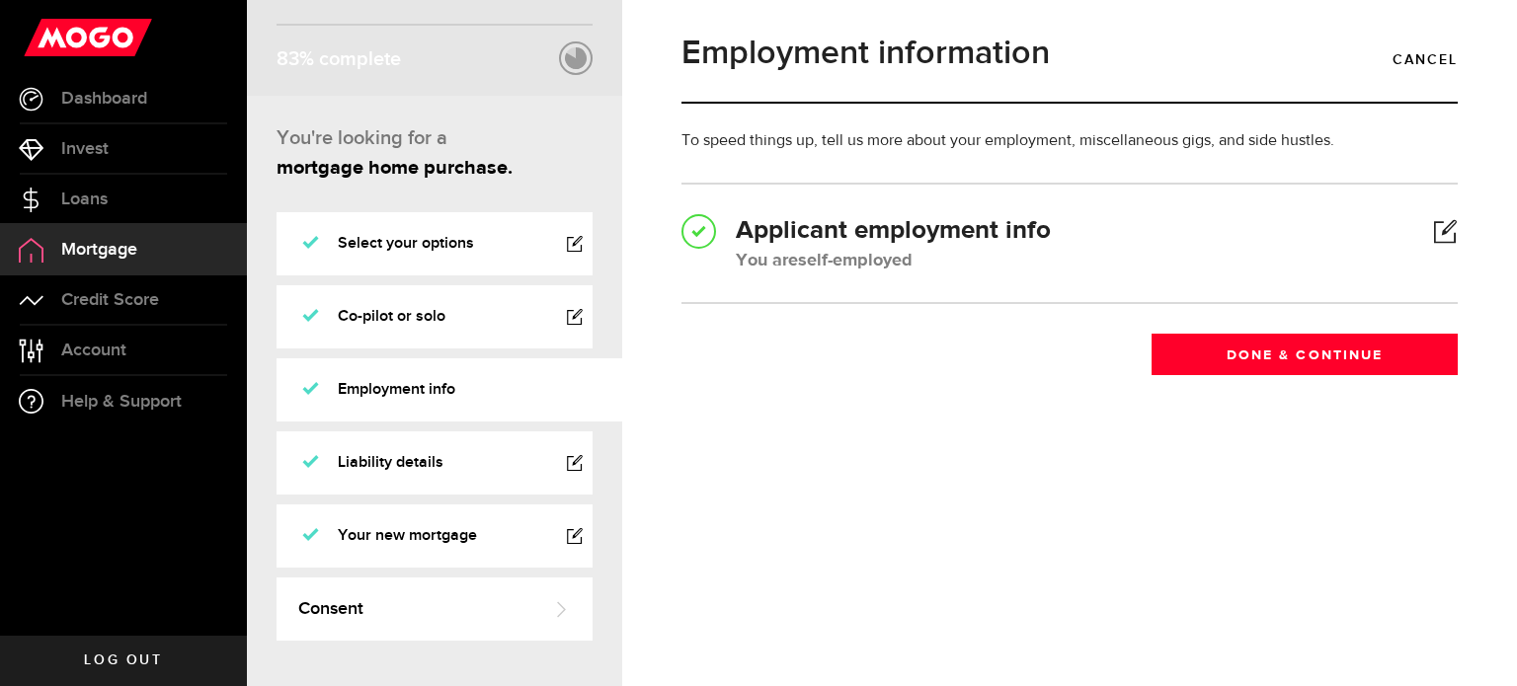
click at [1445, 235] on div at bounding box center [1445, 231] width 25 height 25
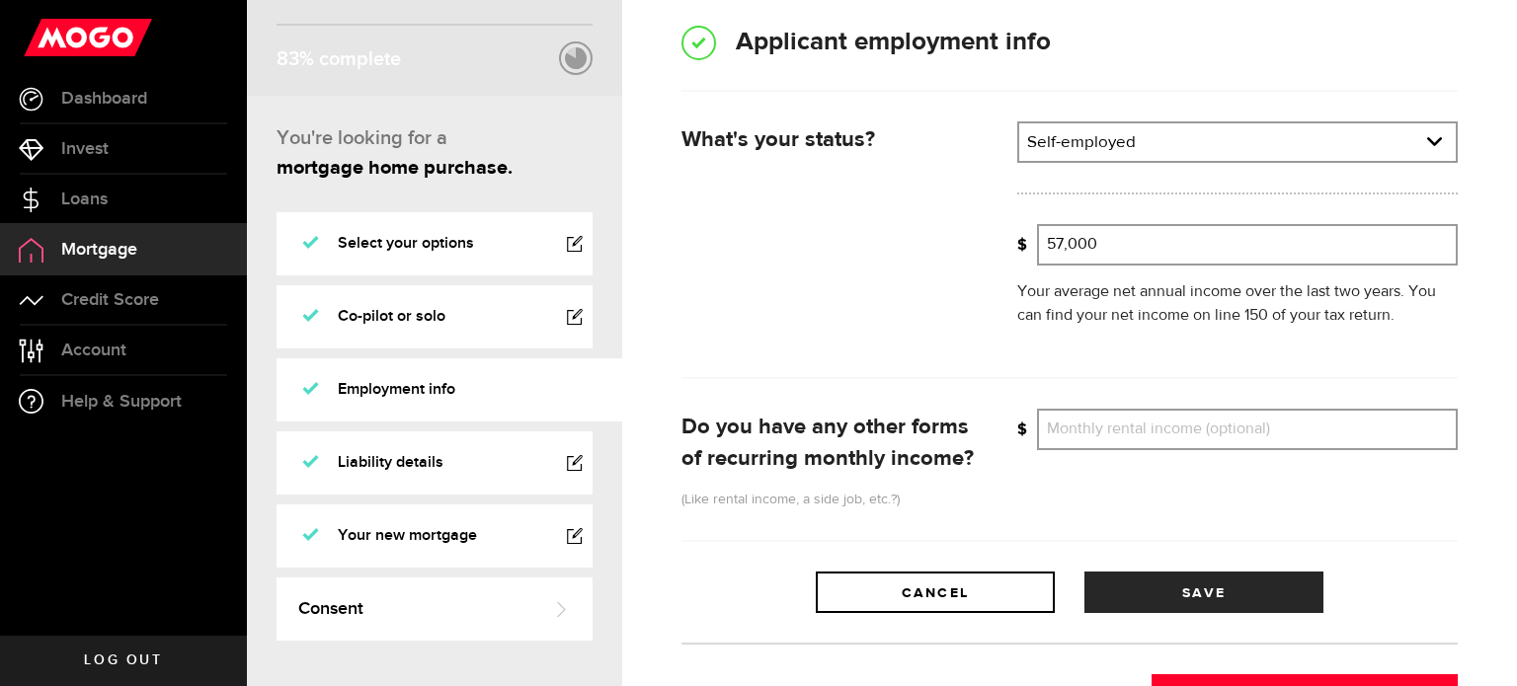
scroll to position [194, 0]
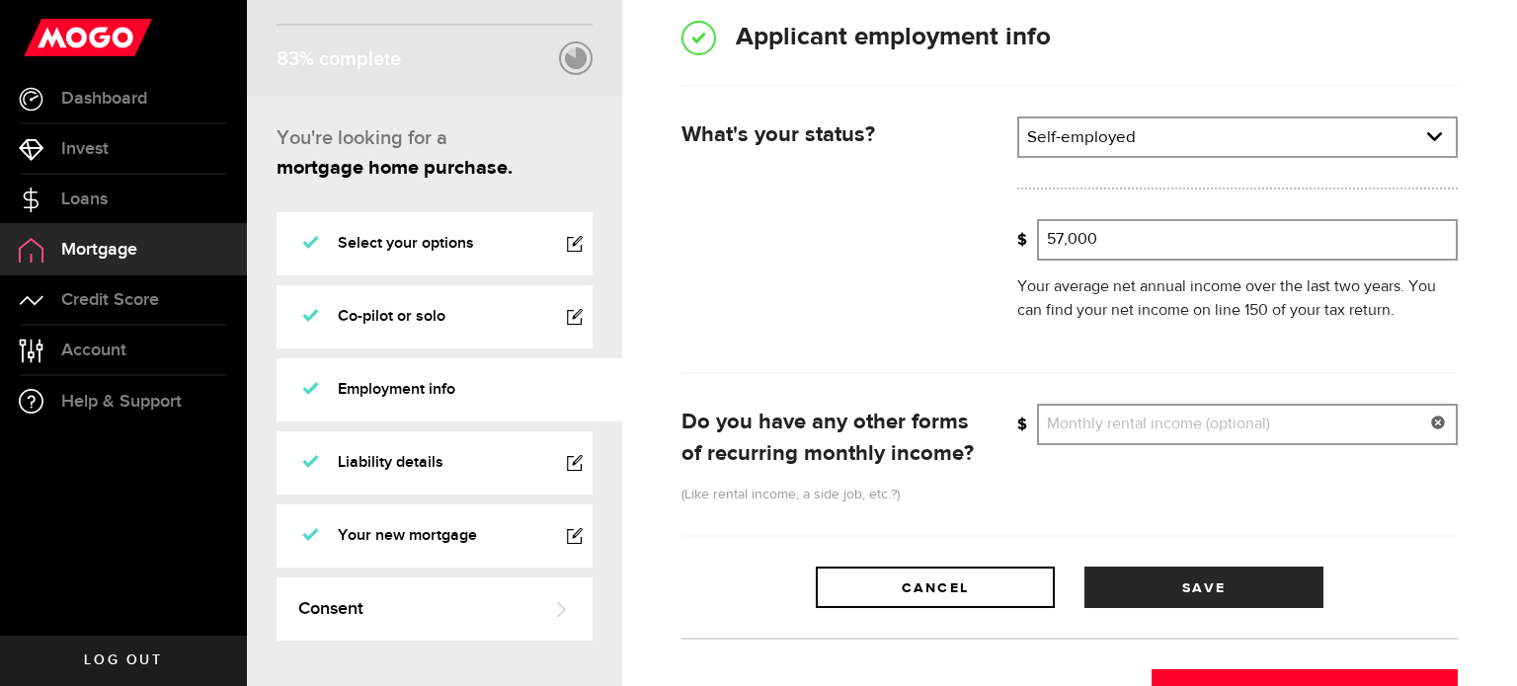
click at [1096, 436] on input "Monthly rental income (optional)" at bounding box center [1247, 424] width 421 height 41
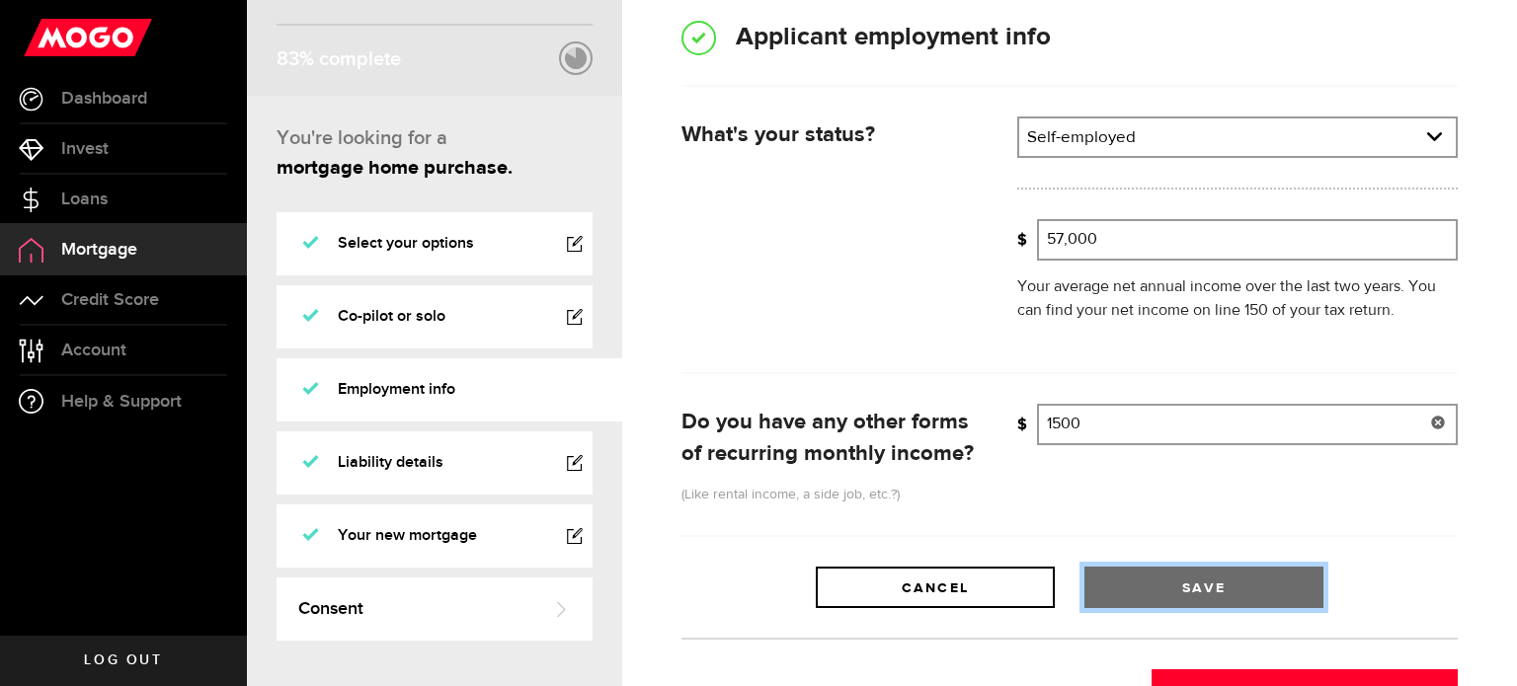
type input "1,500"
click at [1169, 584] on button "Save" at bounding box center [1203, 587] width 239 height 41
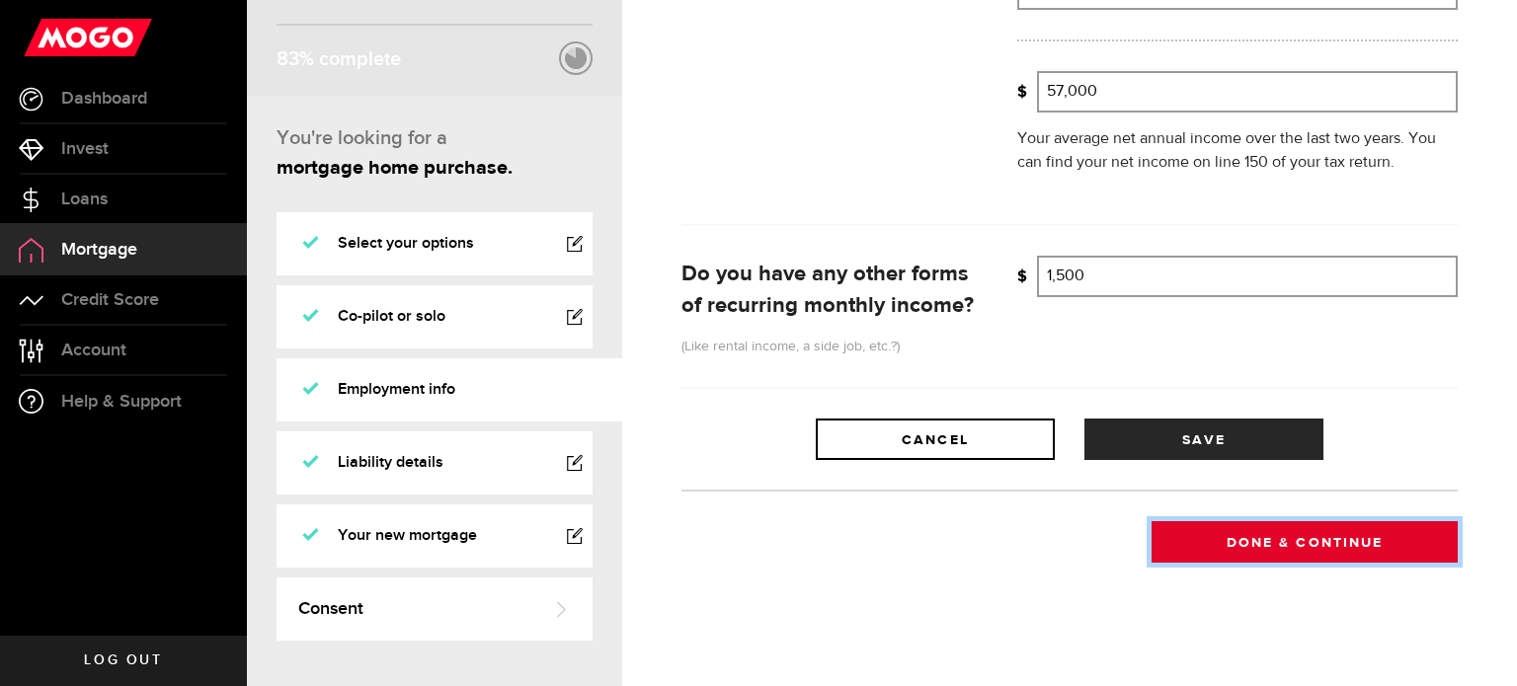
click at [1213, 542] on button "Done & Continue" at bounding box center [1305, 541] width 306 height 41
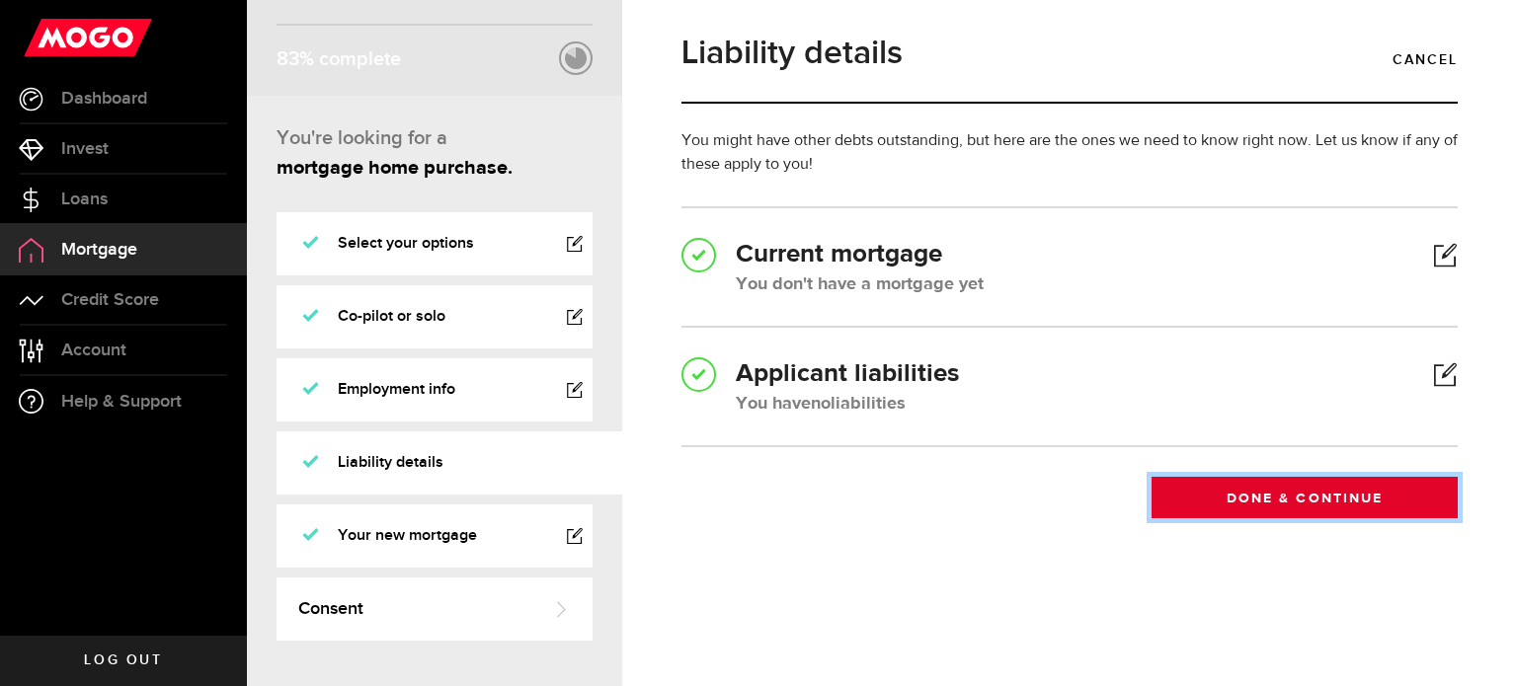
click at [1216, 505] on button "Done & Continue" at bounding box center [1305, 497] width 306 height 41
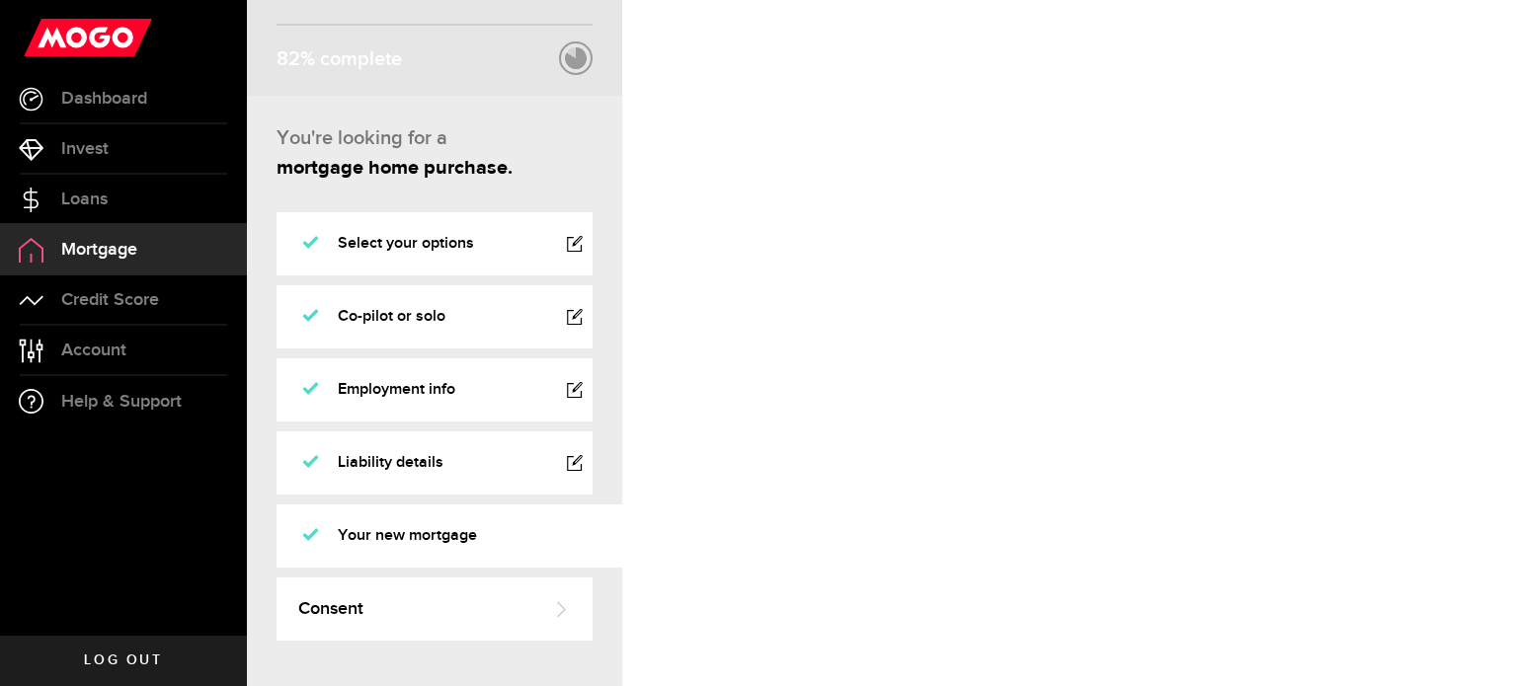
select select "owner_occupied"
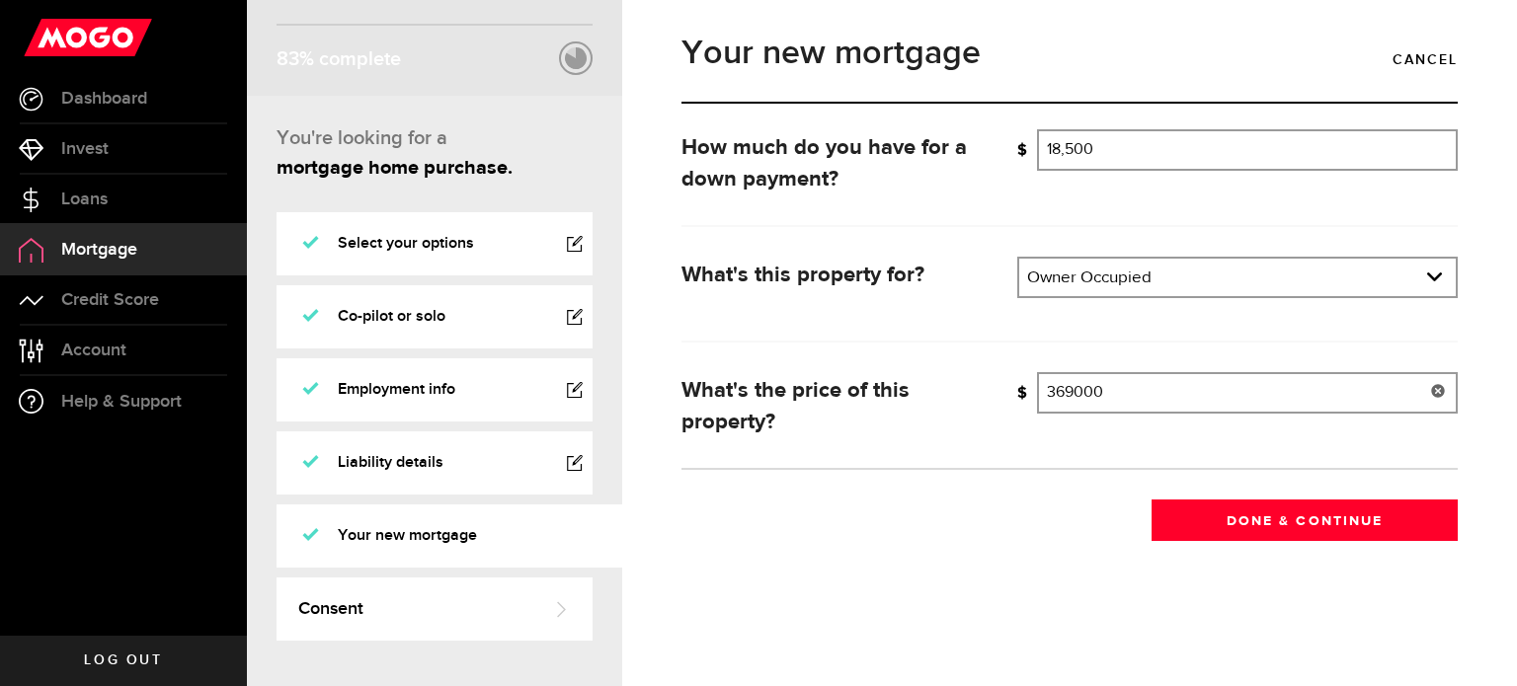
click at [1077, 398] on input "369000" at bounding box center [1247, 392] width 421 height 41
click at [1077, 398] on input "1" at bounding box center [1247, 392] width 421 height 41
type input "174,900"
click at [795, 575] on div "Your new mortgage Cancel How much do you have for a down payment? What's your d…" at bounding box center [1070, 334] width 806 height 612
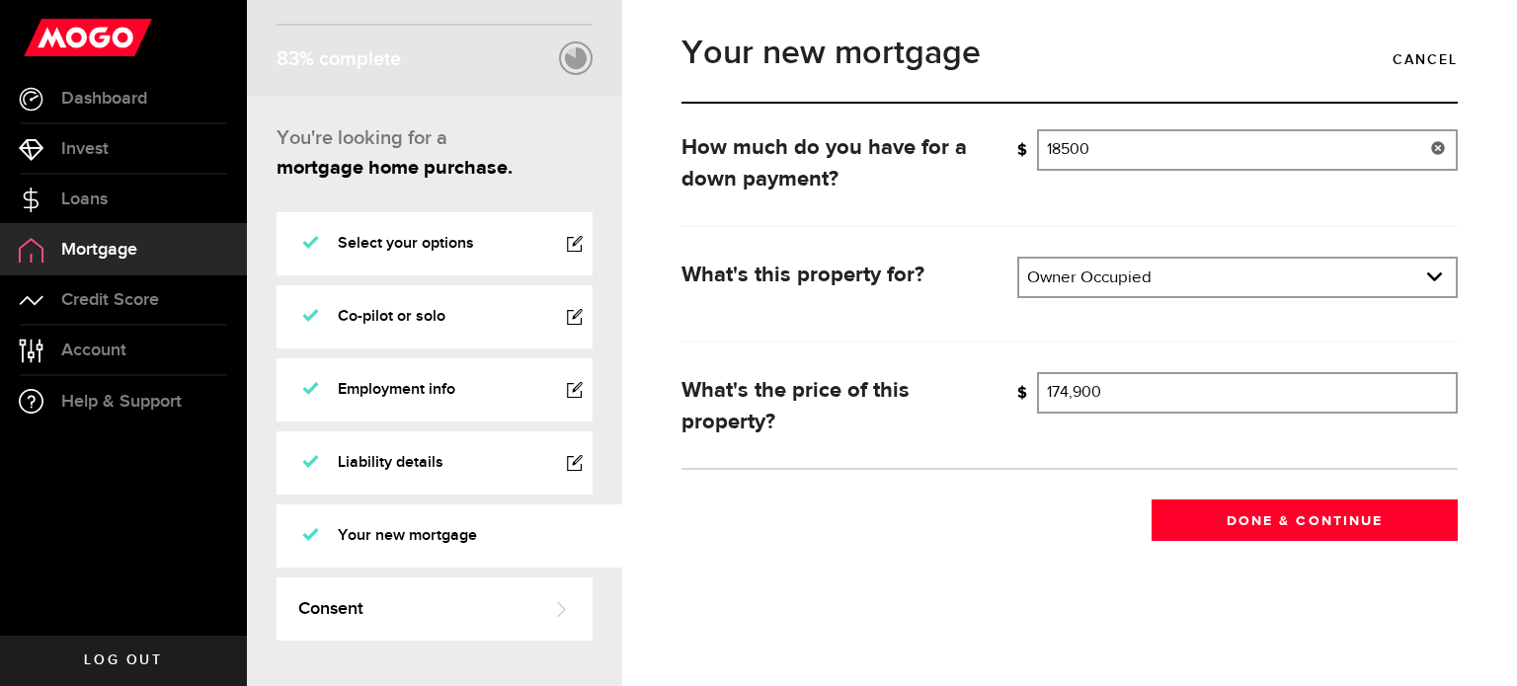
click at [1078, 165] on input "18500" at bounding box center [1247, 149] width 421 height 41
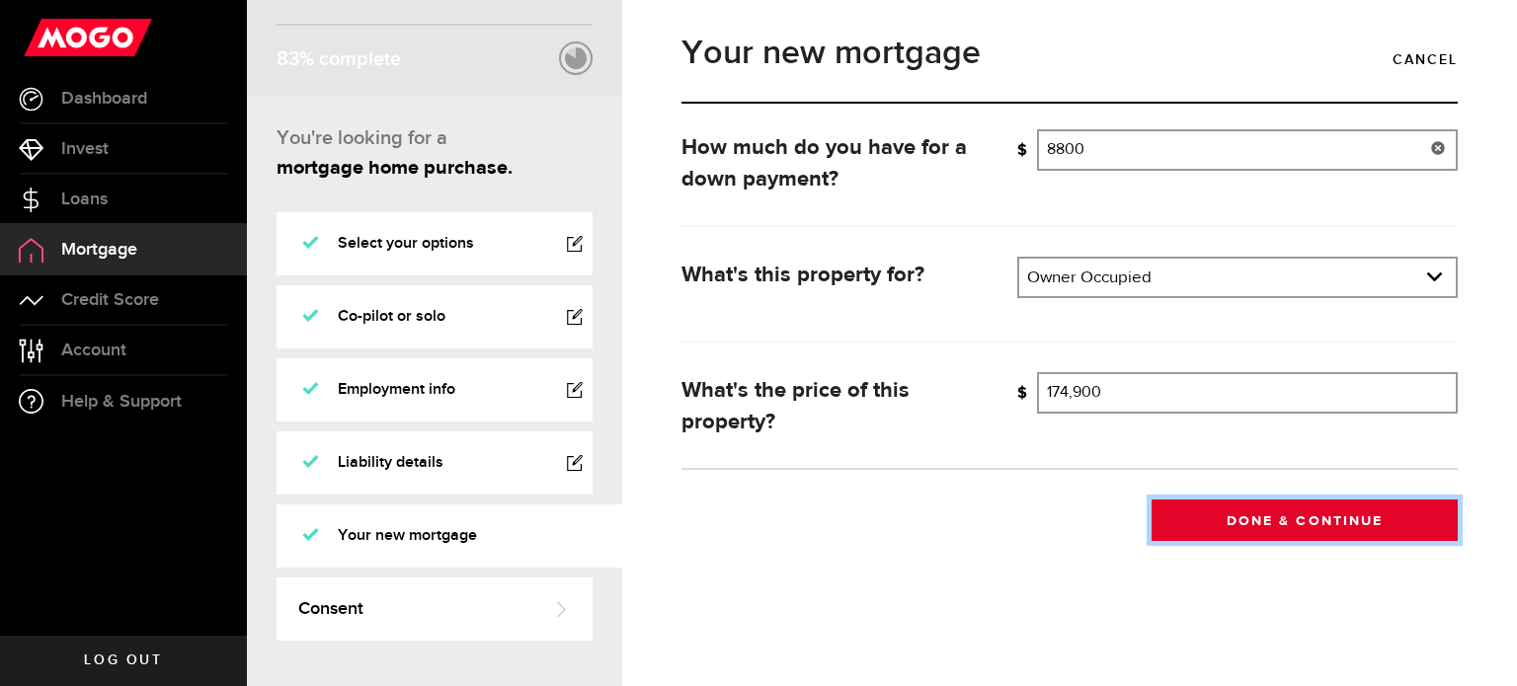
type input "8,800"
click at [1245, 524] on button "Done & Continue" at bounding box center [1305, 520] width 306 height 41
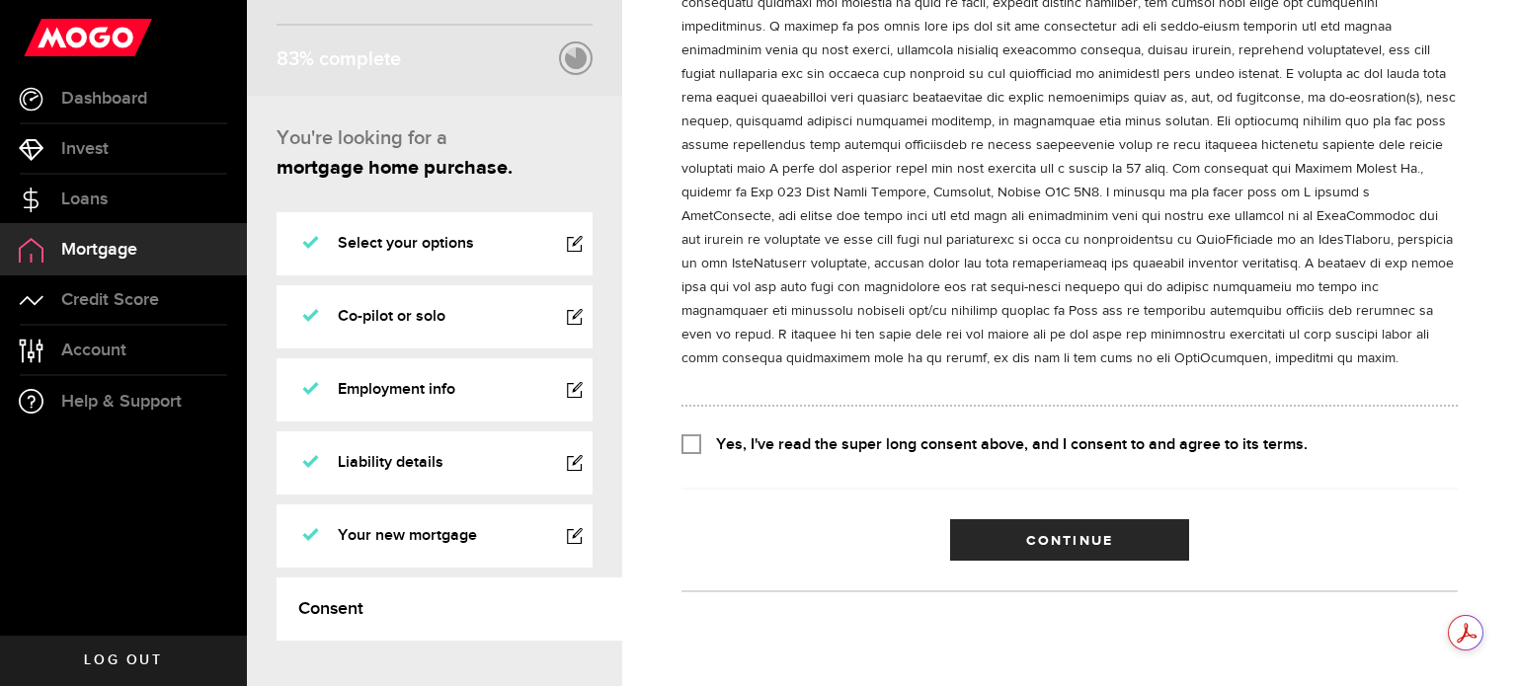
scroll to position [767, 0]
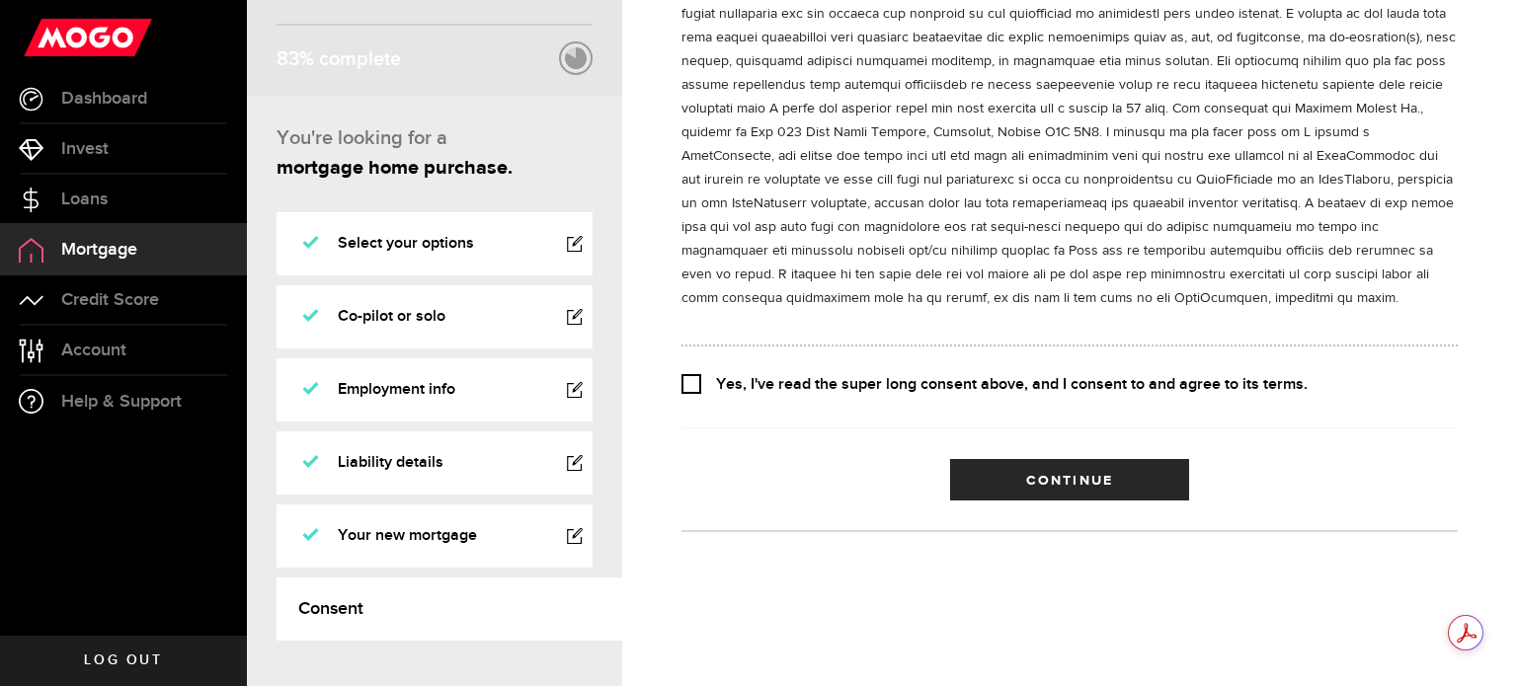
click at [688, 385] on input "Yes, I've read the super long consent above, and I consent to and agree to its …" at bounding box center [691, 382] width 20 height 20
checkbox input "true"
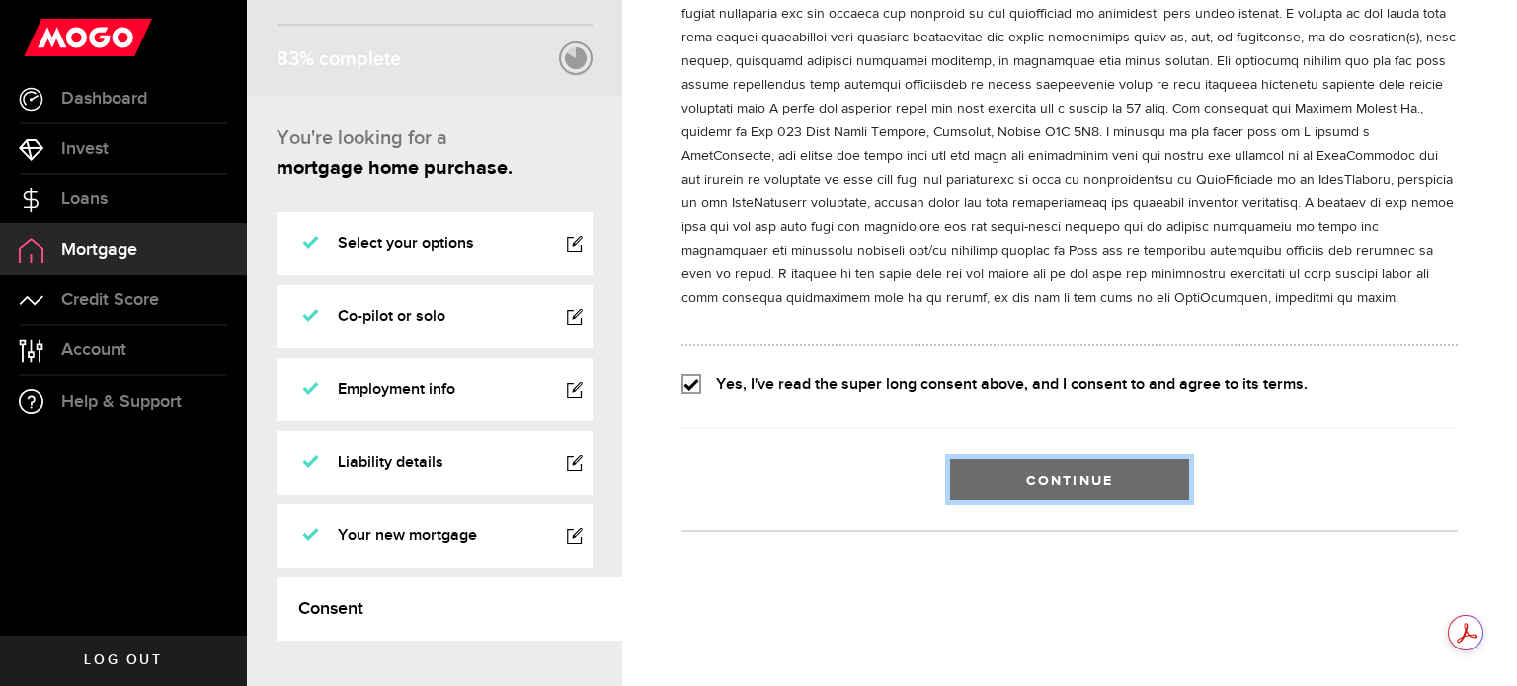
click at [1015, 465] on button "Continue" at bounding box center [1069, 479] width 239 height 41
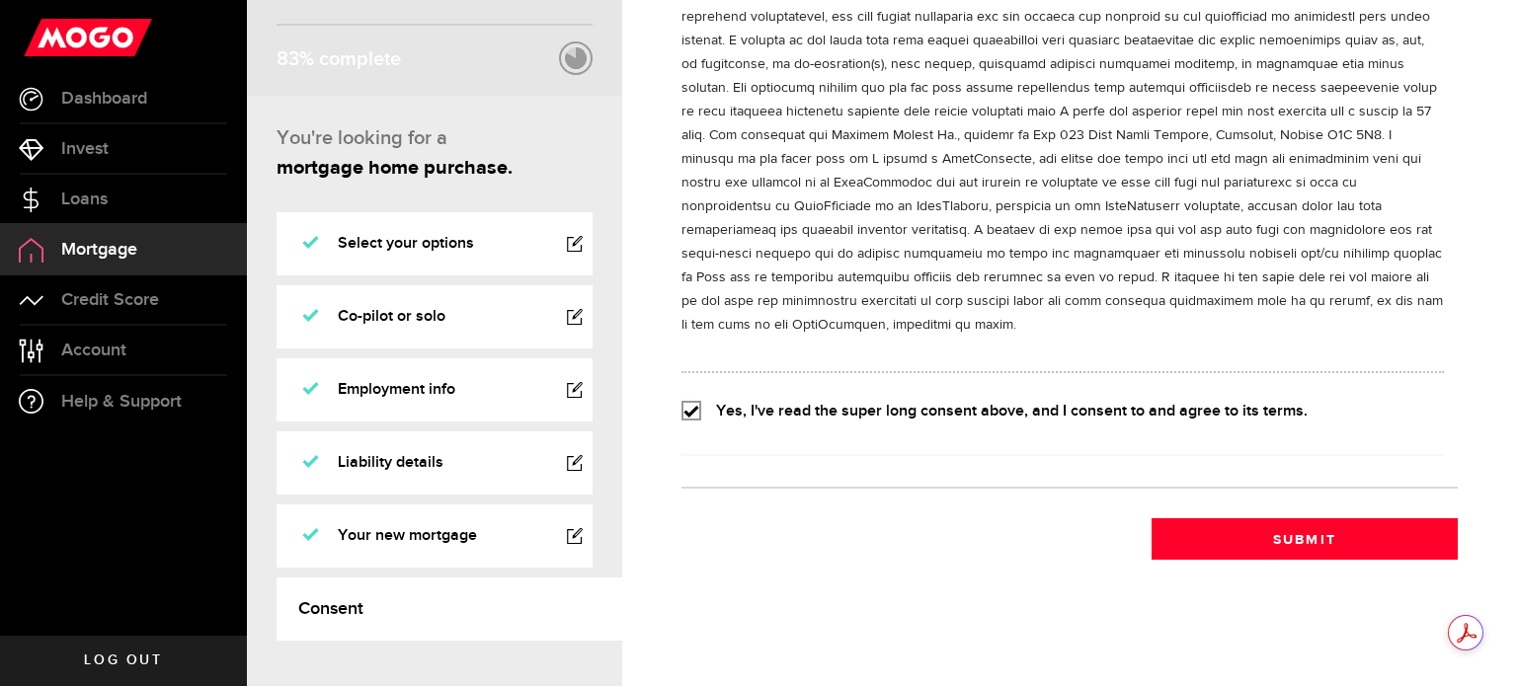
scroll to position [0, 0]
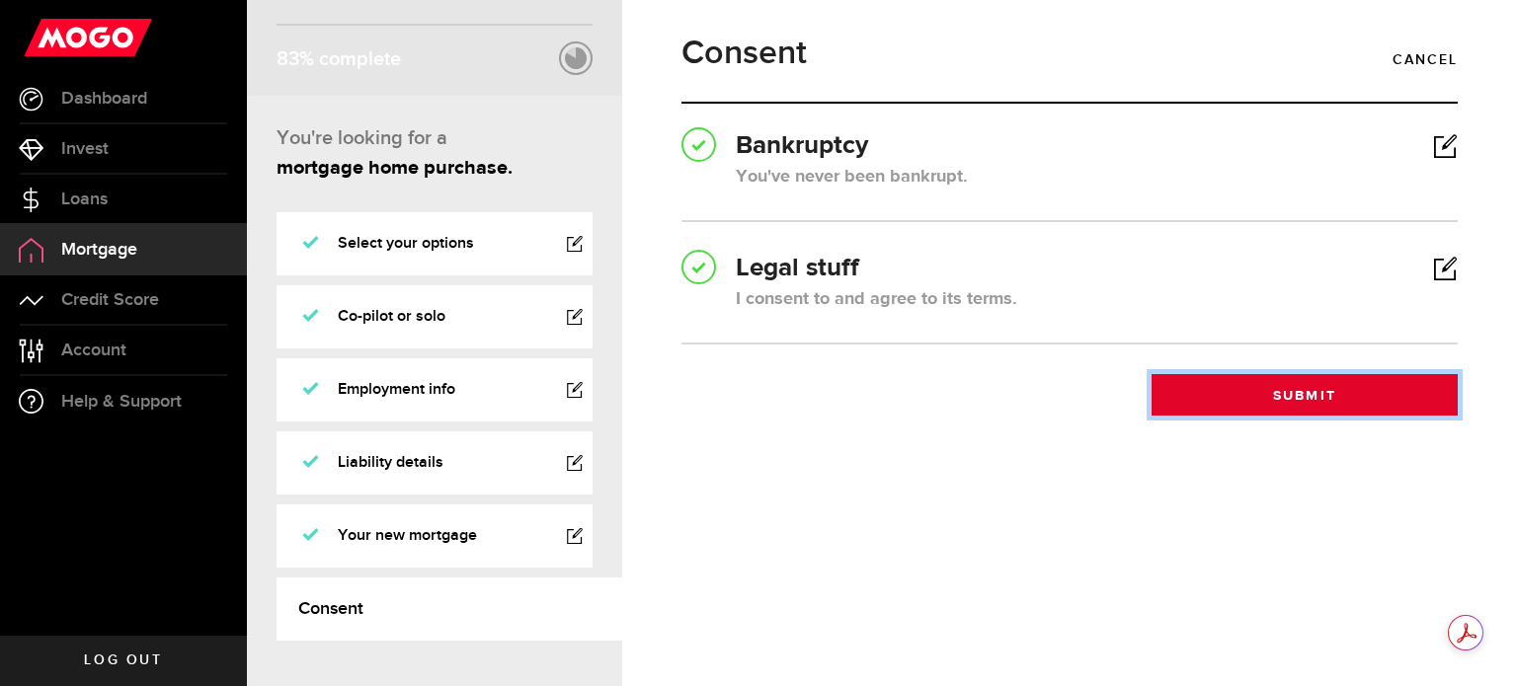
click at [1325, 390] on button "Submit" at bounding box center [1305, 394] width 306 height 41
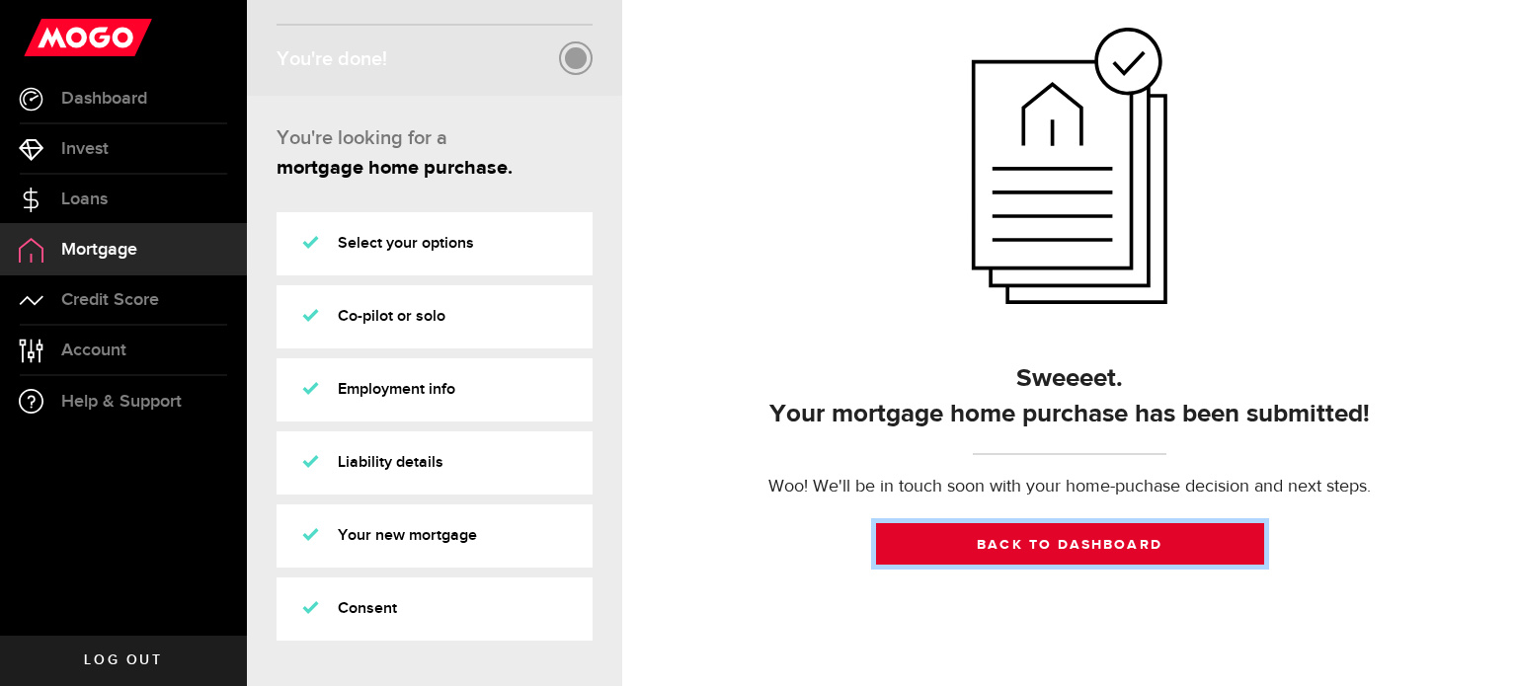
click at [1034, 547] on link "Back to dashboard" at bounding box center [1070, 543] width 388 height 41
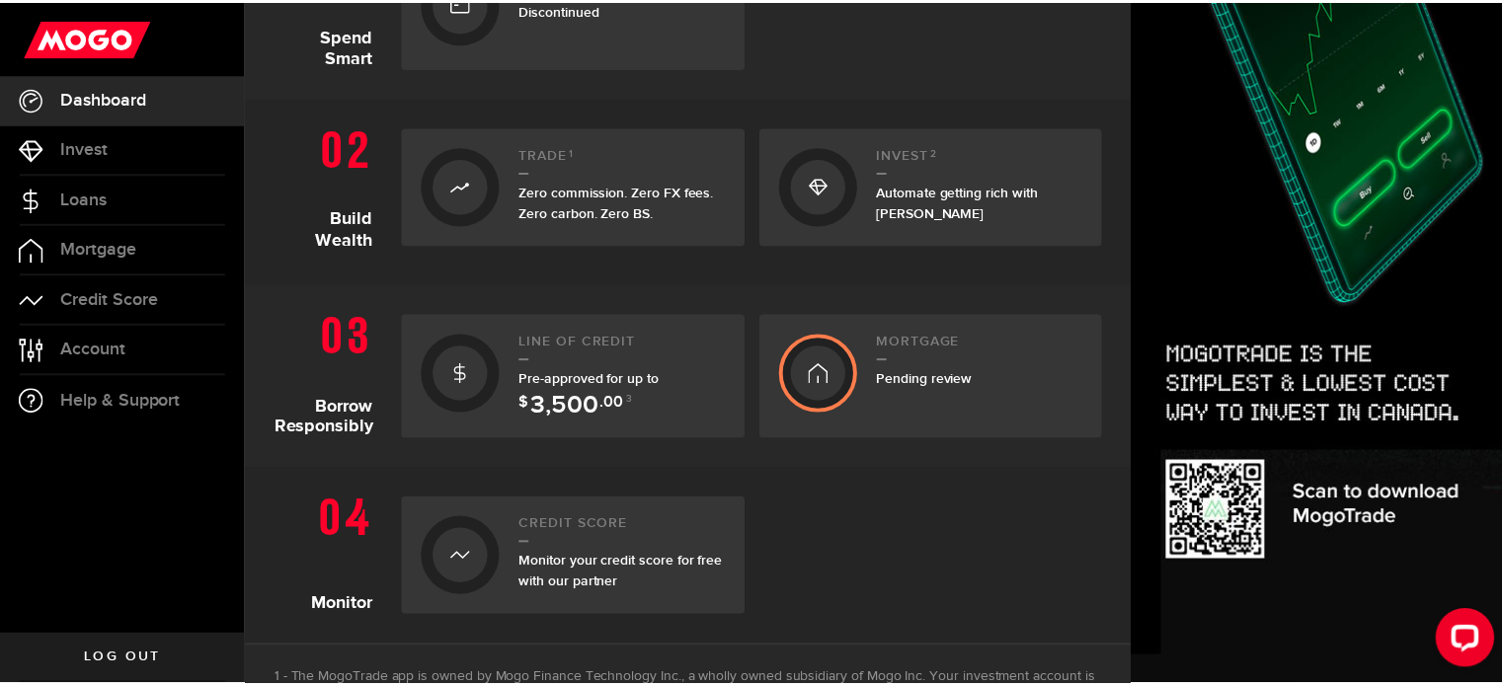
scroll to position [545, 0]
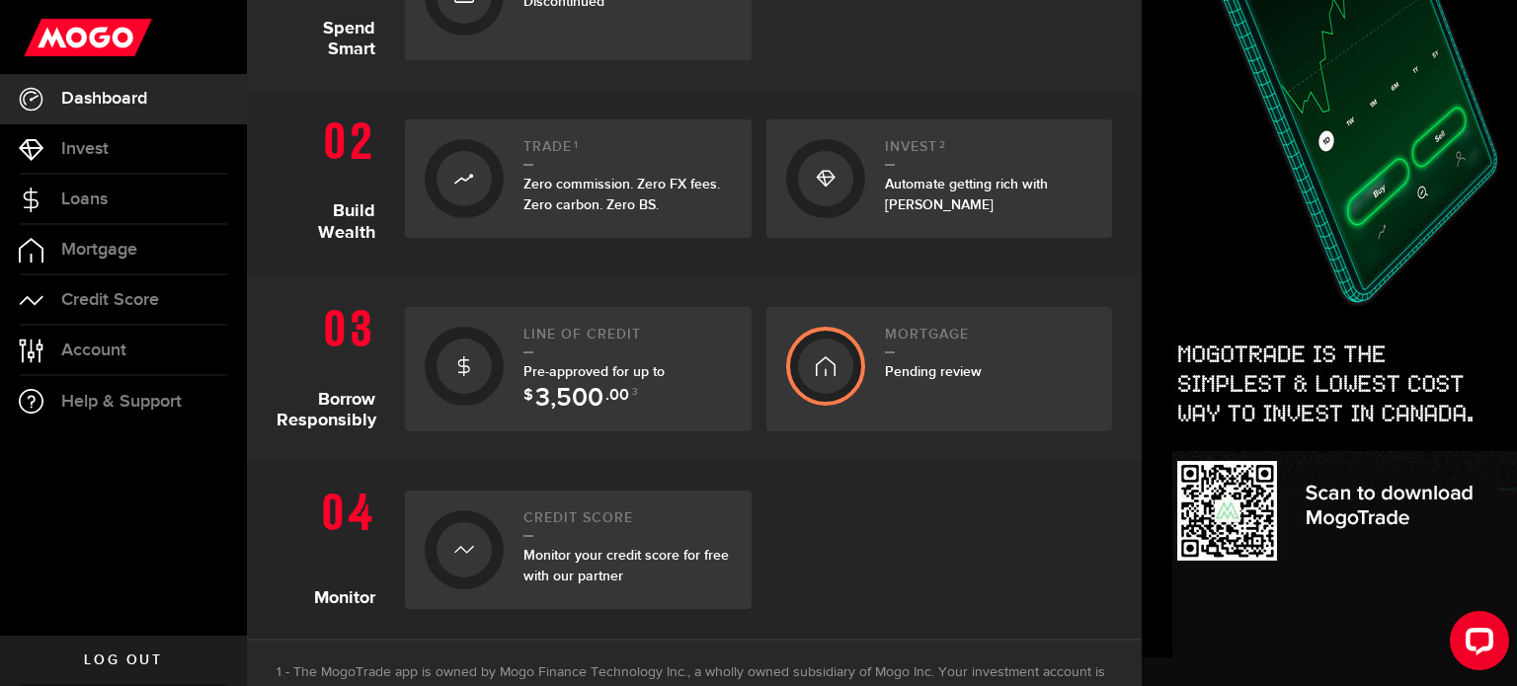
click at [603, 557] on span "Monitor your credit score for free with our partner" at bounding box center [625, 566] width 205 height 38
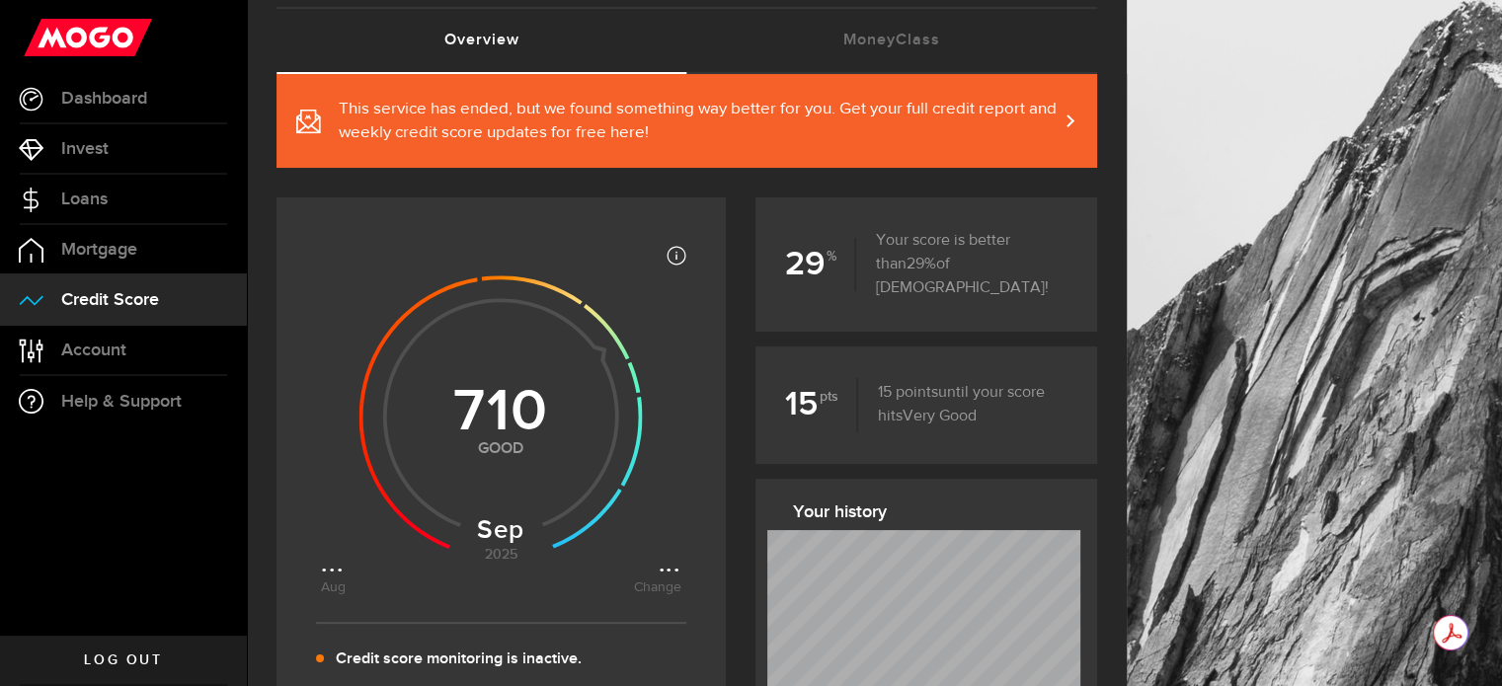
scroll to position [121, 0]
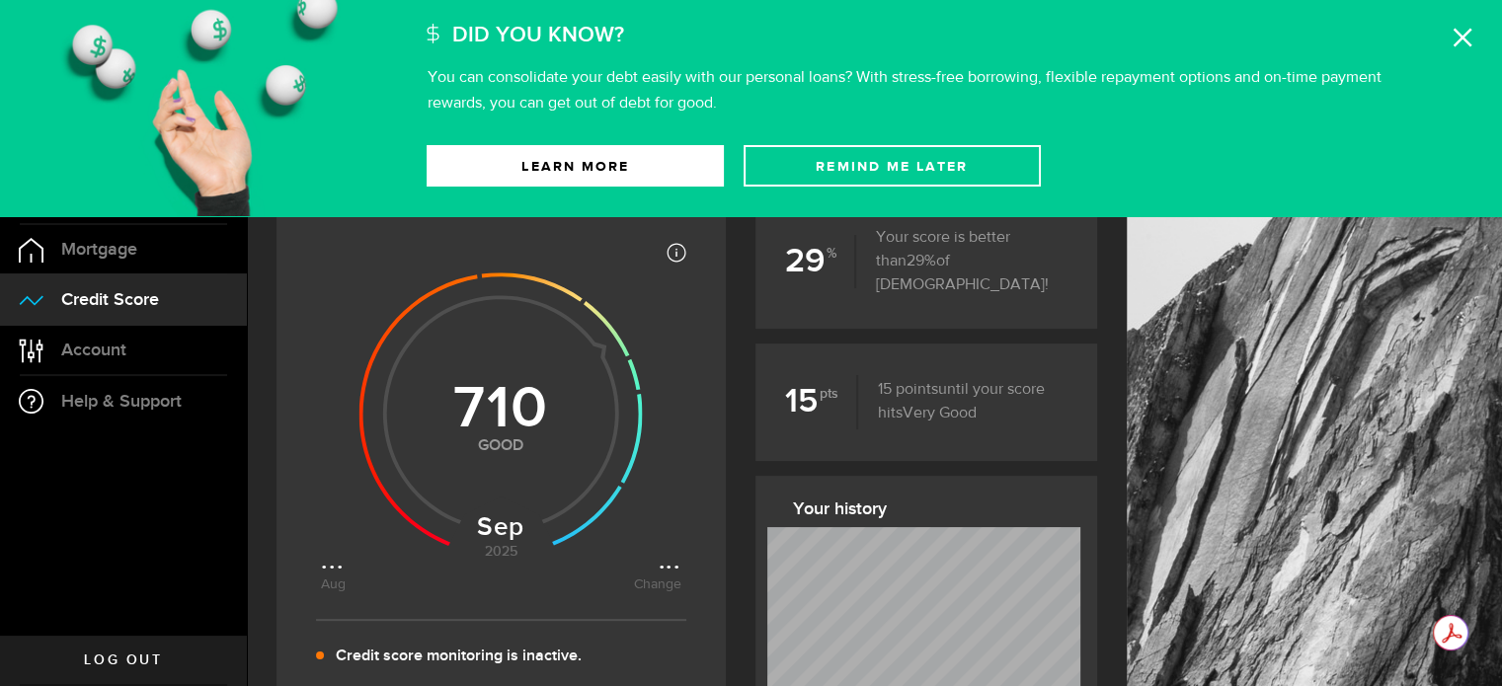
click at [1456, 39] on icon at bounding box center [1463, 38] width 20 height 20
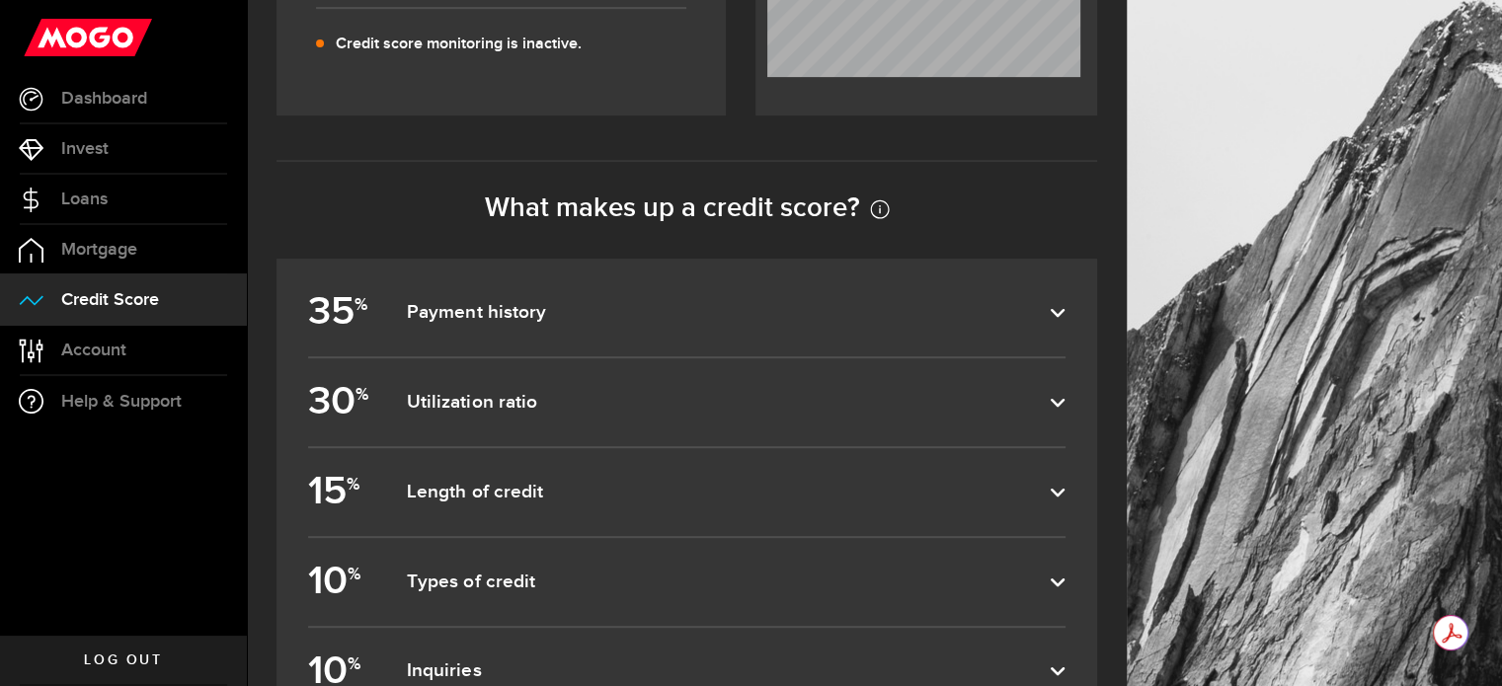
scroll to position [952, 0]
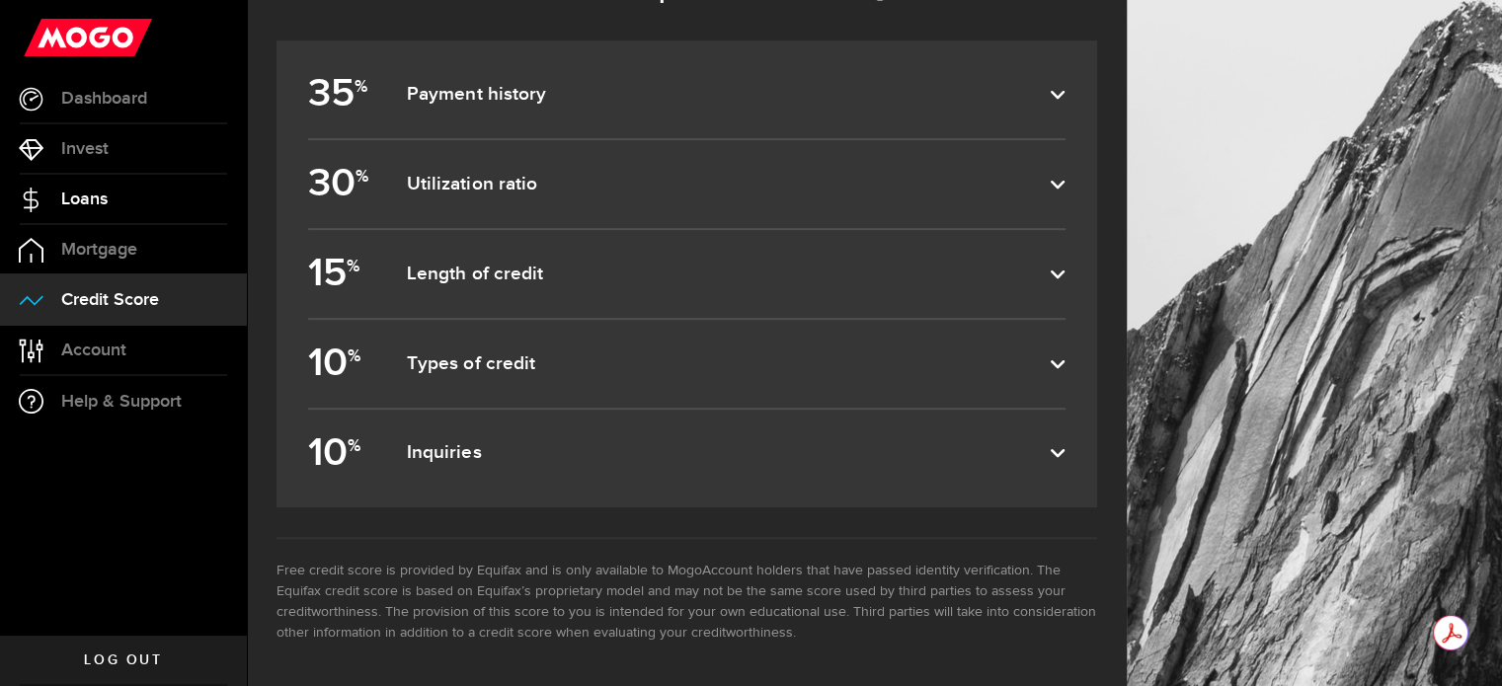
click at [119, 203] on link "Loans" at bounding box center [123, 199] width 247 height 49
